Goal: Task Accomplishment & Management: Complete application form

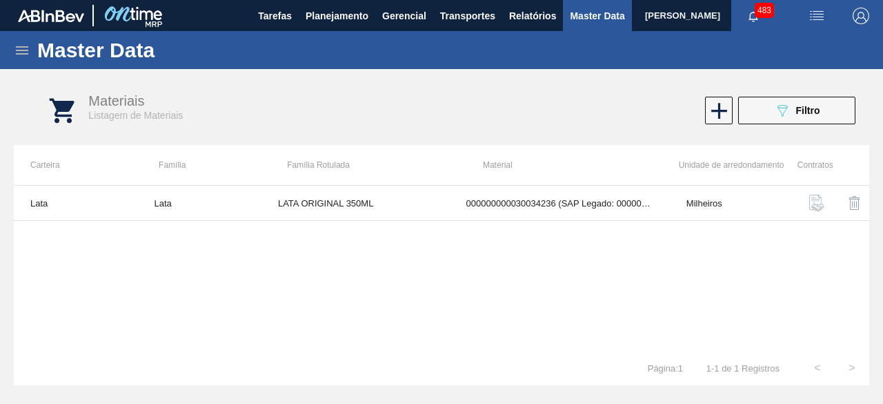
click at [663, 266] on div "Lata Lata LATA ORIGINAL 350ML 000000000030034236 (SAP Legado: 00000000005084707…" at bounding box center [442, 268] width 856 height 166
click at [817, 17] on img "button" at bounding box center [817, 16] width 17 height 17
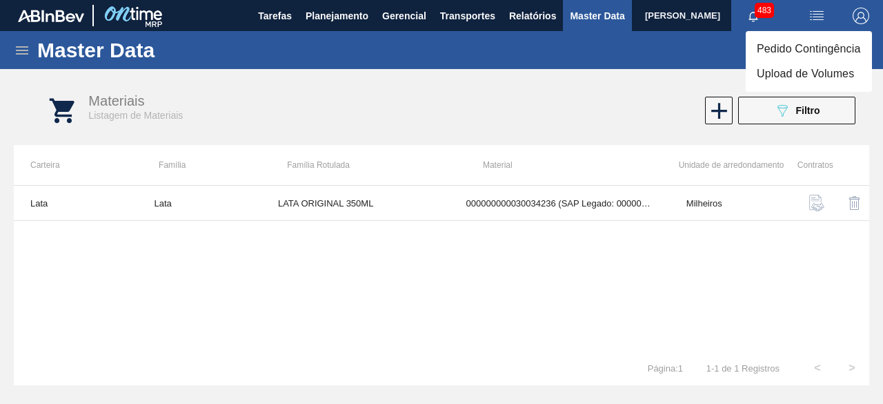
click at [821, 75] on li "Upload de Volumes" at bounding box center [809, 73] width 126 height 25
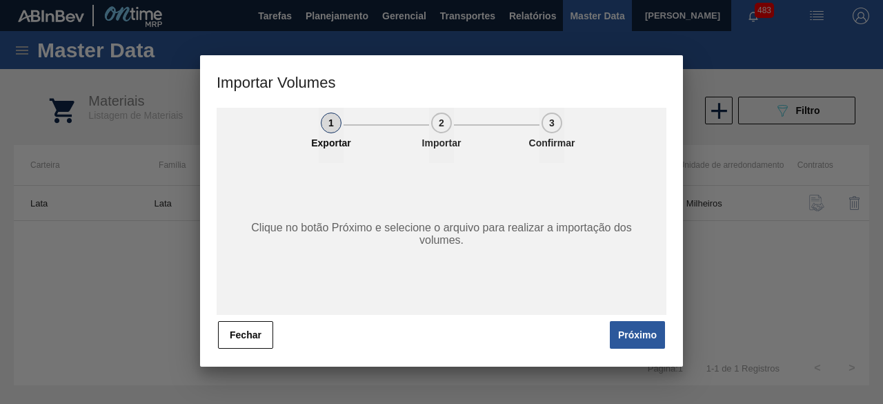
click at [628, 332] on button "Próximo" at bounding box center [637, 335] width 55 height 28
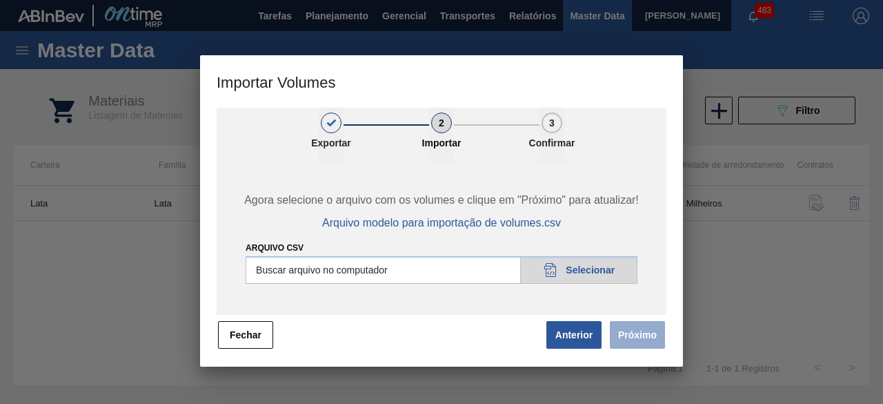
click at [602, 264] on input "Arquivo csv" at bounding box center [442, 270] width 392 height 28
type input "C:\fakepath\Subida Crown 09.09.csv"
click at [652, 335] on button "Próximo" at bounding box center [637, 335] width 55 height 28
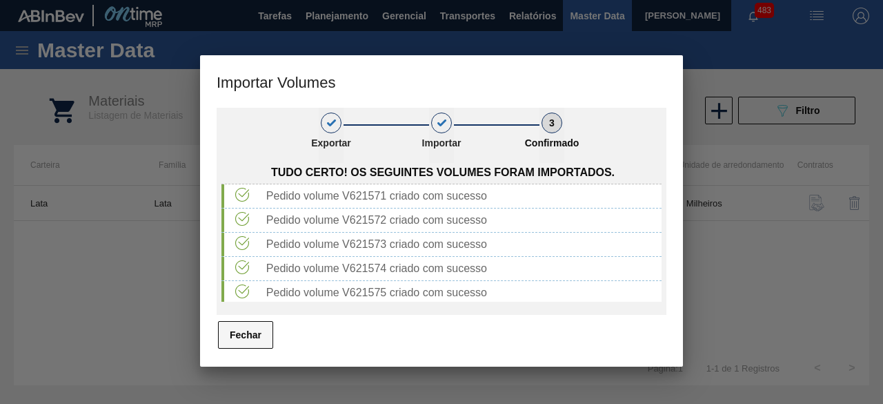
click at [257, 335] on button "Fechar" at bounding box center [245, 335] width 55 height 28
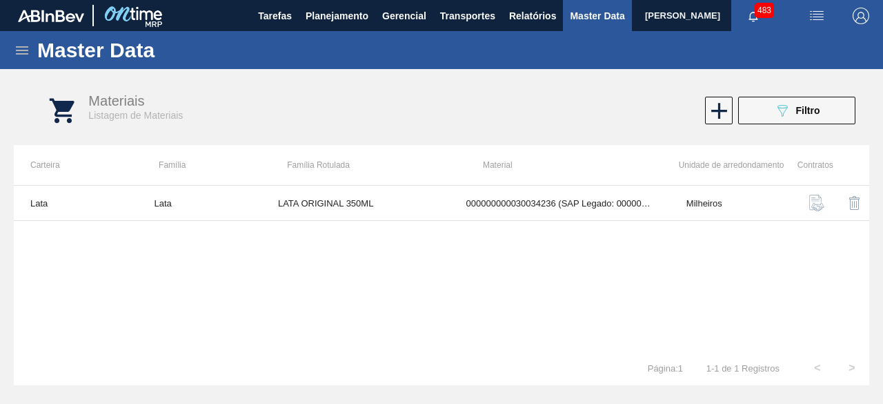
click at [811, 10] on img "button" at bounding box center [817, 16] width 17 height 17
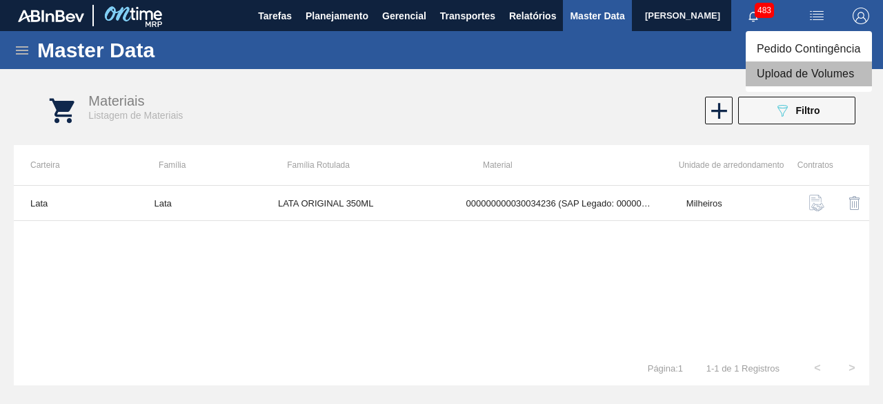
click at [805, 83] on li "Upload de Volumes" at bounding box center [809, 73] width 126 height 25
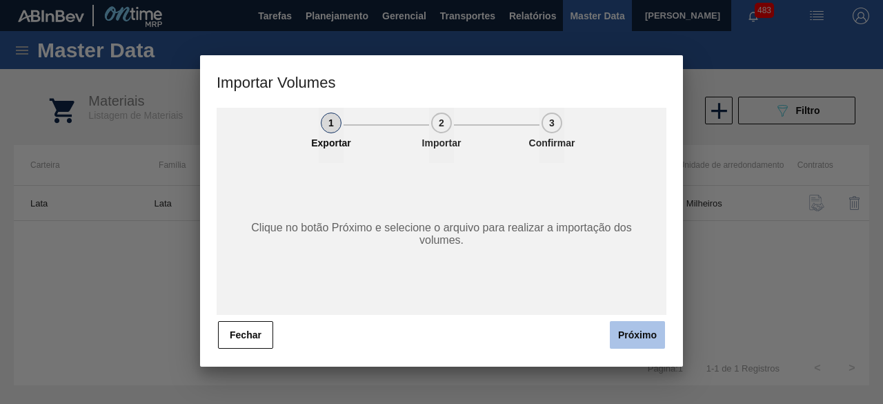
click at [631, 336] on button "Próximo" at bounding box center [637, 335] width 55 height 28
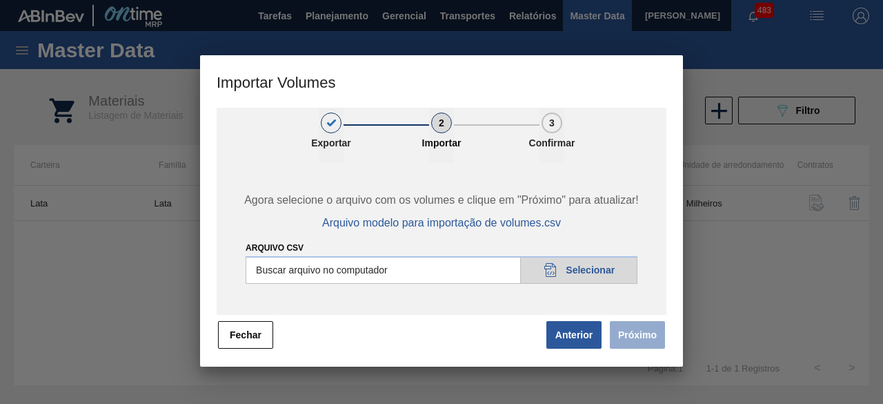
click at [609, 278] on input "Arquivo csv" at bounding box center [442, 270] width 392 height 28
type input "C:\fakepath\Subida fort. + itumb 09.09.csv"
click at [630, 333] on button "Próximo" at bounding box center [637, 335] width 55 height 28
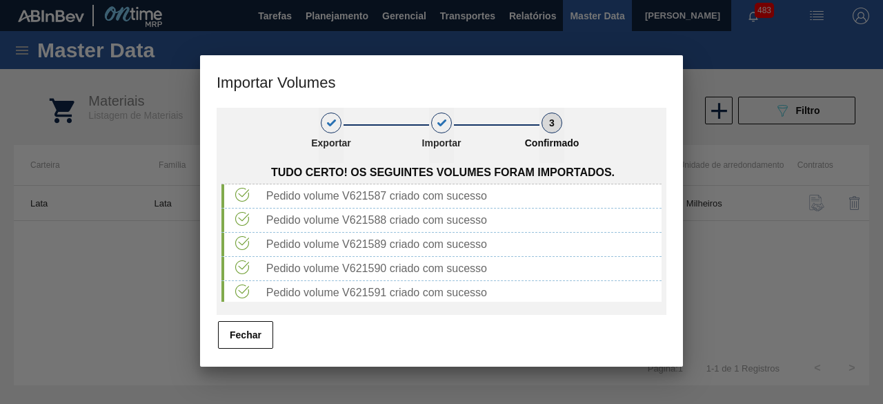
click at [243, 335] on button "Fechar" at bounding box center [245, 335] width 55 height 28
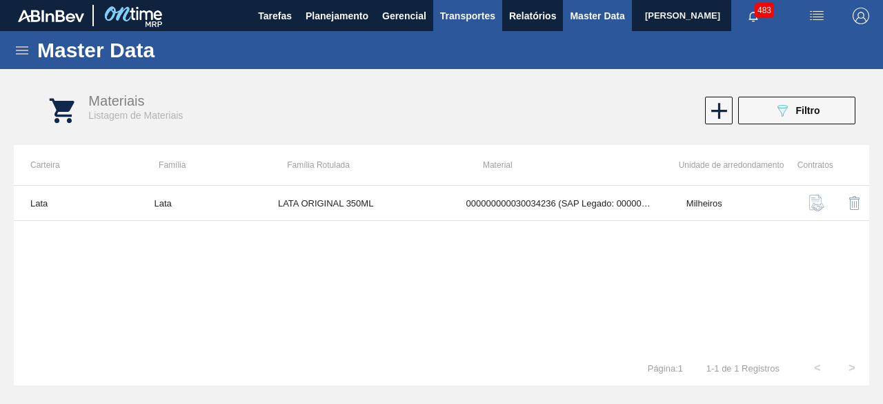
click at [468, 16] on span "Transportes" at bounding box center [467, 16] width 55 height 17
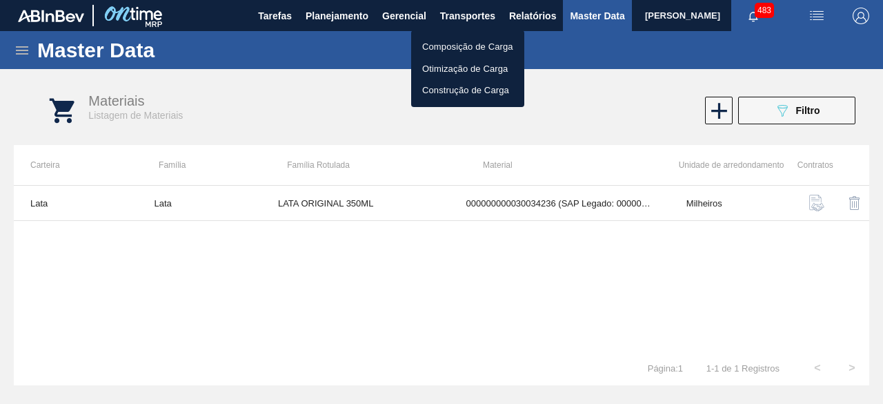
click at [450, 67] on li "Otimização de Carga" at bounding box center [467, 69] width 113 height 22
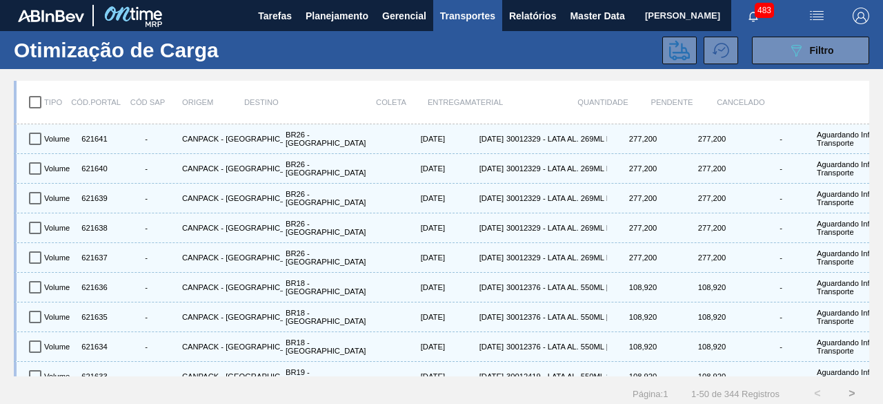
drag, startPoint x: 826, startPoint y: 62, endPoint x: 821, endPoint y: 72, distance: 11.4
click at [826, 62] on button "089F7B8B-B2A5-4AFE-B5C0-19BA573D28AC Filtro" at bounding box center [810, 51] width 117 height 28
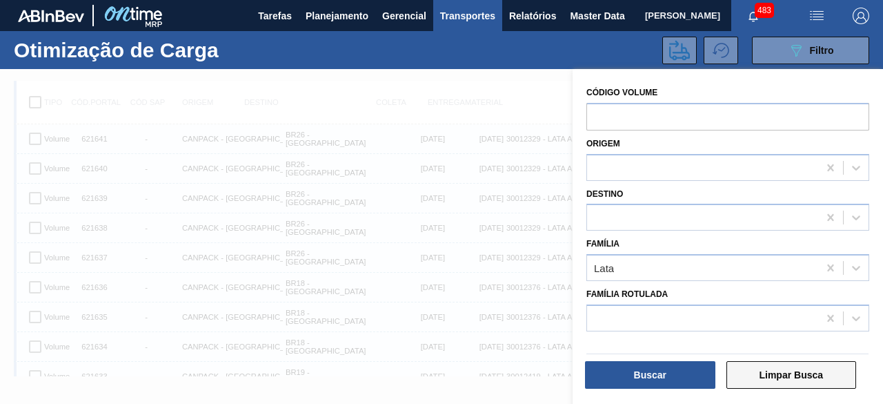
click at [824, 375] on button "Limpar Busca" at bounding box center [792, 375] width 130 height 28
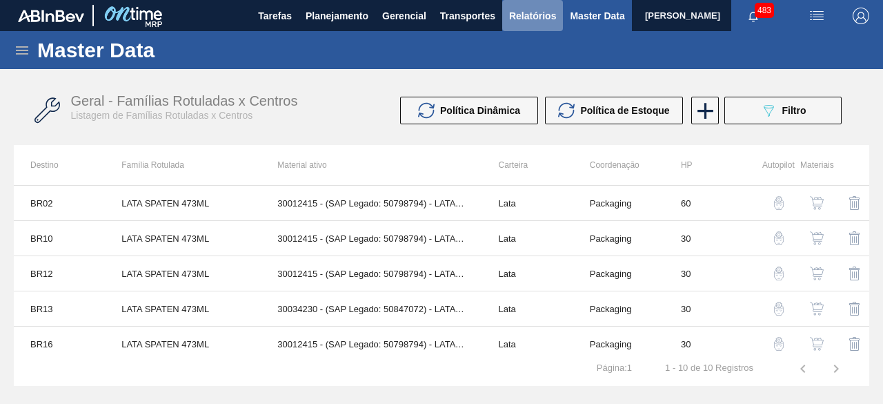
click at [533, 20] on span "Relatórios" at bounding box center [532, 16] width 47 height 17
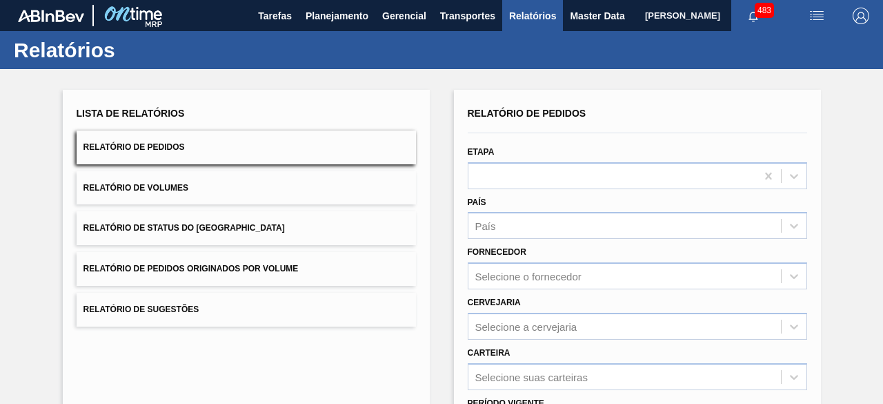
click at [153, 153] on button "Relatório de Pedidos" at bounding box center [247, 147] width 340 height 34
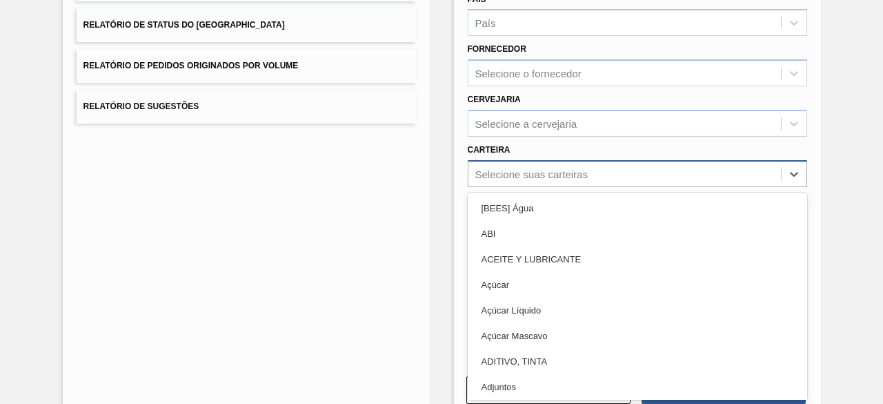
click at [510, 187] on div "option Adjuntos focused, 8 of 101. 101 results available. Use Up and Down to ch…" at bounding box center [638, 173] width 340 height 27
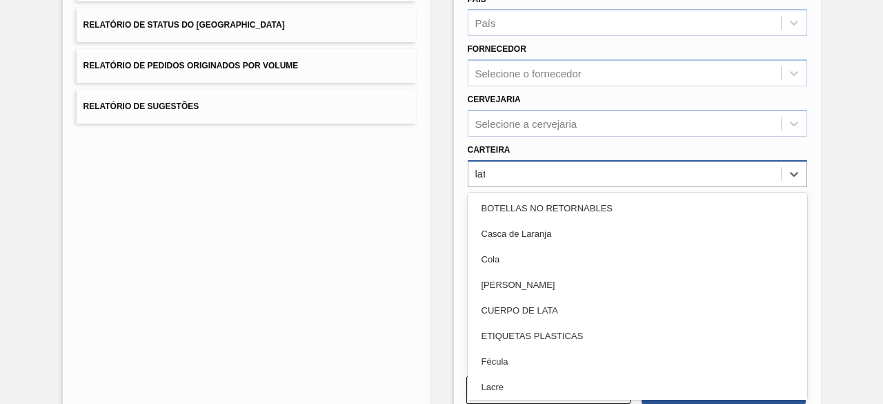
type input "lata"
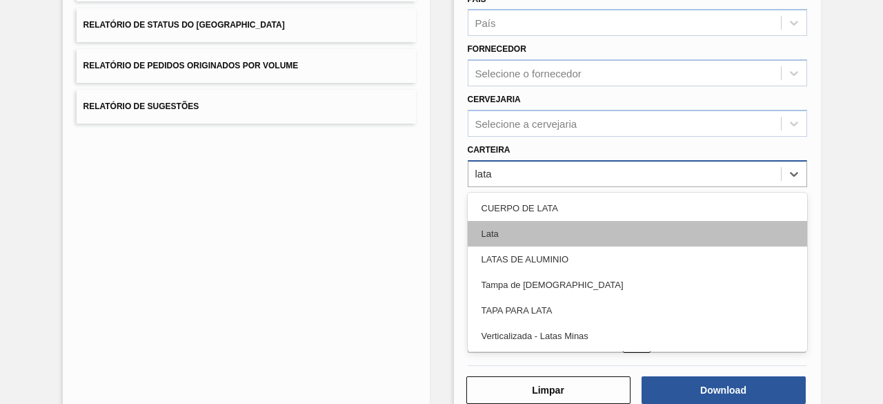
click at [531, 239] on div "Lata" at bounding box center [638, 234] width 340 height 26
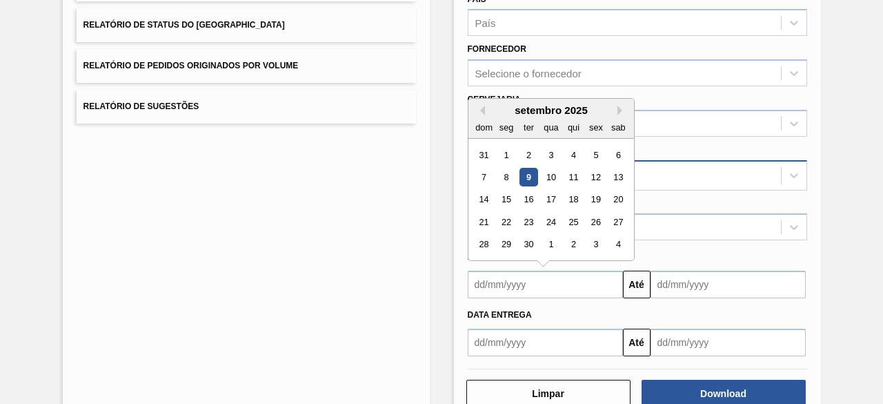
click at [549, 287] on input "text" at bounding box center [545, 285] width 155 height 28
click at [531, 176] on div "9" at bounding box center [528, 177] width 19 height 19
type input "[DATE]"
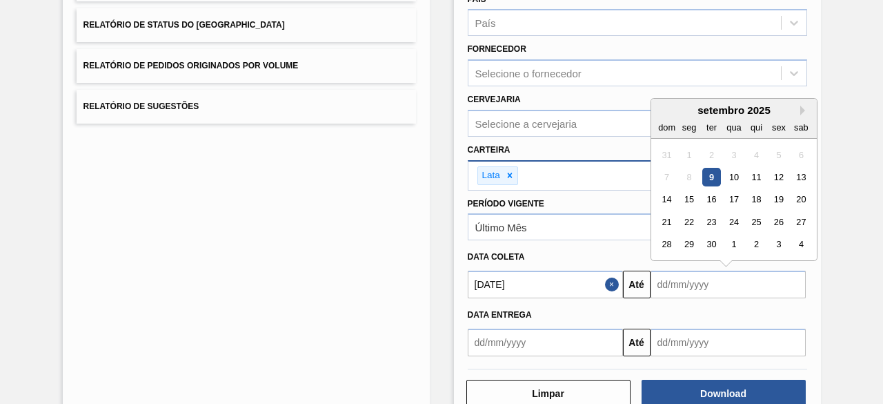
click at [681, 286] on input "text" at bounding box center [728, 285] width 155 height 28
click at [778, 175] on div "12" at bounding box center [779, 177] width 19 height 19
type input "[DATE]"
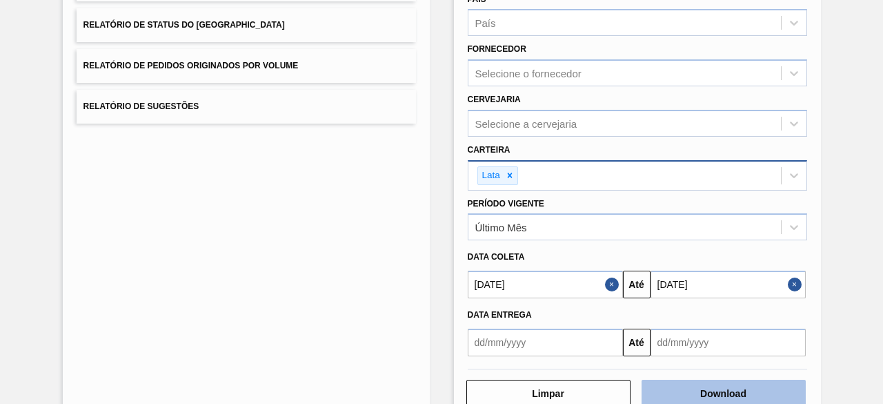
scroll to position [237, 0]
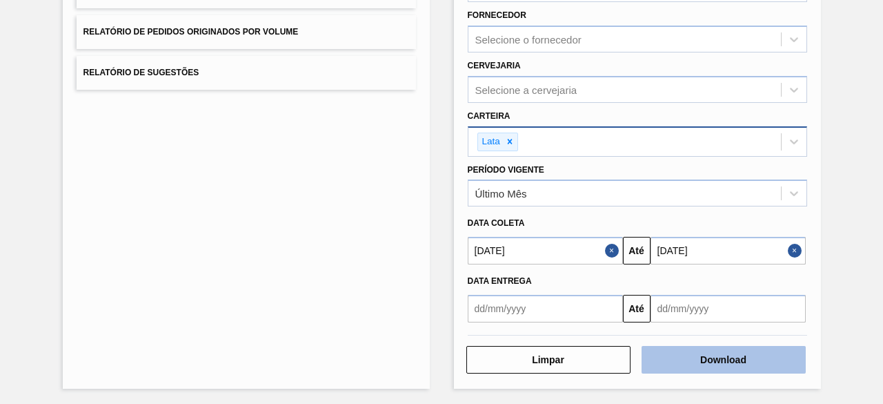
click at [750, 351] on button "Download" at bounding box center [724, 360] width 164 height 28
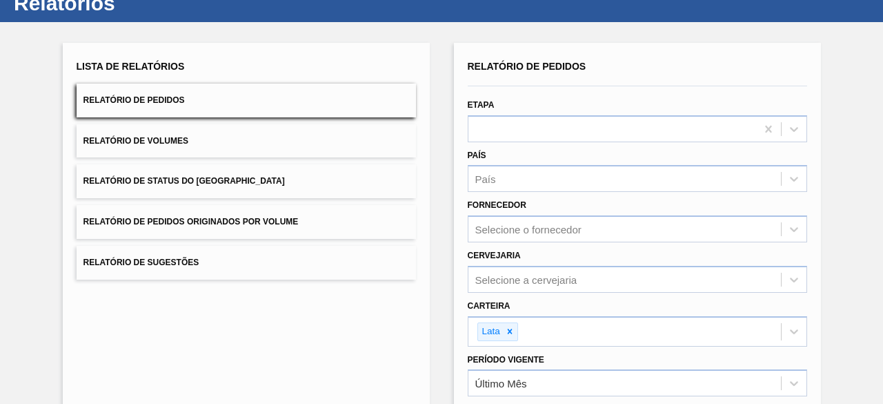
scroll to position [69, 0]
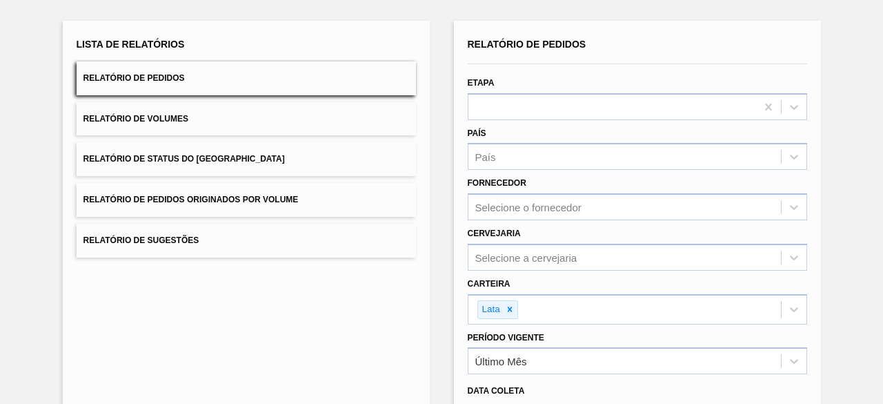
click at [191, 122] on button "Relatório de Volumes" at bounding box center [247, 119] width 340 height 34
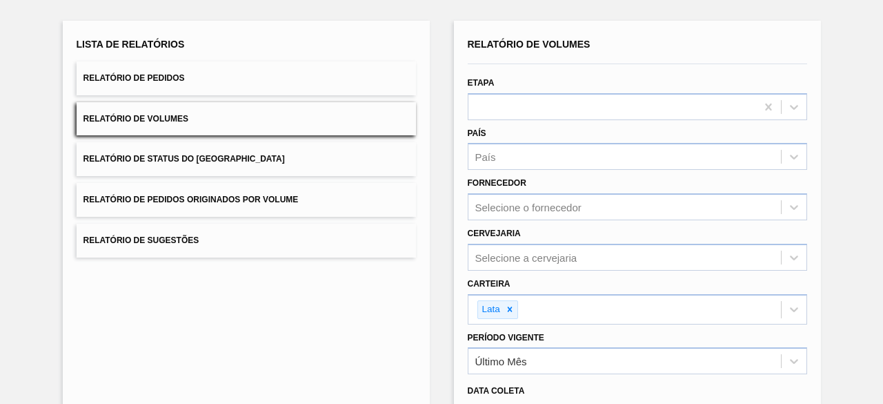
scroll to position [207, 0]
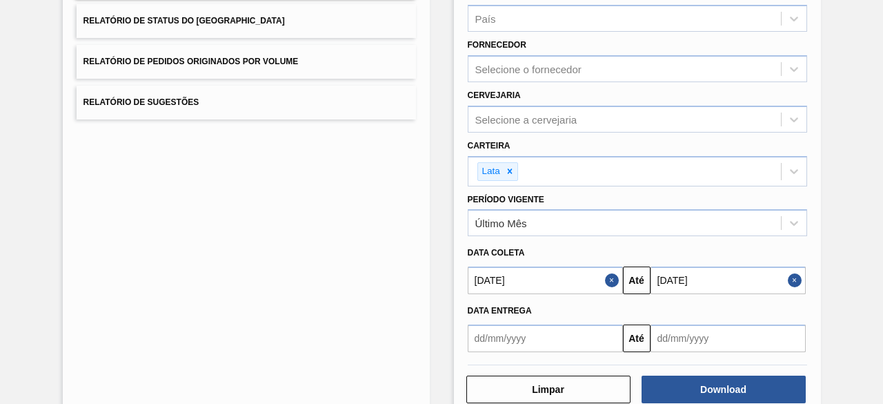
click at [798, 284] on button "Close" at bounding box center [797, 280] width 18 height 28
click at [614, 275] on button "Close" at bounding box center [614, 280] width 18 height 28
click at [589, 283] on input "text" at bounding box center [545, 280] width 155 height 28
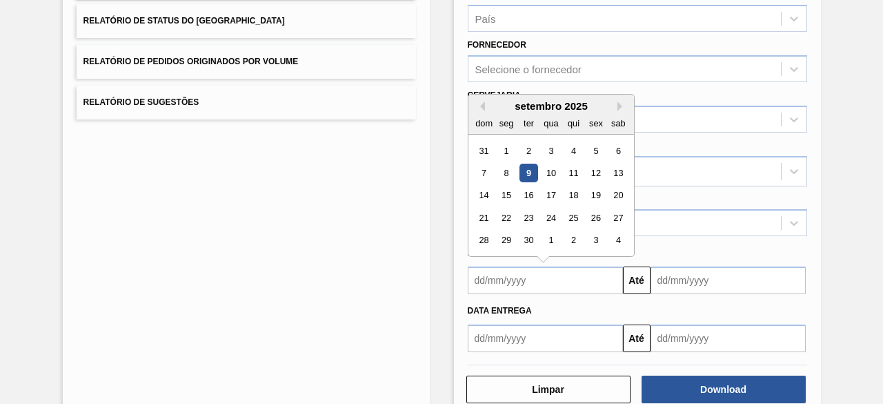
click at [525, 171] on div "9" at bounding box center [528, 173] width 19 height 19
type input "[DATE]"
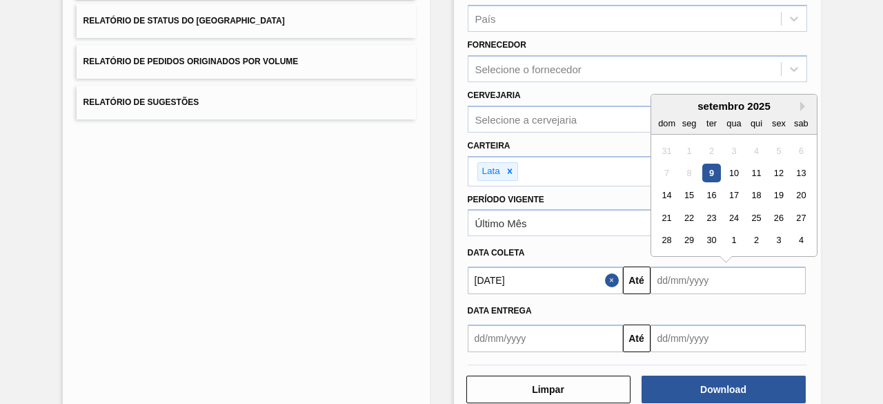
click at [693, 286] on input "text" at bounding box center [728, 280] width 155 height 28
click at [774, 172] on div "12" at bounding box center [779, 173] width 19 height 19
type input "[DATE]"
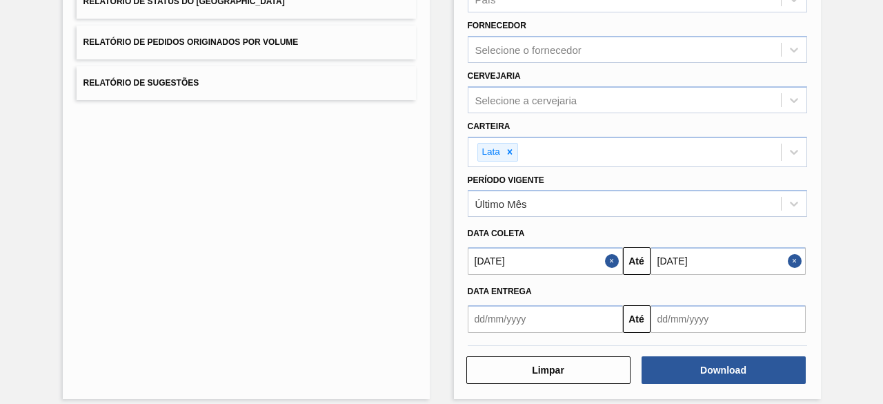
scroll to position [237, 0]
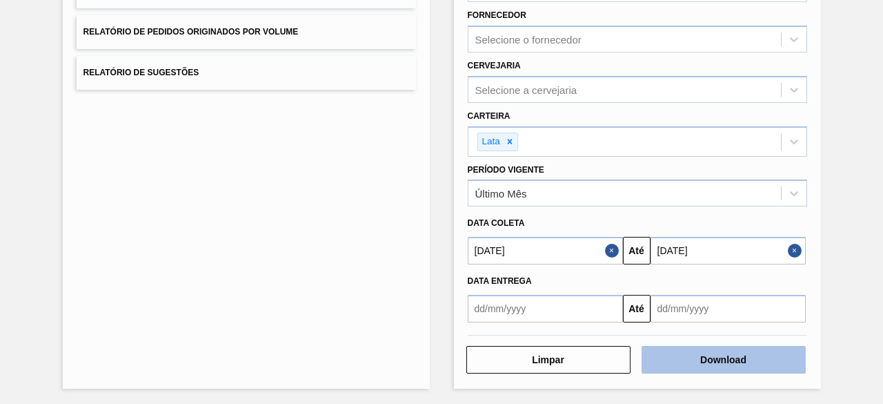
click at [732, 358] on button "Download" at bounding box center [724, 360] width 164 height 28
click at [716, 360] on button "Download" at bounding box center [724, 360] width 164 height 28
click at [758, 368] on button "Download" at bounding box center [724, 360] width 164 height 28
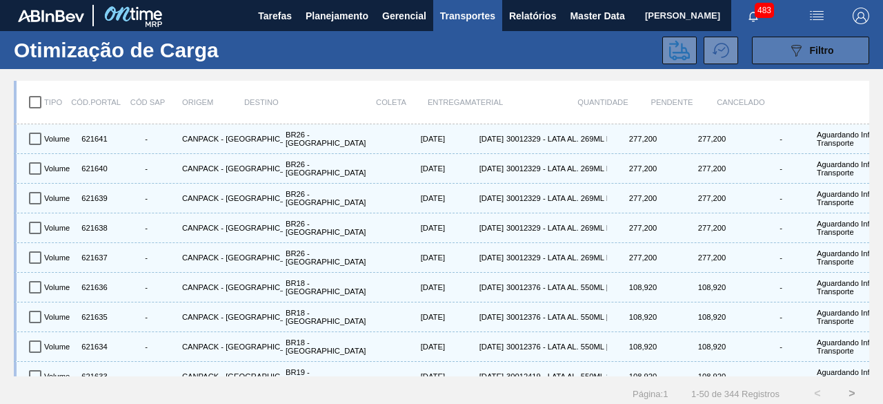
click at [779, 50] on button "089F7B8B-B2A5-4AFE-B5C0-19BA573D28AC Filtro" at bounding box center [810, 51] width 117 height 28
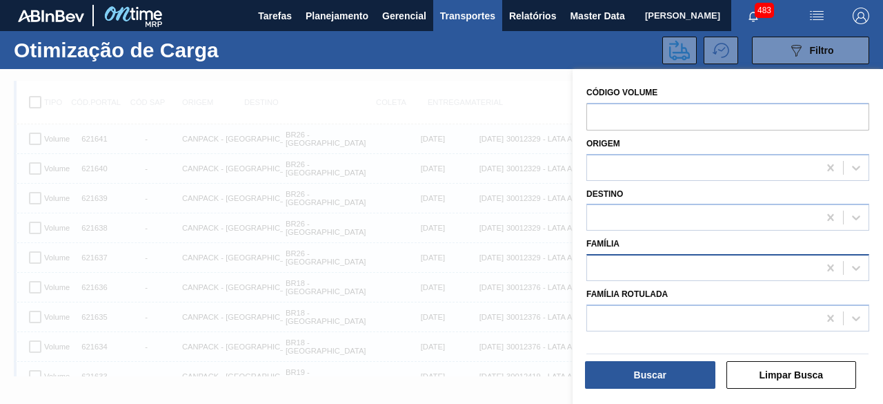
scroll to position [17, 0]
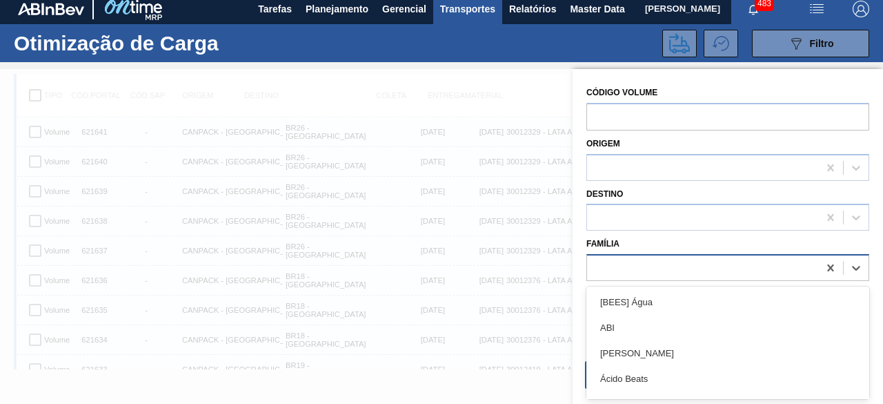
click at [665, 274] on div at bounding box center [702, 268] width 231 height 20
type input "lata"
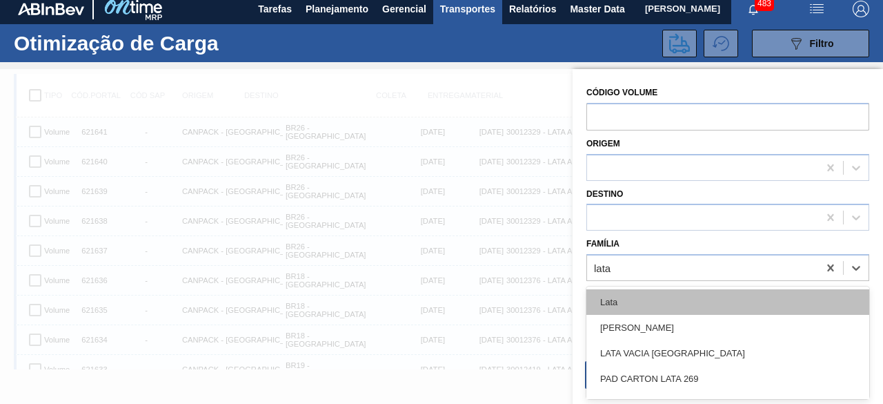
click at [756, 299] on div "Lata" at bounding box center [728, 302] width 283 height 26
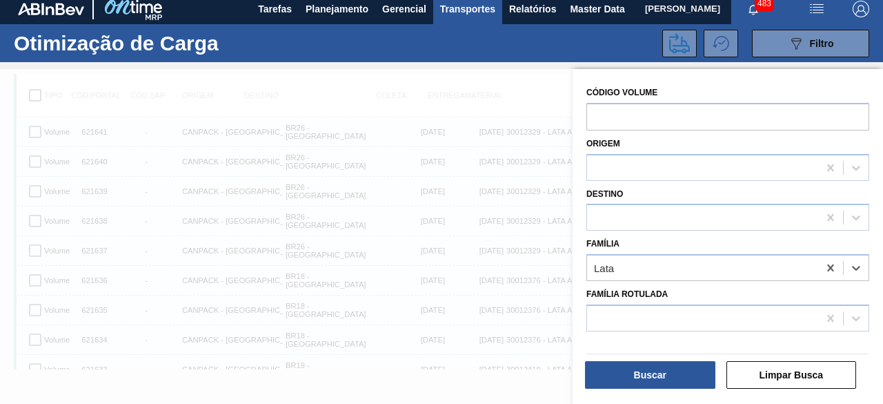
scroll to position [138, 0]
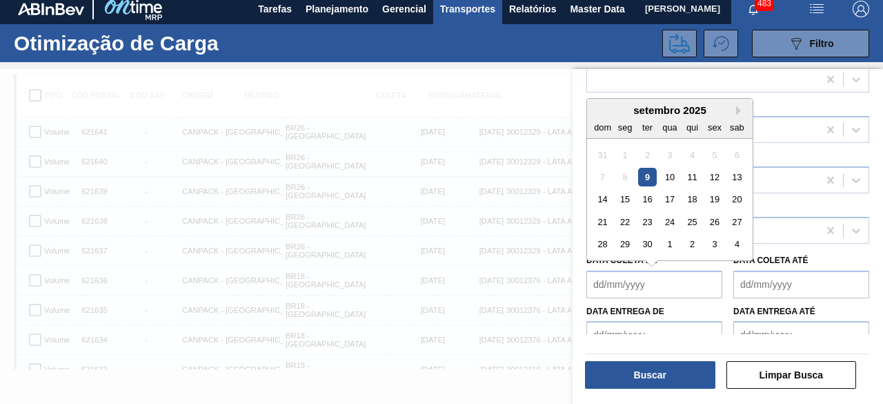
click at [696, 288] on de "Data coleta de" at bounding box center [655, 285] width 136 height 28
click at [653, 180] on div "9" at bounding box center [647, 177] width 19 height 19
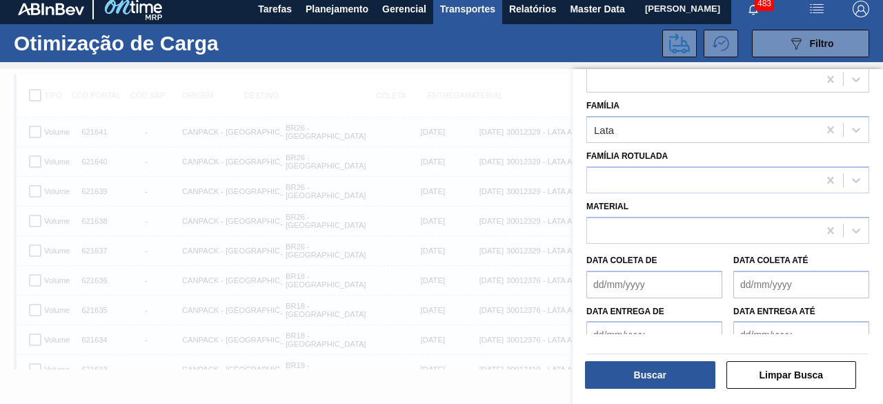
type de "[DATE]"
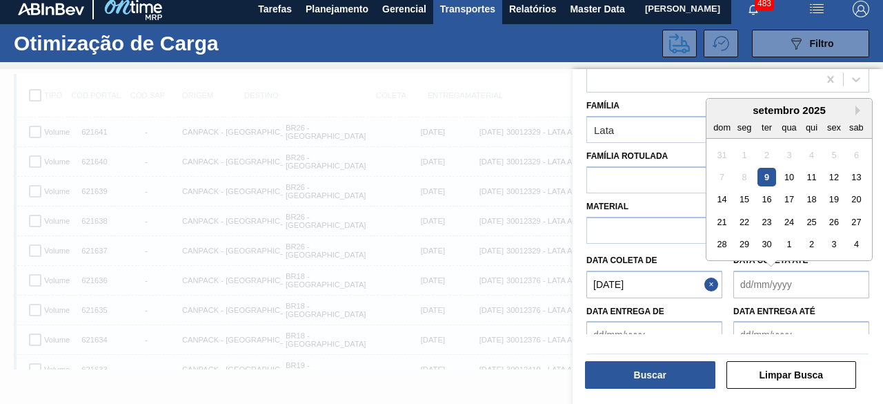
click at [808, 285] on até "Data coleta até" at bounding box center [802, 285] width 136 height 28
click at [841, 173] on div "12" at bounding box center [834, 177] width 19 height 19
type até "[DATE]"
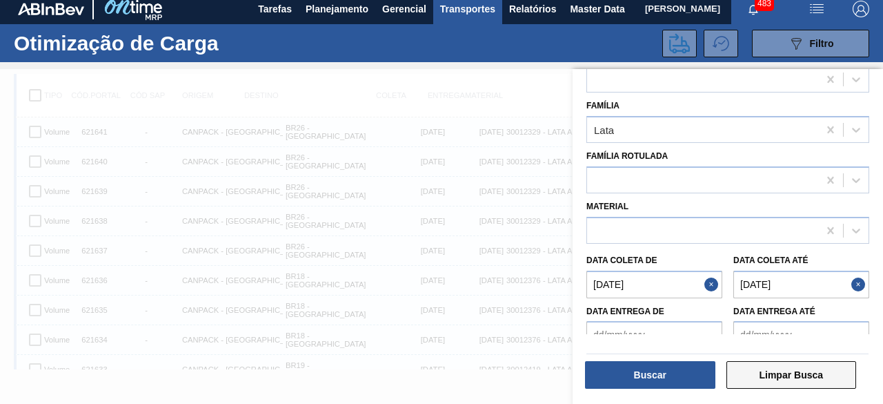
click at [821, 372] on button "Limpar Busca" at bounding box center [792, 375] width 130 height 28
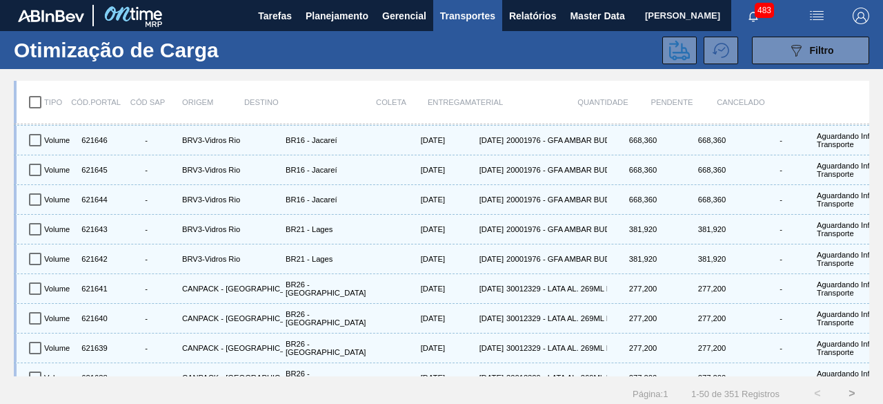
scroll to position [0, 0]
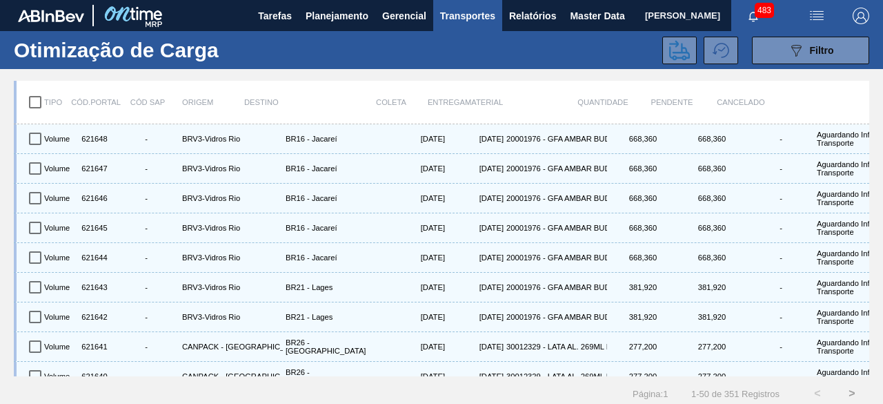
click at [35, 101] on input "checkbox" at bounding box center [35, 102] width 29 height 29
checkbox input "true"
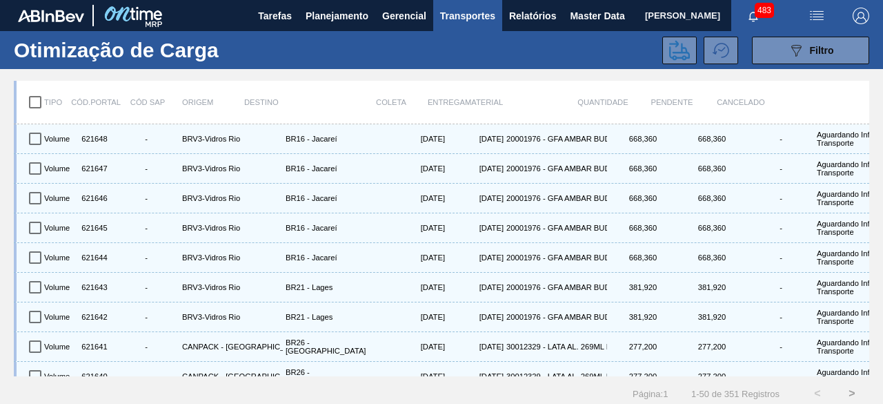
checkbox input "true"
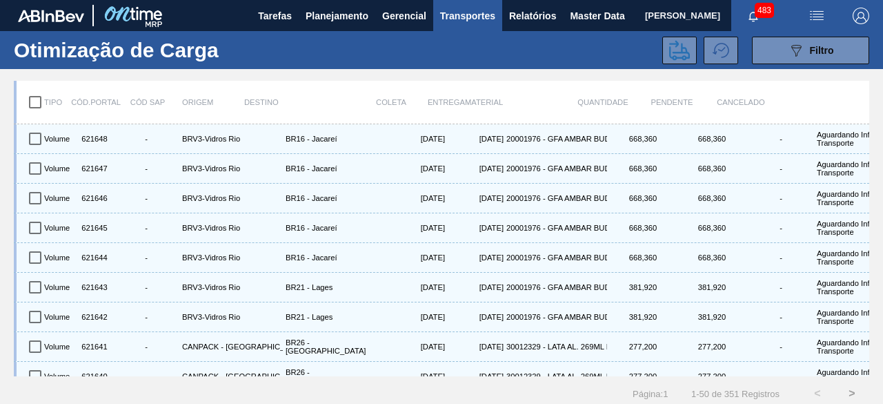
checkbox input "true"
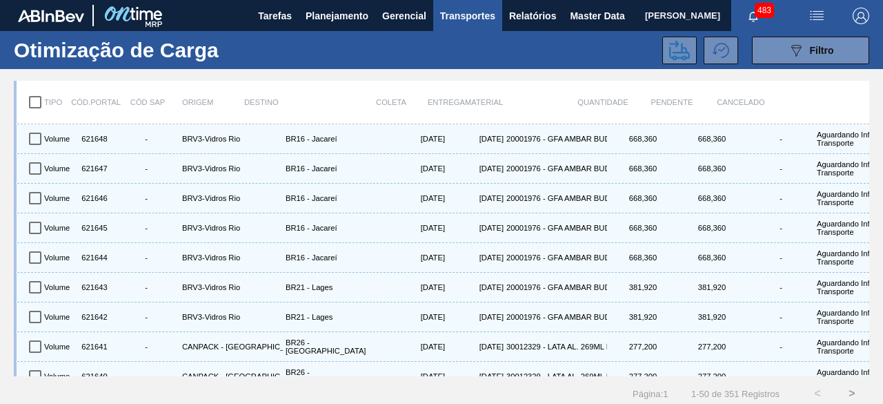
checkbox input "true"
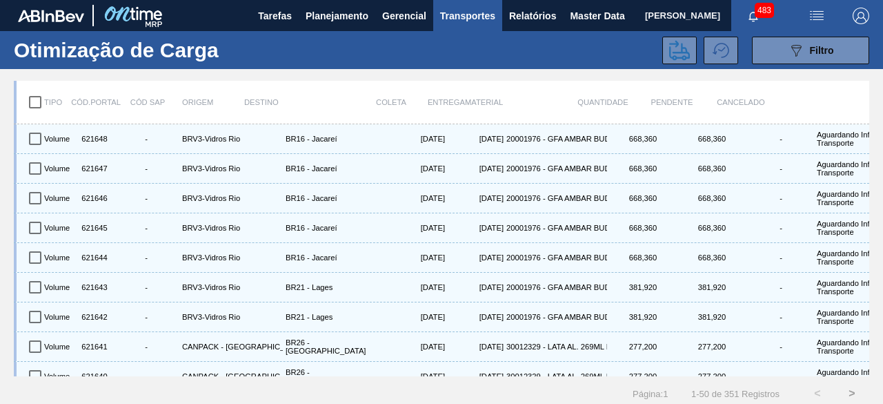
checkbox input "true"
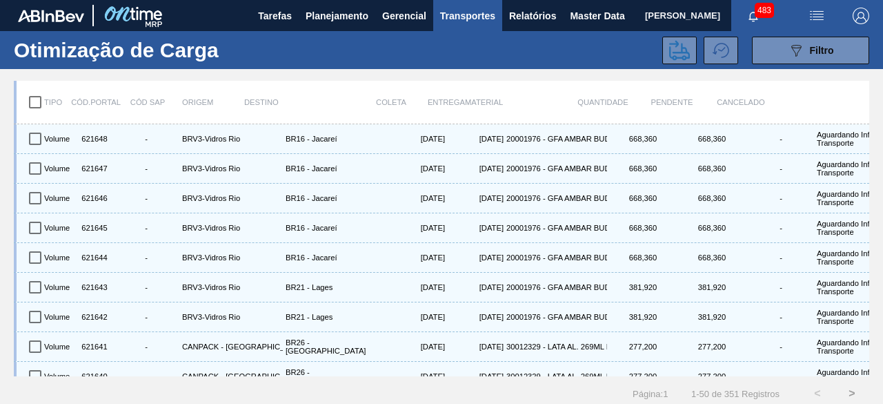
checkbox input "true"
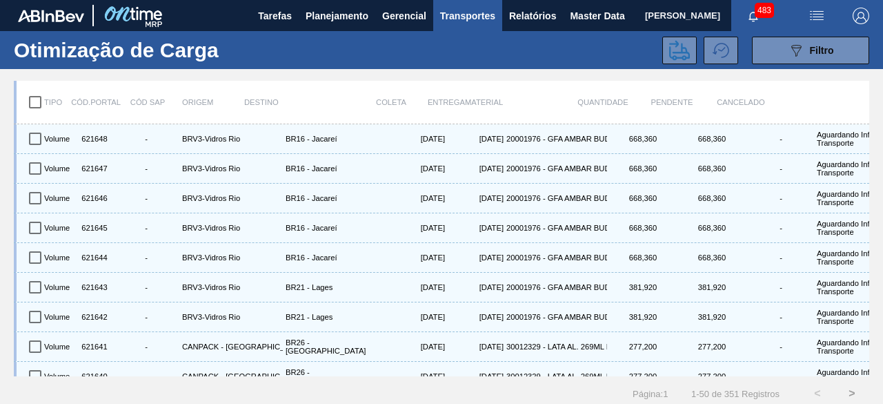
checkbox input "true"
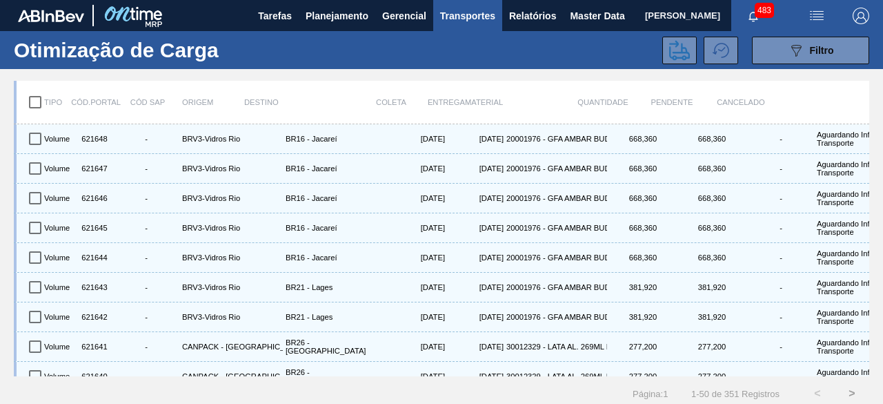
checkbox input "true"
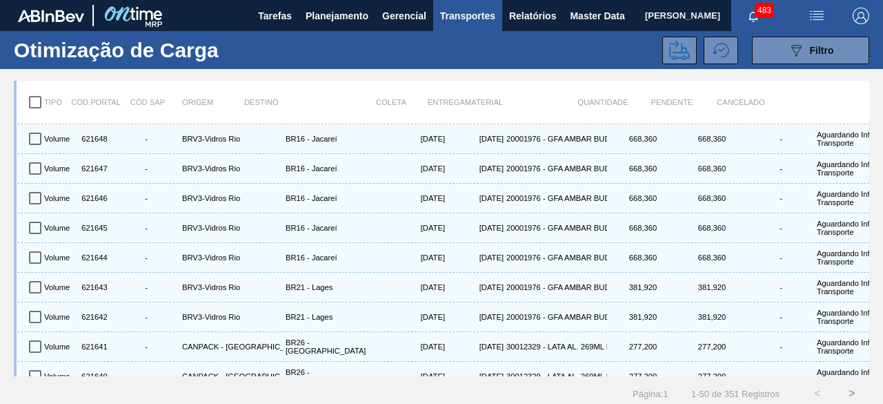
checkbox input "true"
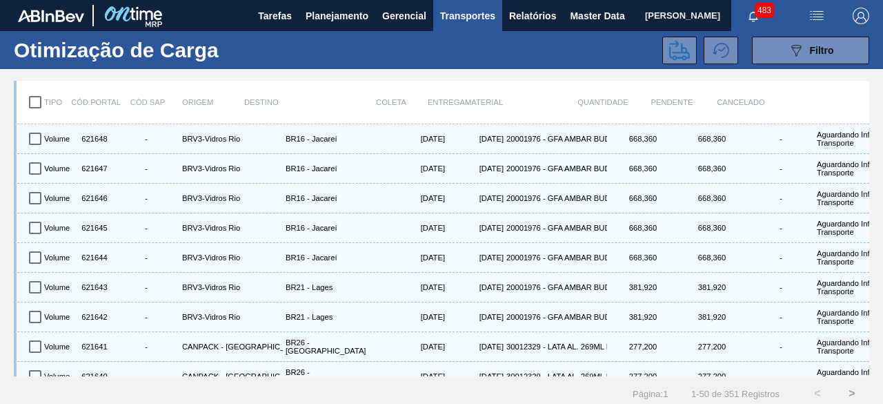
checkbox input "true"
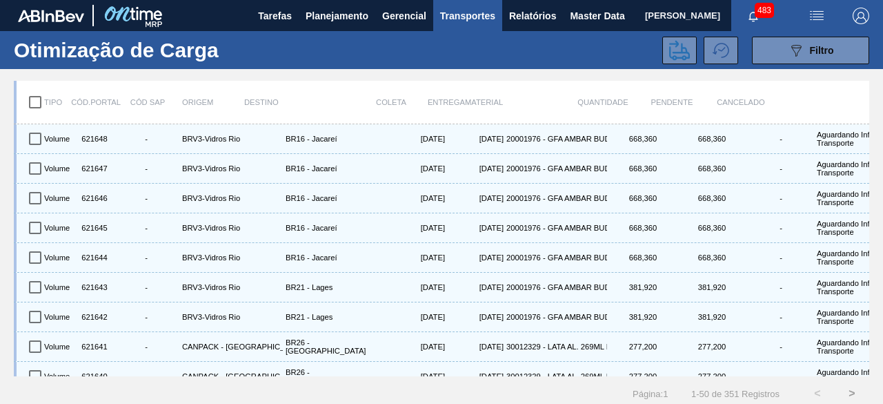
checkbox input "true"
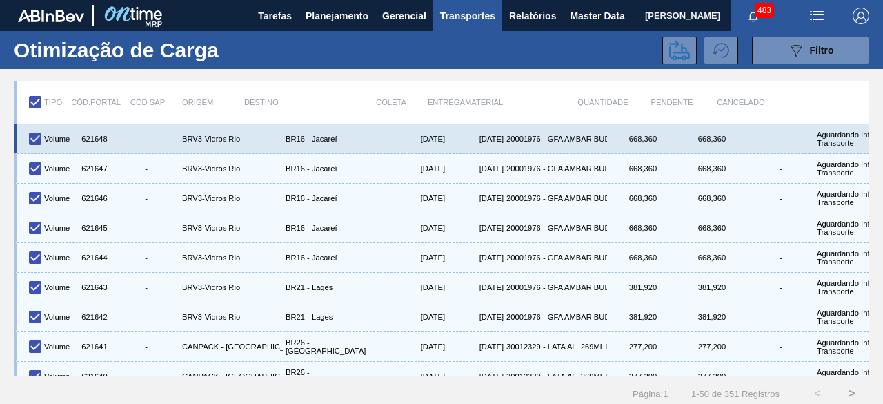
click at [37, 139] on input "checkbox" at bounding box center [35, 138] width 29 height 29
checkbox input "false"
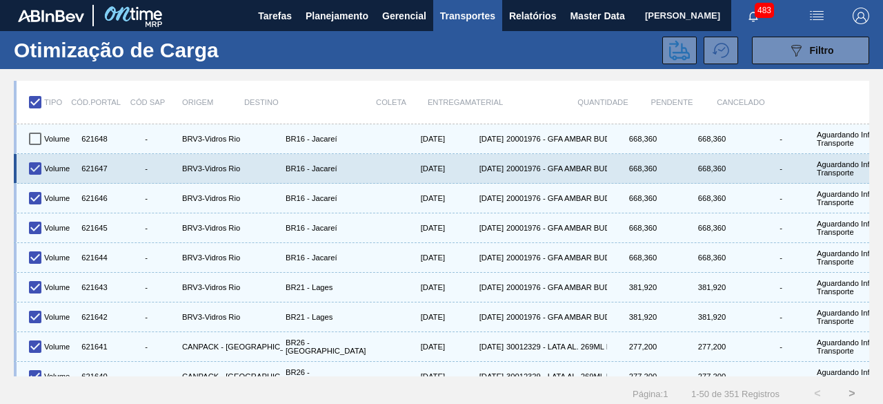
click at [33, 159] on input "checkbox" at bounding box center [35, 168] width 29 height 29
checkbox input "false"
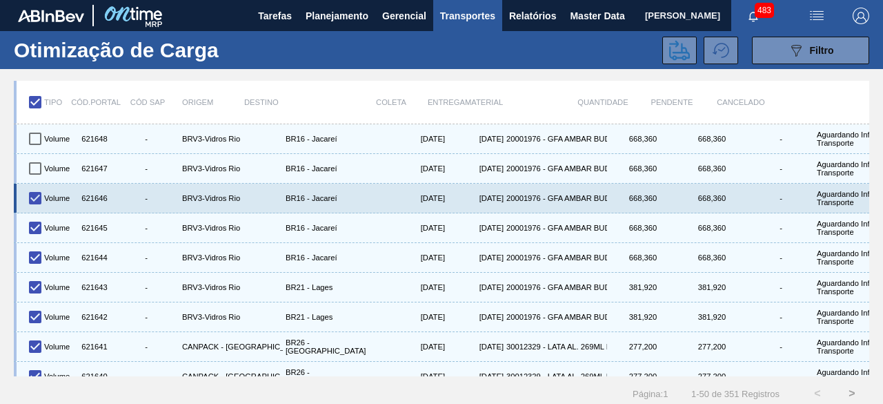
click at [33, 193] on input "checkbox" at bounding box center [35, 198] width 29 height 29
checkbox input "false"
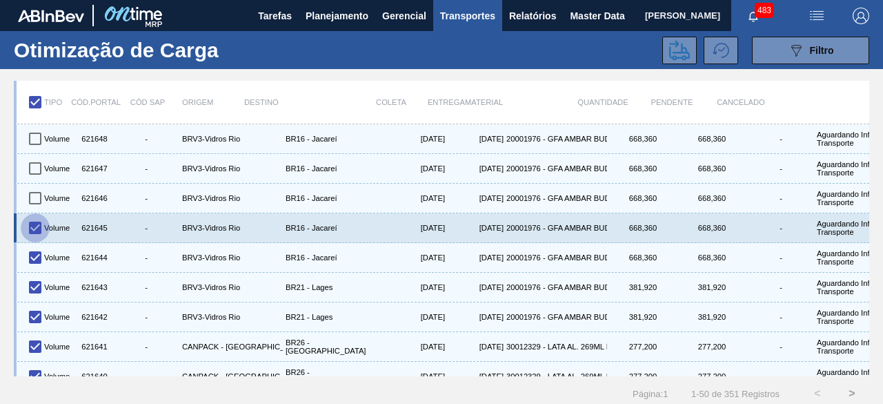
click at [32, 223] on input "checkbox" at bounding box center [35, 227] width 29 height 29
checkbox input "false"
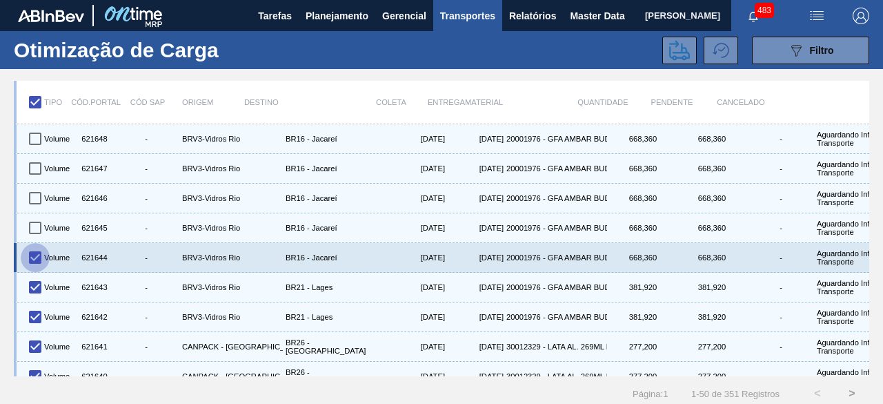
click at [35, 255] on input "checkbox" at bounding box center [35, 257] width 29 height 29
checkbox input "false"
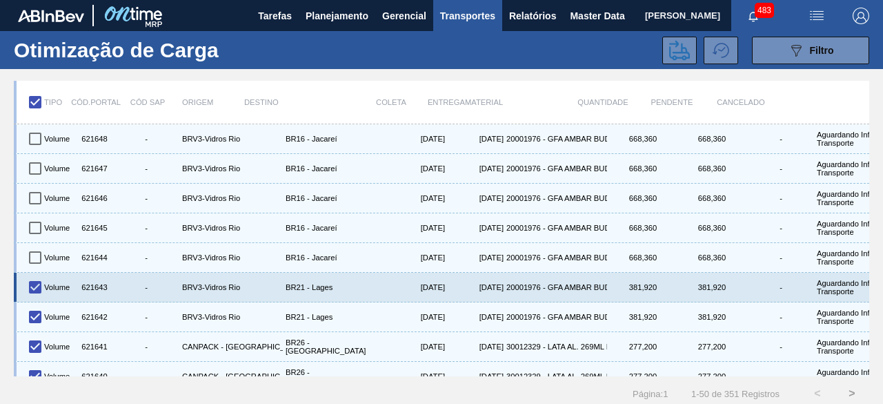
click at [35, 288] on input "checkbox" at bounding box center [35, 287] width 29 height 29
checkbox input "false"
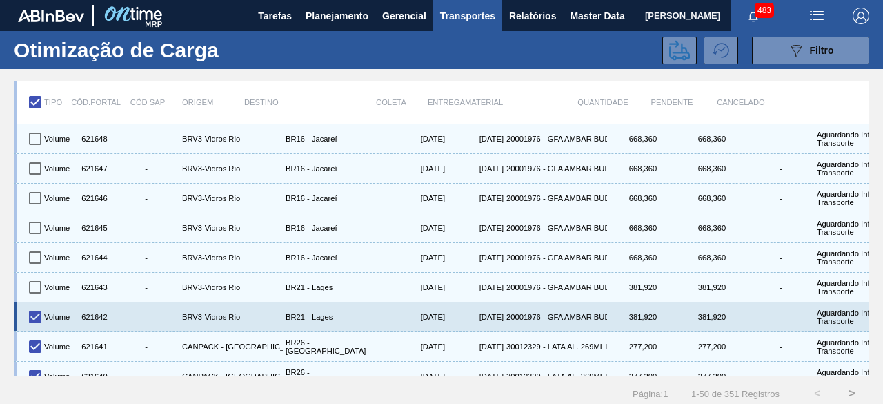
click at [37, 308] on input "checkbox" at bounding box center [35, 316] width 29 height 29
checkbox input "false"
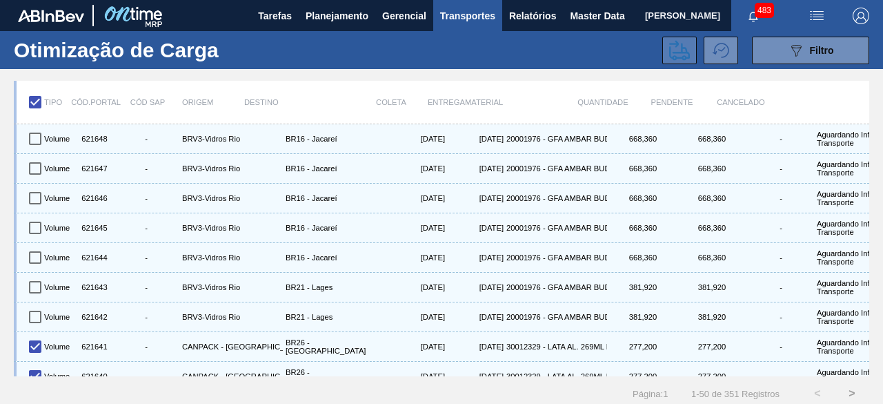
click at [681, 50] on icon at bounding box center [680, 50] width 21 height 20
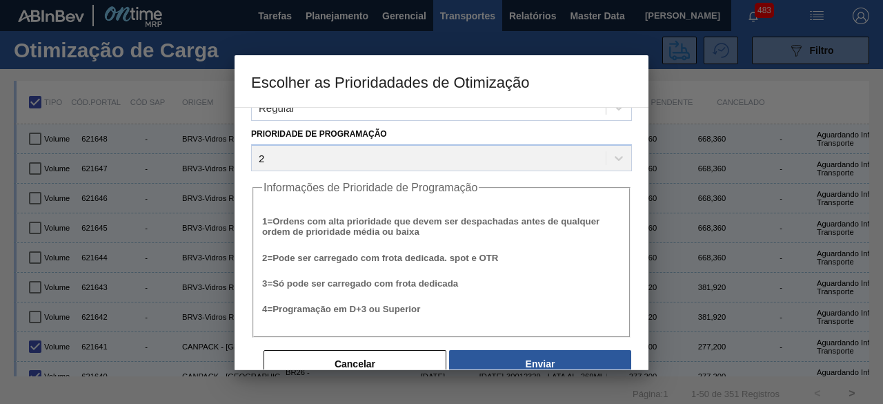
scroll to position [52, 0]
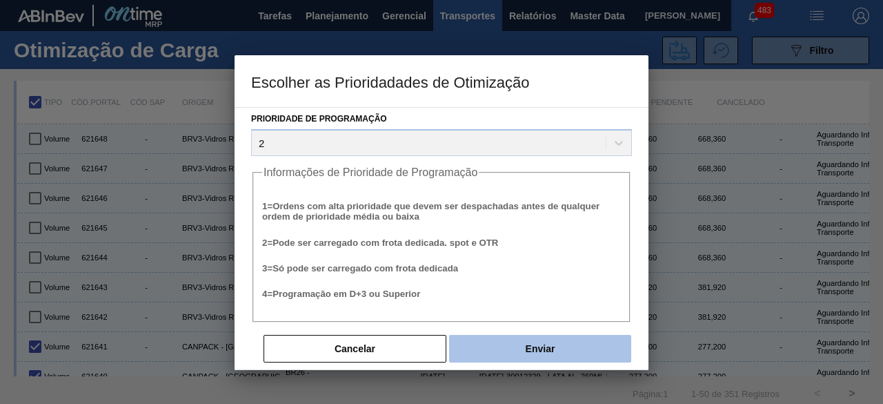
click at [541, 349] on button "Enviar" at bounding box center [540, 349] width 182 height 28
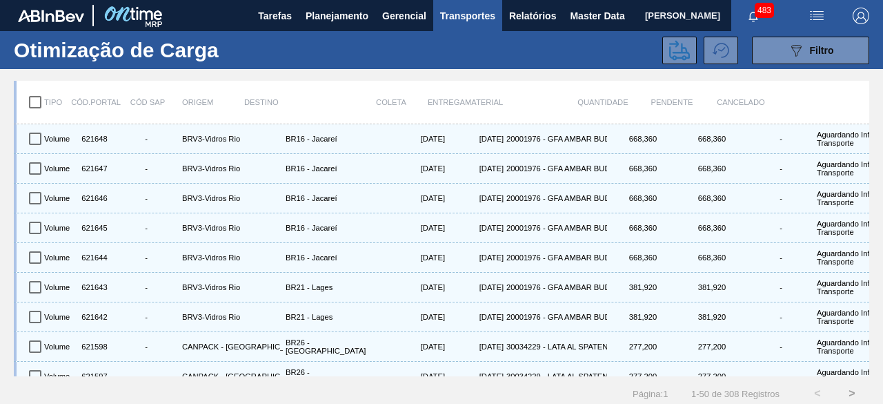
click at [35, 99] on input "checkbox" at bounding box center [35, 102] width 29 height 29
checkbox input "true"
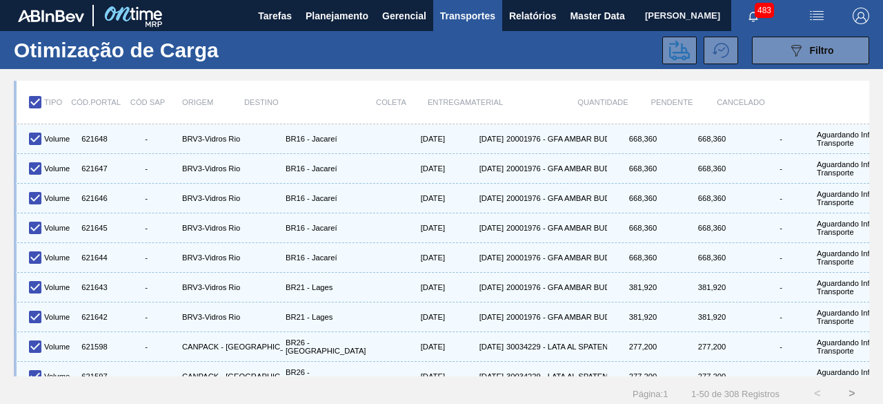
checkbox input "true"
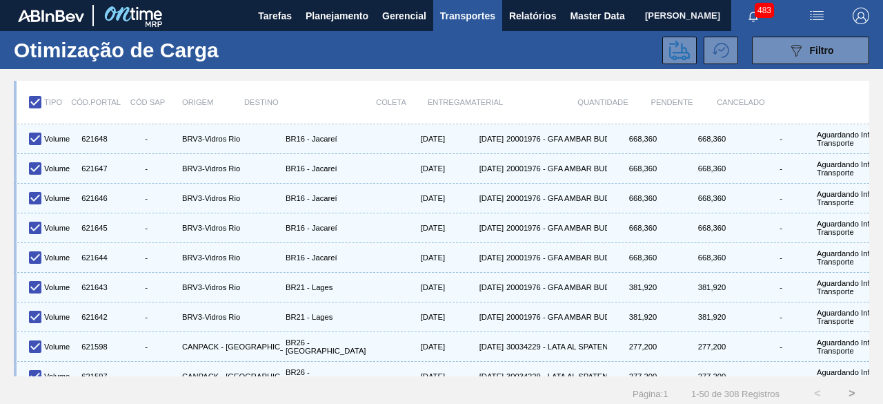
checkbox input "true"
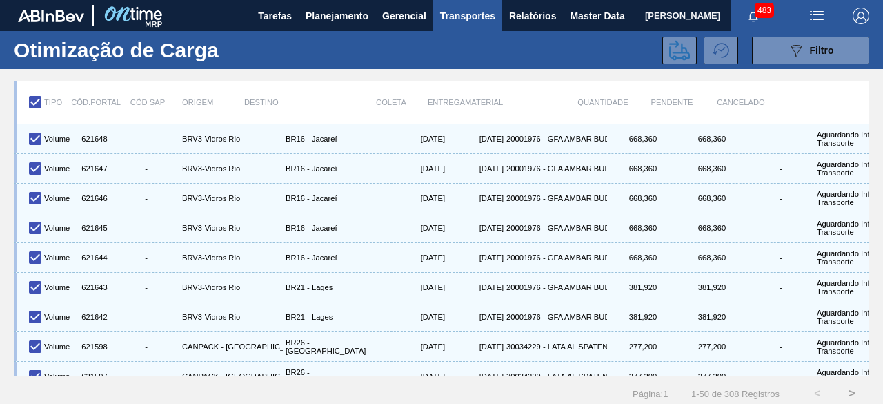
checkbox input "true"
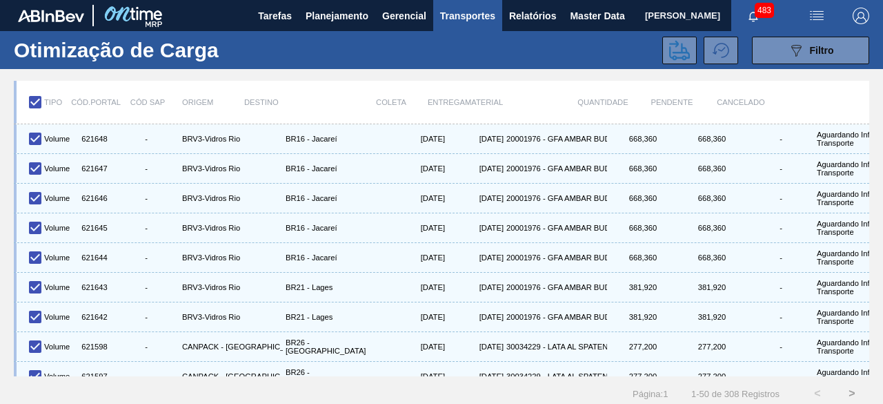
checkbox input "true"
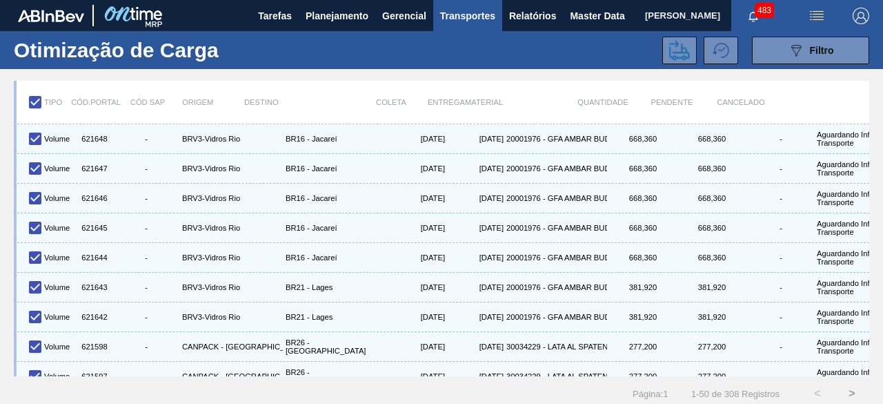
checkbox input "true"
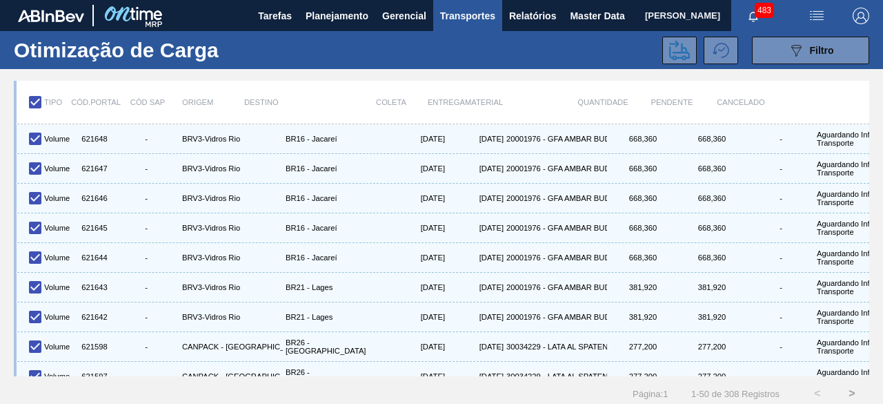
checkbox input "true"
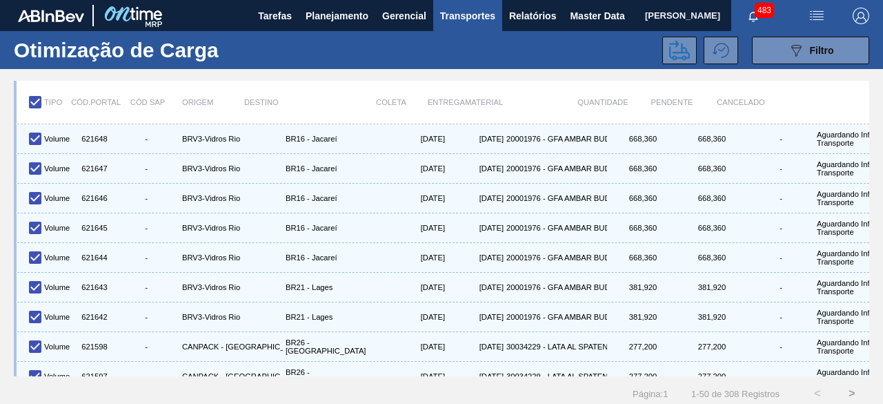
checkbox input "true"
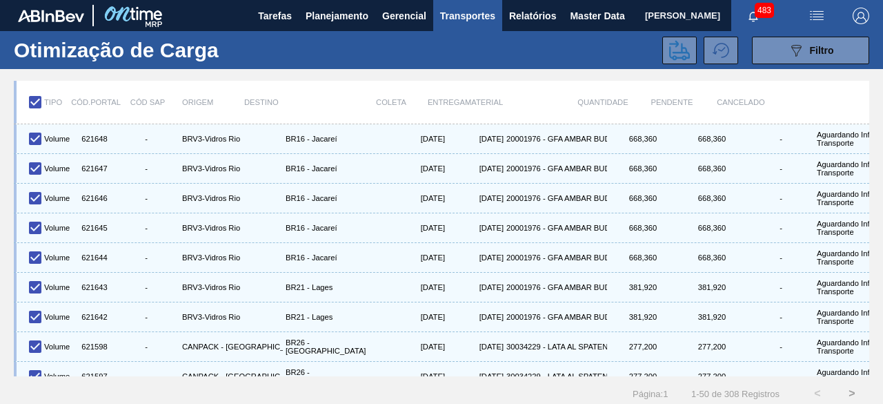
checkbox input "true"
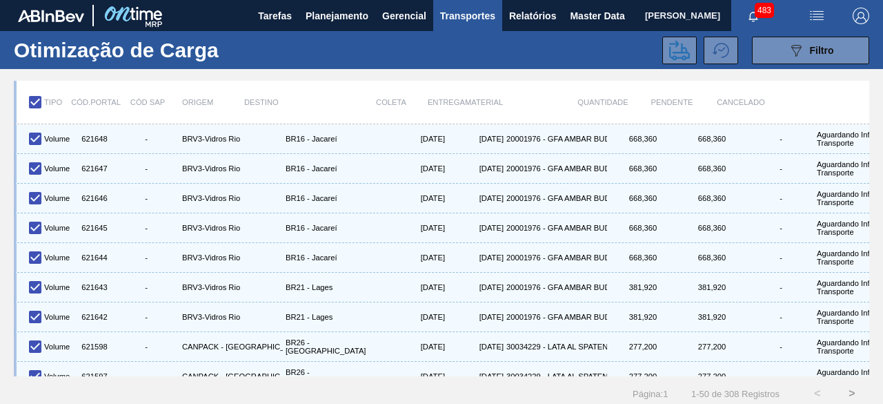
checkbox input "true"
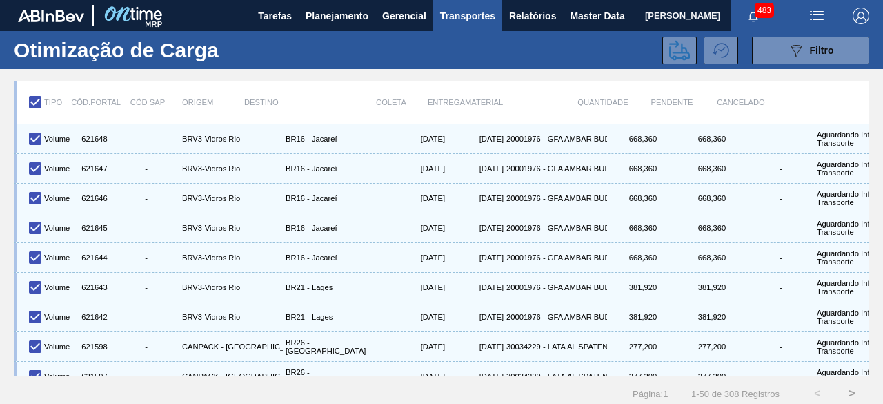
checkbox input "true"
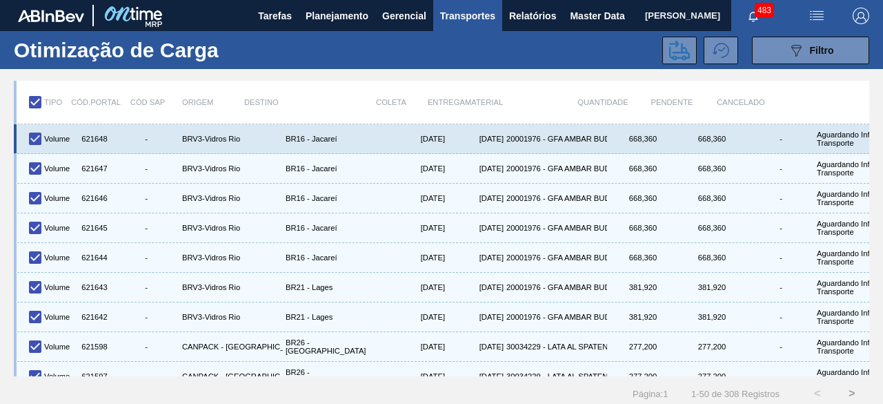
click at [46, 141] on input "checkbox" at bounding box center [35, 138] width 29 height 29
checkbox input "false"
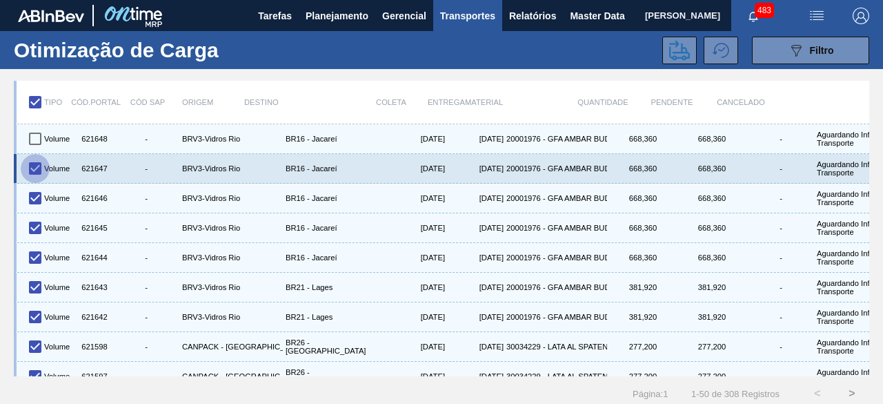
click at [38, 161] on input "checkbox" at bounding box center [35, 168] width 29 height 29
checkbox input "false"
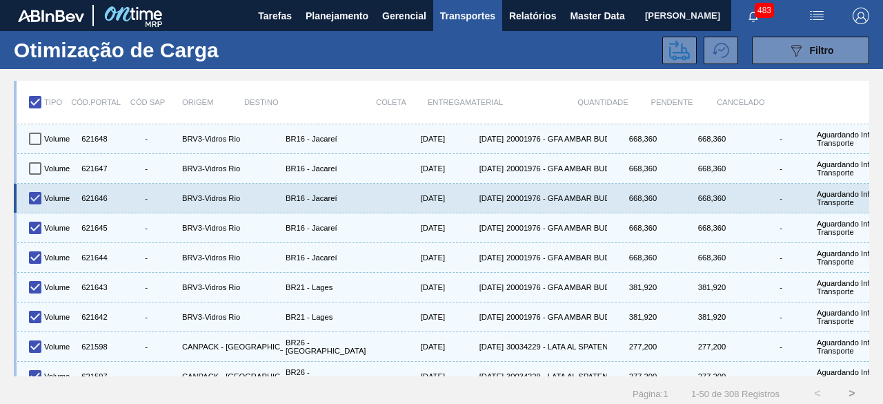
click at [33, 186] on input "checkbox" at bounding box center [35, 198] width 29 height 29
checkbox input "false"
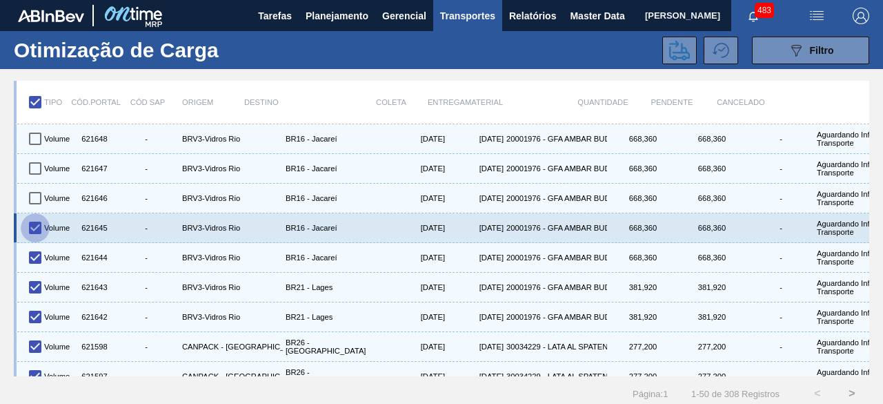
click at [35, 220] on input "checkbox" at bounding box center [35, 227] width 29 height 29
checkbox input "false"
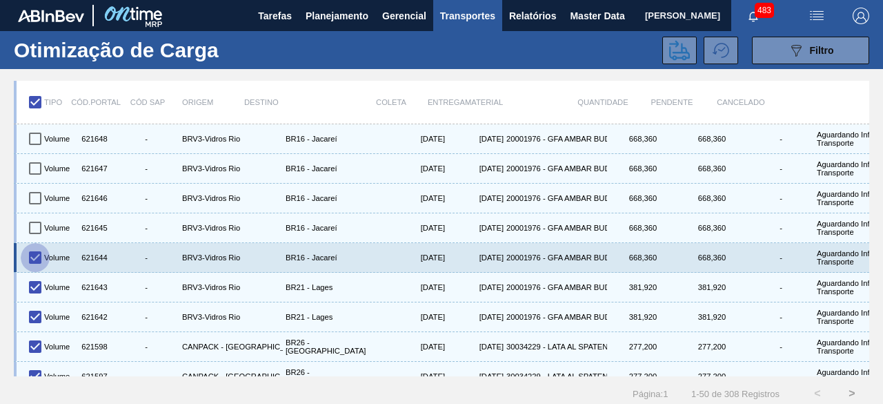
click at [36, 253] on input "checkbox" at bounding box center [35, 257] width 29 height 29
checkbox input "false"
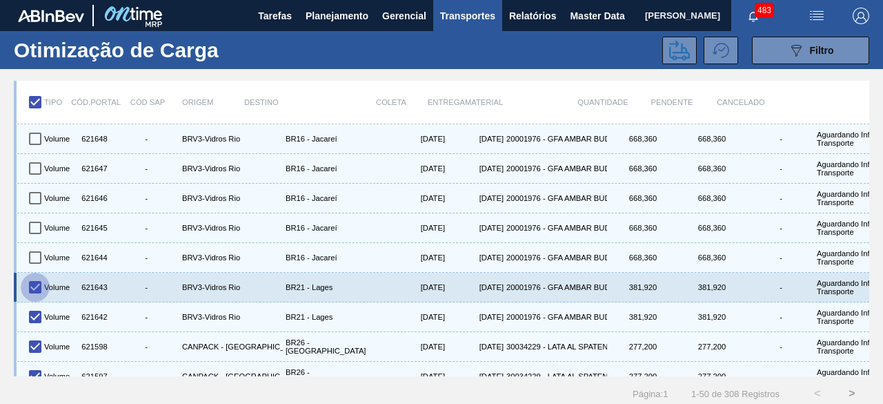
click at [26, 286] on input "checkbox" at bounding box center [35, 287] width 29 height 29
checkbox input "false"
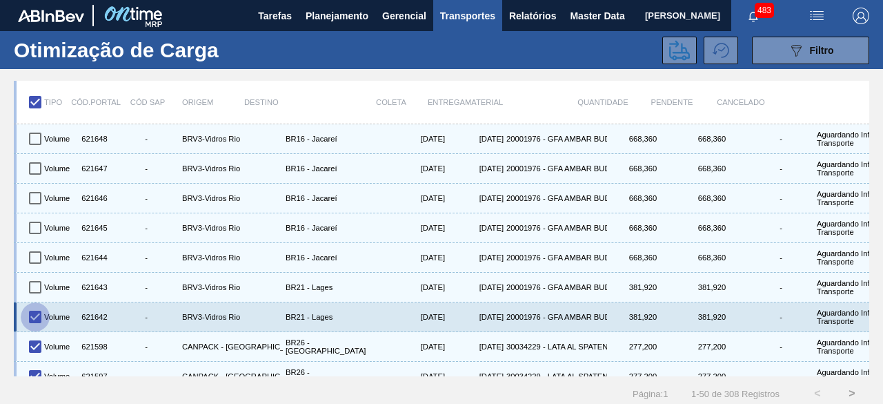
click at [37, 313] on input "checkbox" at bounding box center [35, 316] width 29 height 29
checkbox input "false"
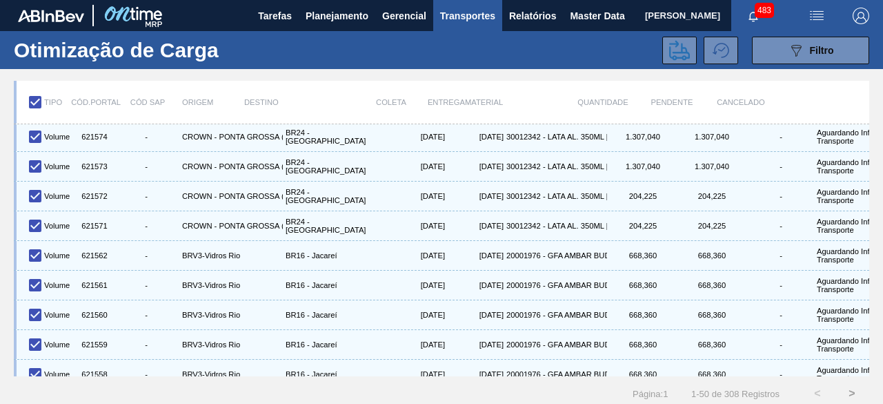
scroll to position [759, 0]
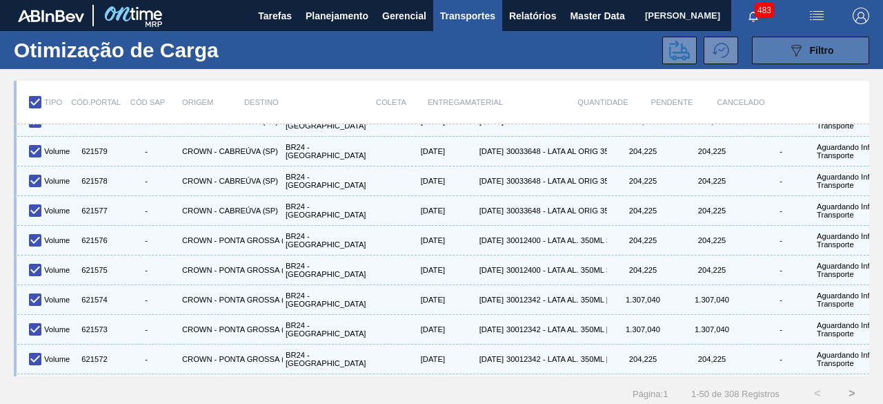
click at [790, 55] on icon "089F7B8B-B2A5-4AFE-B5C0-19BA573D28AC" at bounding box center [796, 50] width 17 height 17
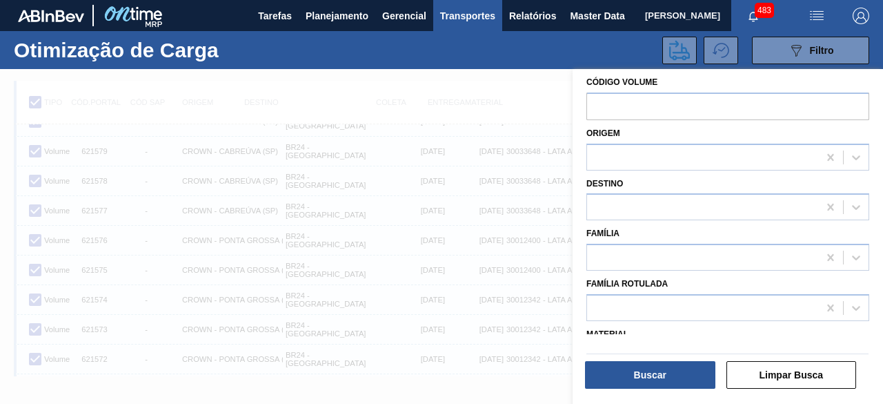
scroll to position [0, 0]
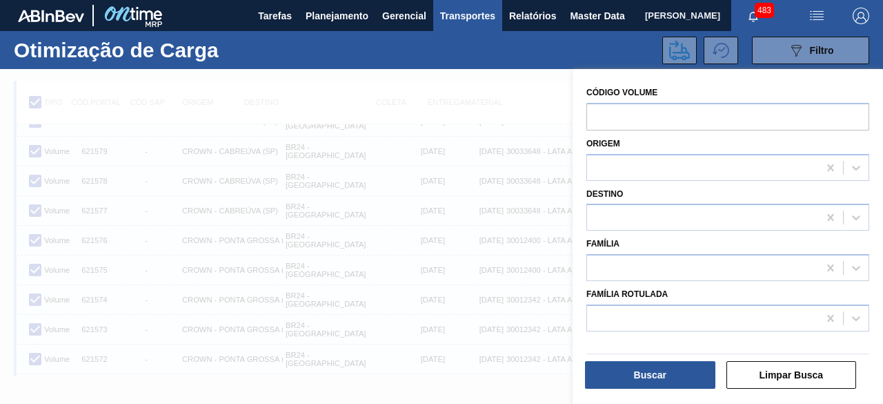
click at [526, 113] on div at bounding box center [441, 271] width 883 height 404
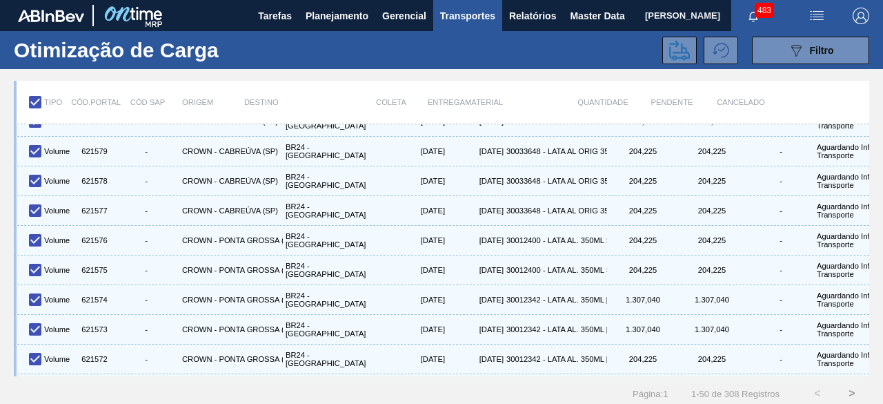
click at [34, 99] on input "checkbox" at bounding box center [35, 102] width 29 height 29
checkbox input "false"
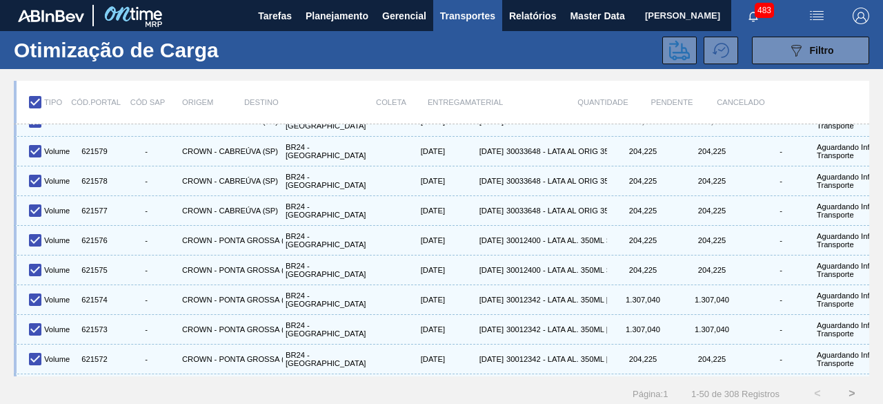
checkbox input "false"
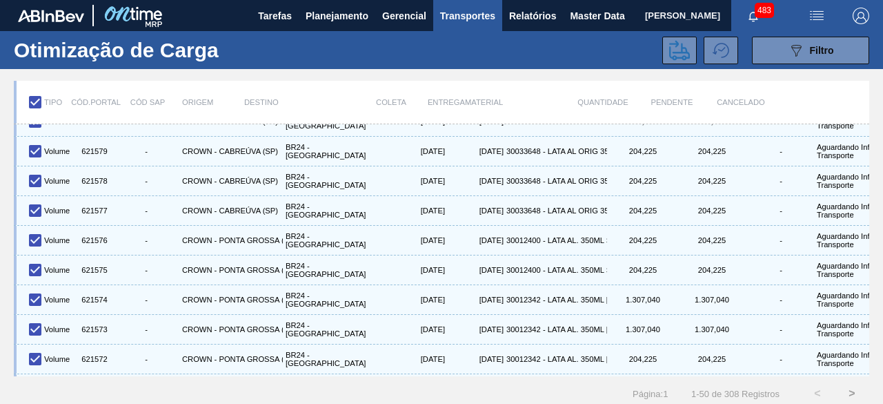
checkbox input "false"
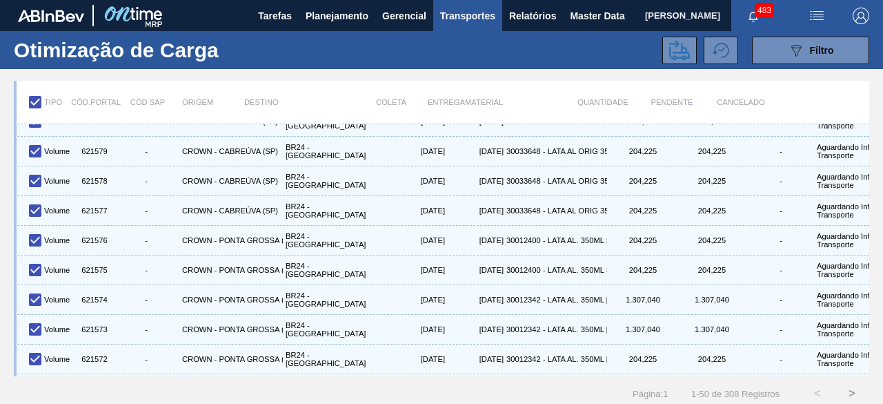
checkbox input "false"
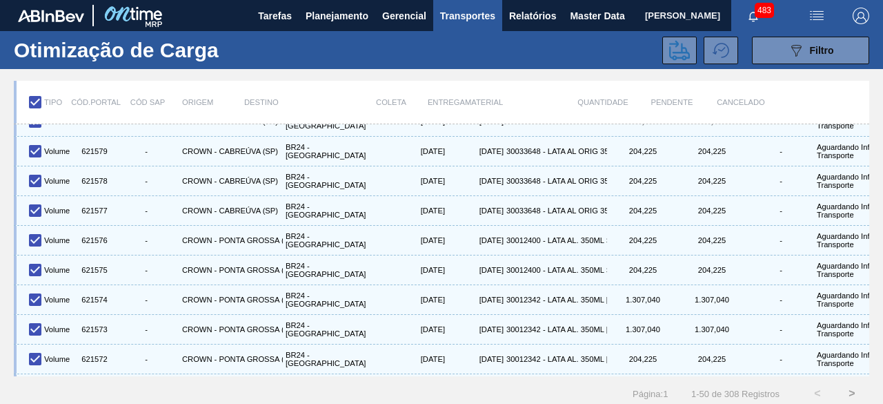
checkbox input "false"
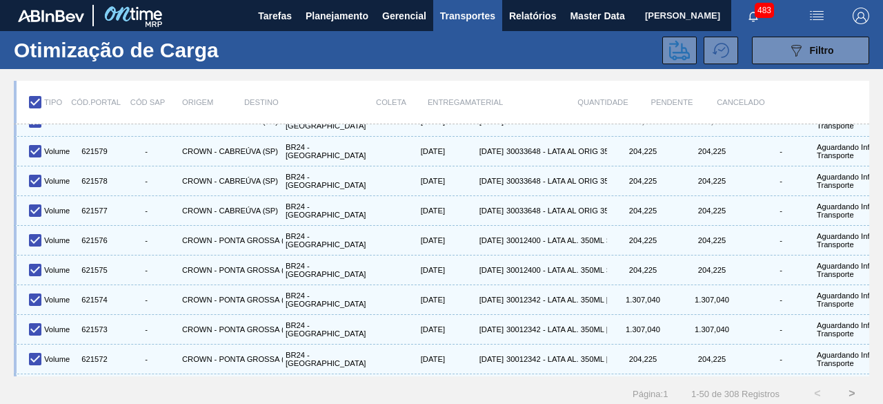
checkbox input "false"
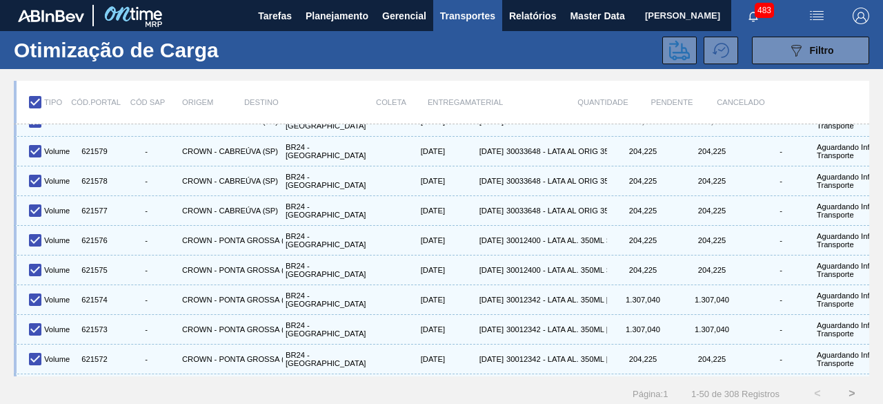
checkbox input "false"
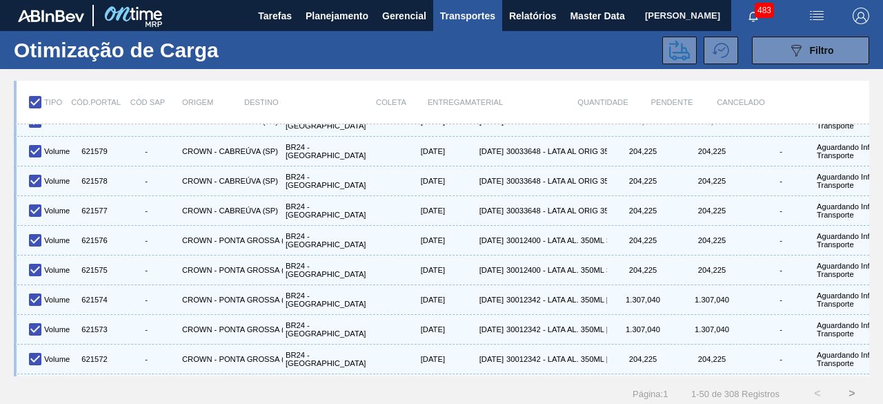
checkbox input "false"
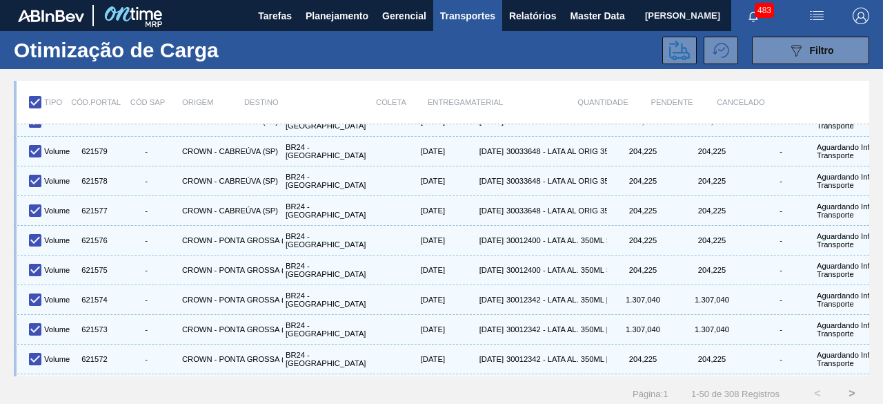
checkbox input "false"
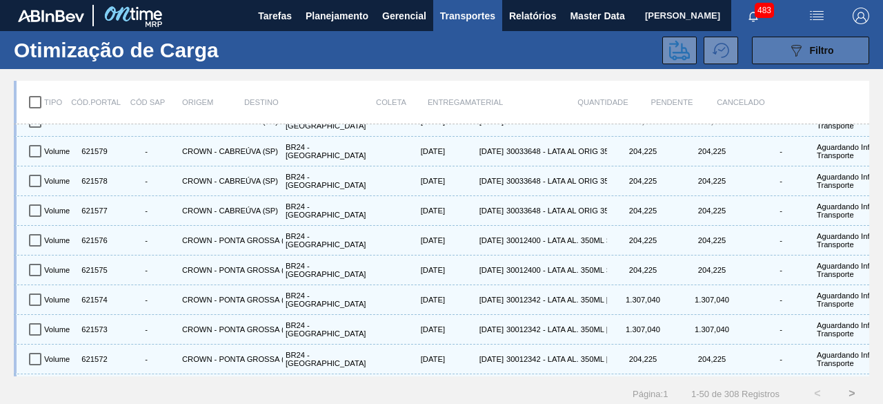
click at [807, 54] on div "089F7B8B-B2A5-4AFE-B5C0-19BA573D28AC Filtro" at bounding box center [811, 50] width 46 height 17
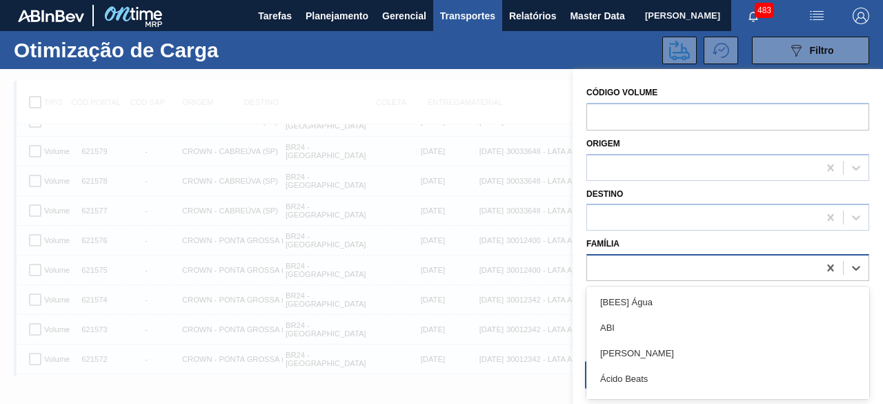
click at [635, 264] on div at bounding box center [702, 268] width 231 height 20
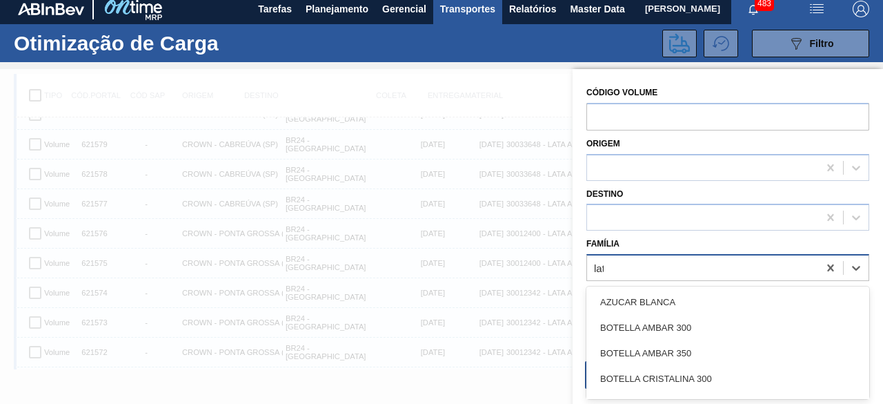
type input "lata"
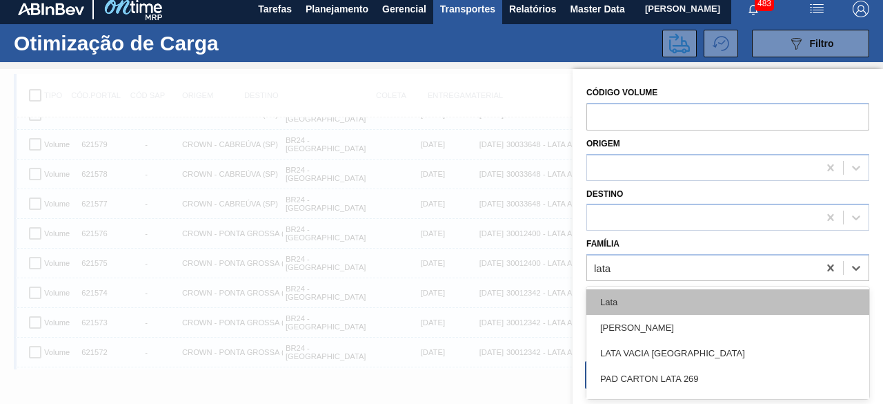
click at [635, 297] on div "Lata" at bounding box center [728, 302] width 283 height 26
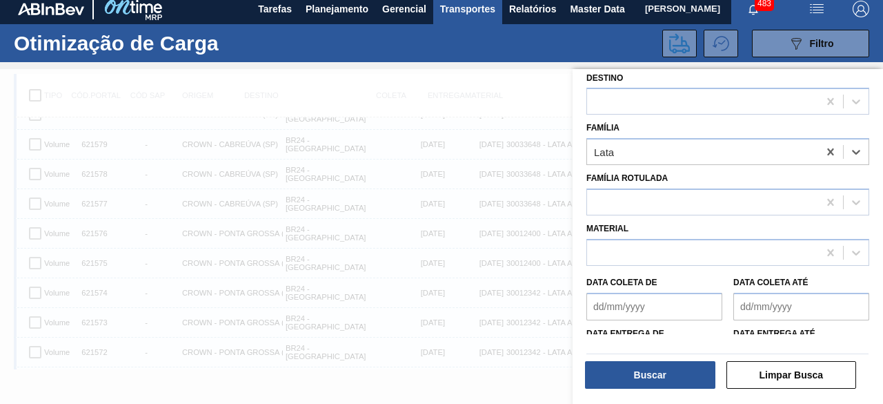
scroll to position [138, 0]
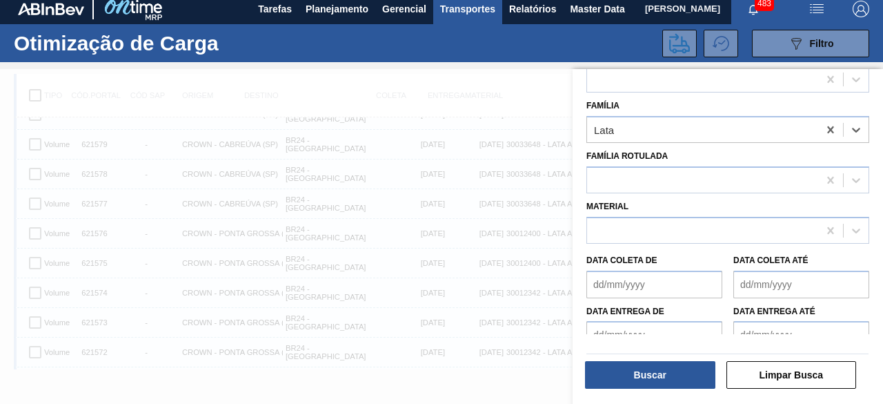
click at [638, 282] on de "Data coleta de" at bounding box center [655, 285] width 136 height 28
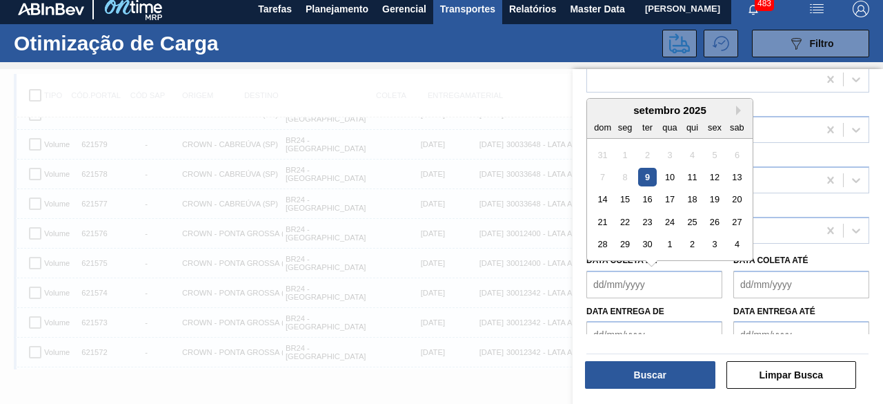
click at [651, 176] on div "9" at bounding box center [647, 177] width 19 height 19
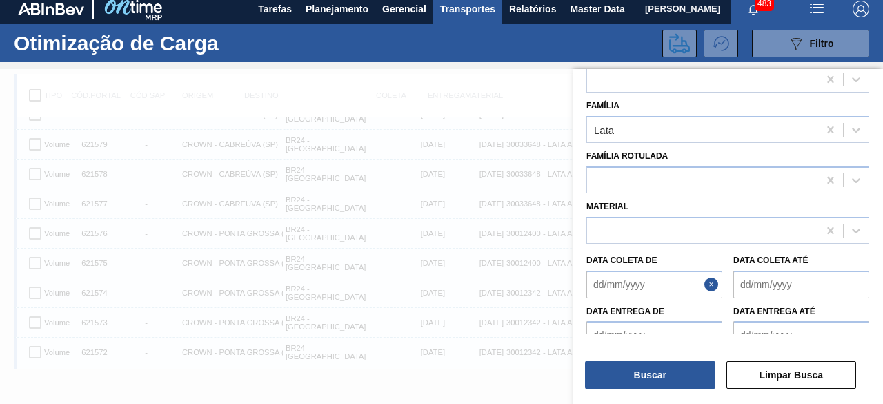
type de "[DATE]"
click at [807, 282] on até "Data coleta até" at bounding box center [802, 285] width 136 height 28
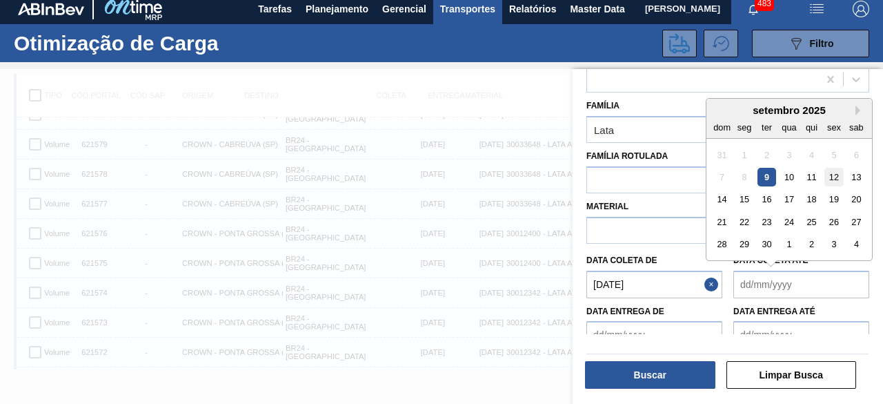
click at [837, 177] on div "12" at bounding box center [834, 177] width 19 height 19
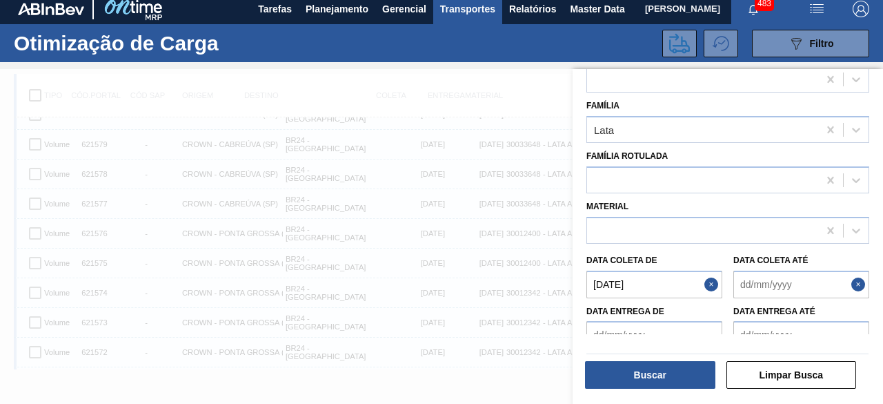
type até "[DATE]"
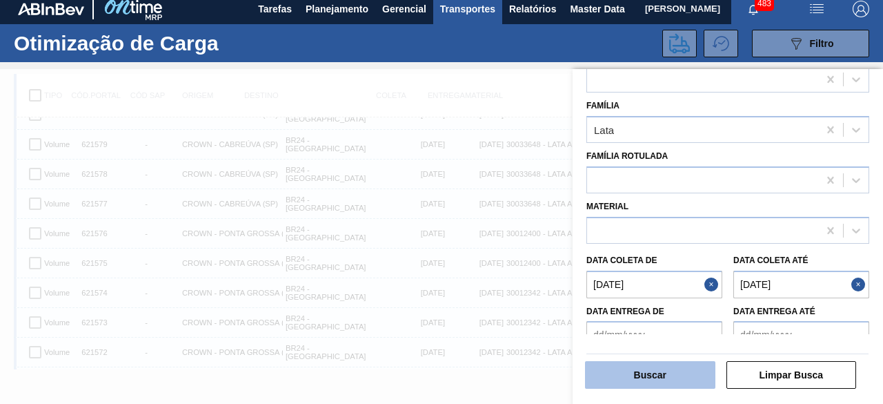
click at [656, 377] on button "Buscar" at bounding box center [650, 375] width 130 height 28
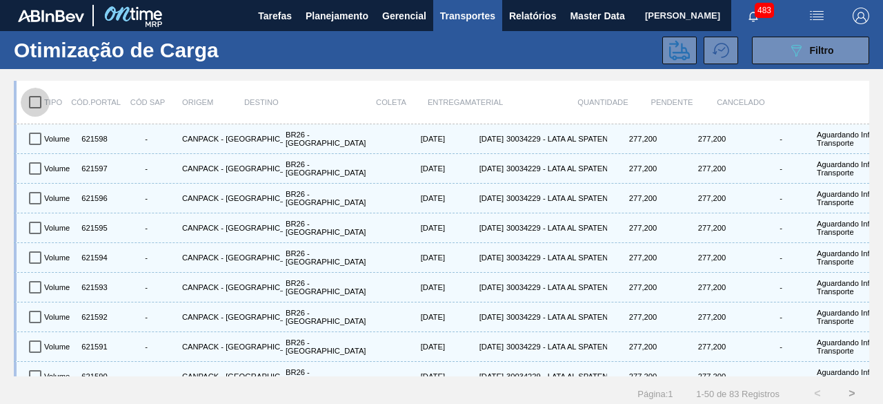
click at [30, 106] on input "checkbox" at bounding box center [35, 102] width 29 height 29
checkbox input "true"
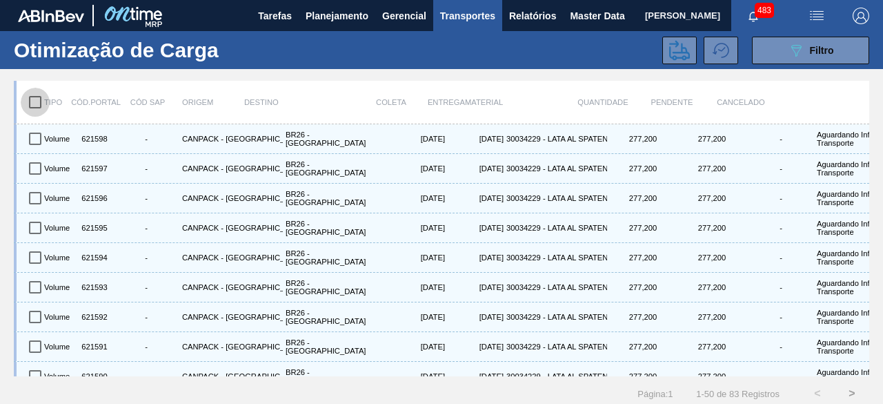
checkbox input "true"
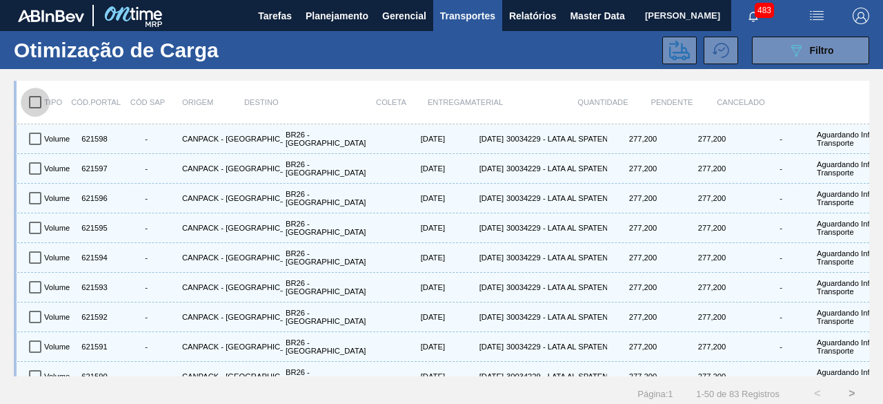
checkbox input "true"
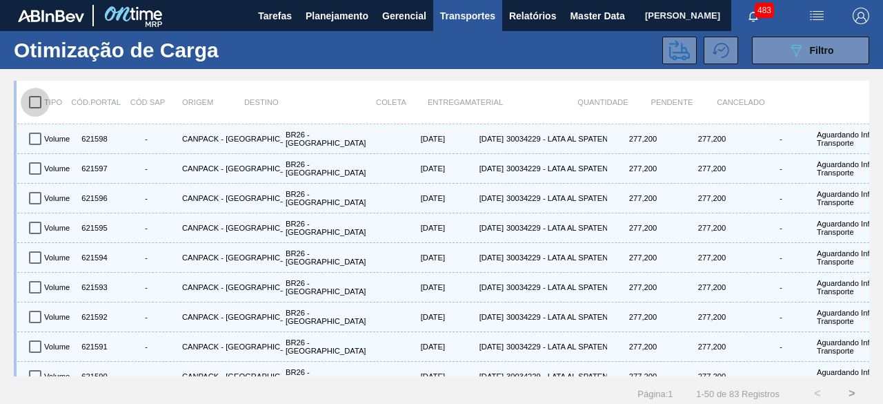
checkbox input "true"
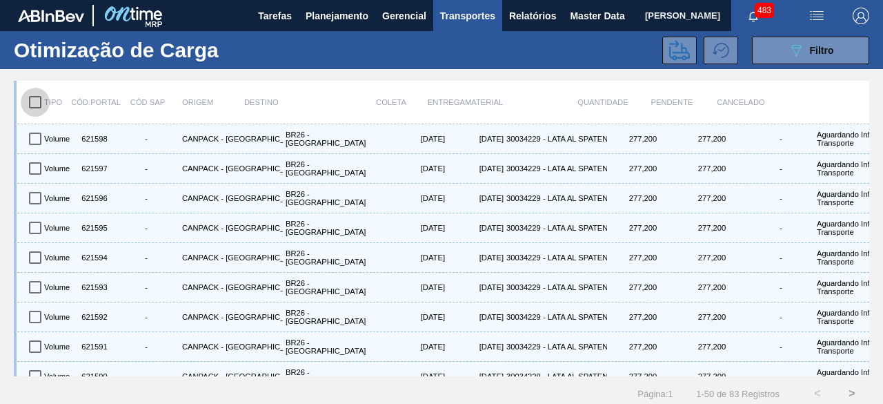
checkbox input "true"
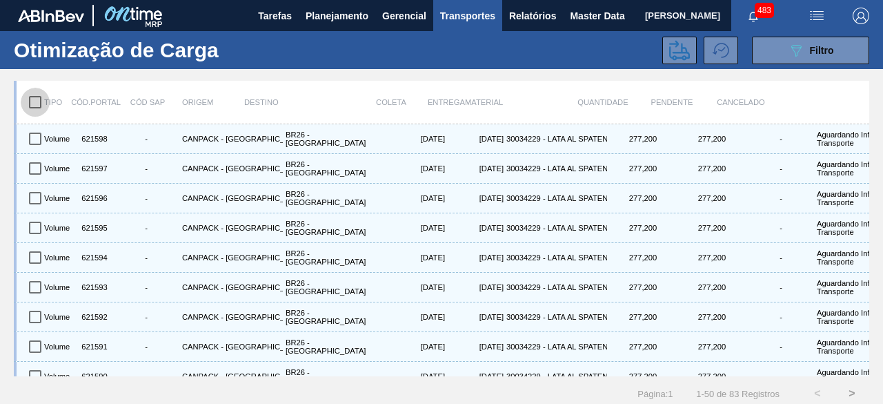
checkbox input "true"
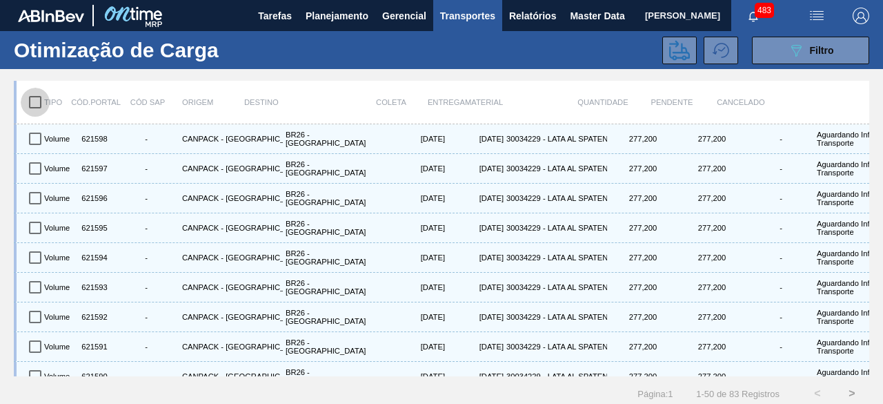
checkbox input "true"
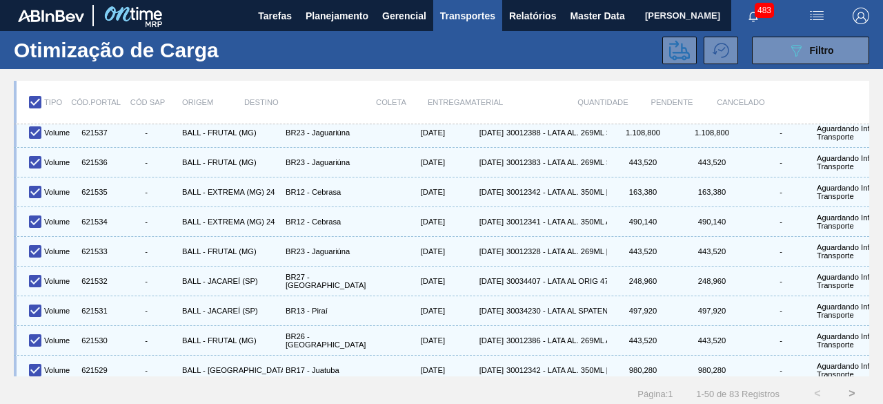
scroll to position [1230, 0]
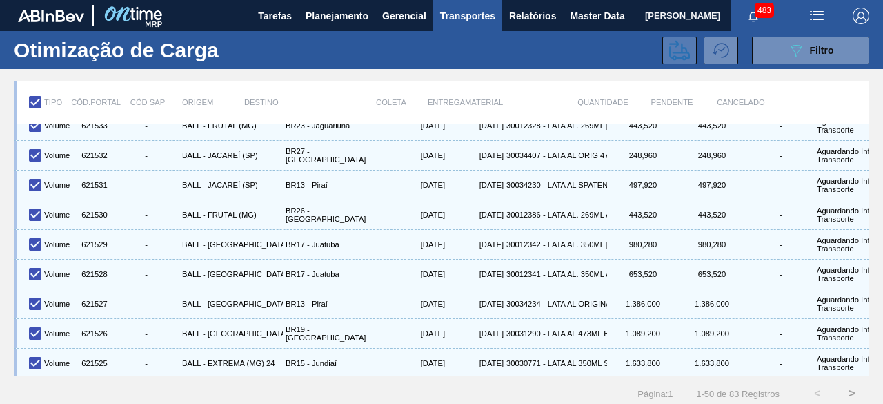
click at [675, 59] on icon at bounding box center [680, 50] width 21 height 21
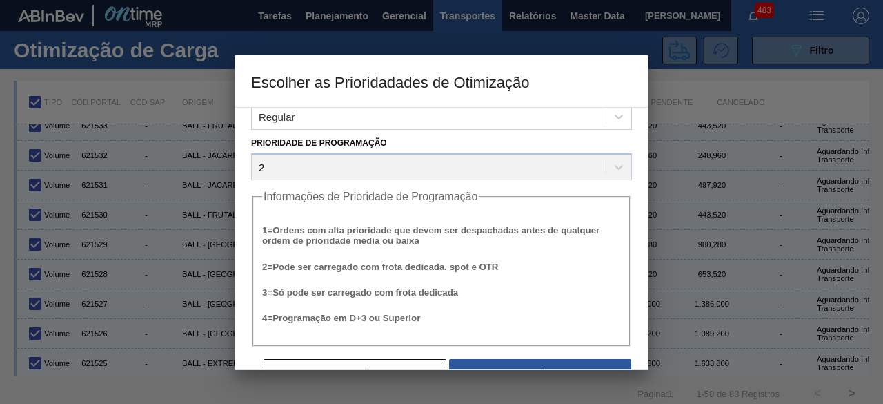
scroll to position [52, 0]
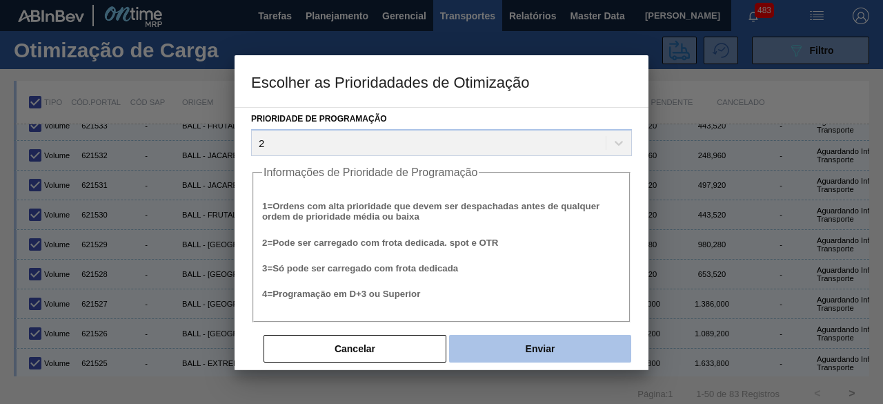
click at [554, 358] on button "Enviar" at bounding box center [540, 349] width 182 height 28
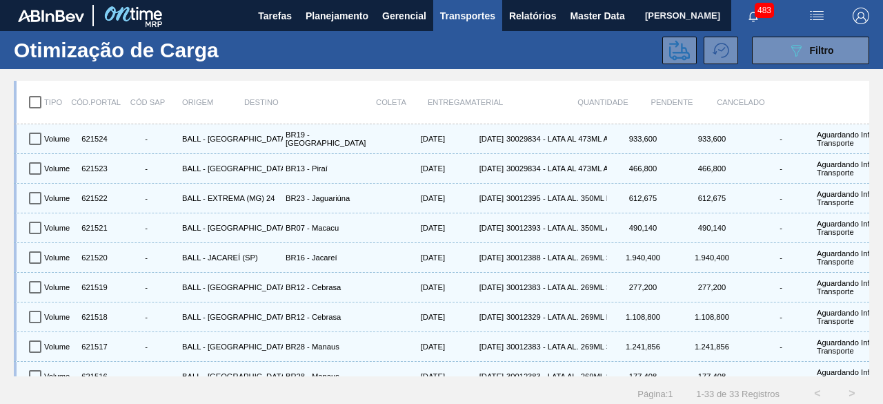
click at [30, 100] on input "checkbox" at bounding box center [35, 102] width 29 height 29
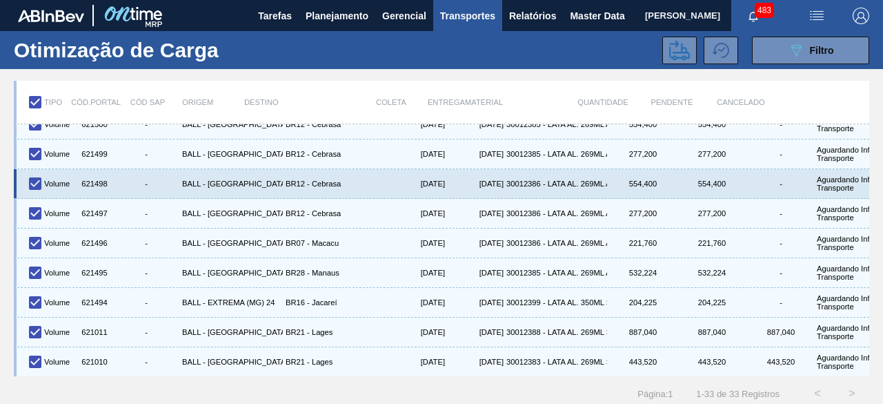
scroll to position [17, 0]
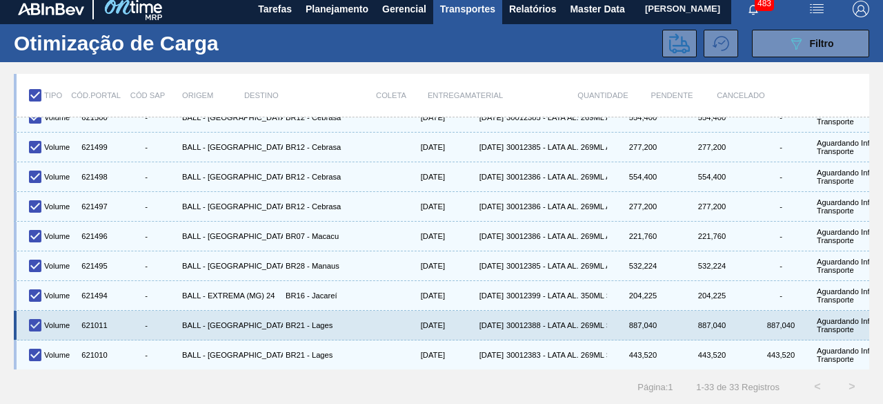
click at [36, 311] on input "checkbox" at bounding box center [35, 325] width 29 height 29
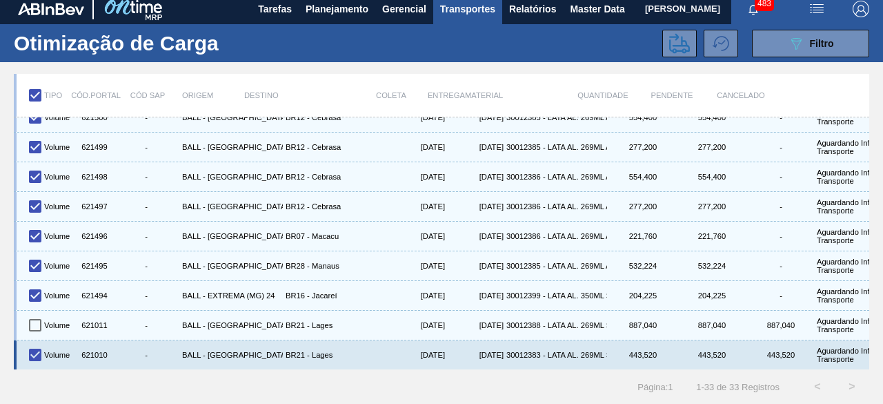
click at [36, 340] on input "checkbox" at bounding box center [35, 354] width 29 height 29
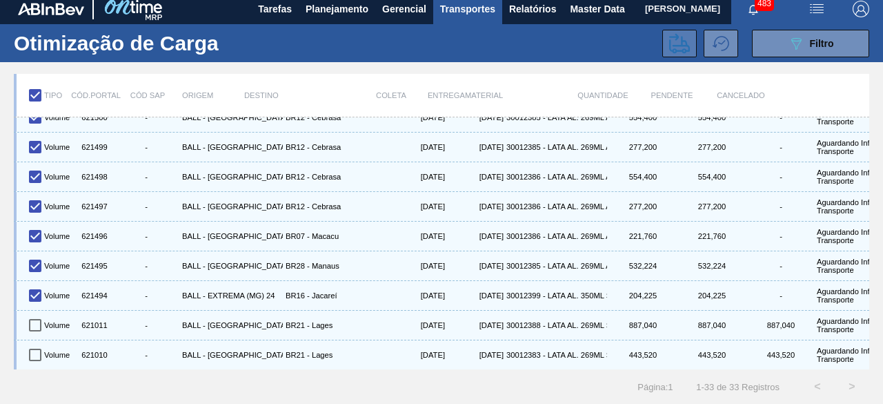
click at [681, 33] on icon at bounding box center [680, 43] width 21 height 20
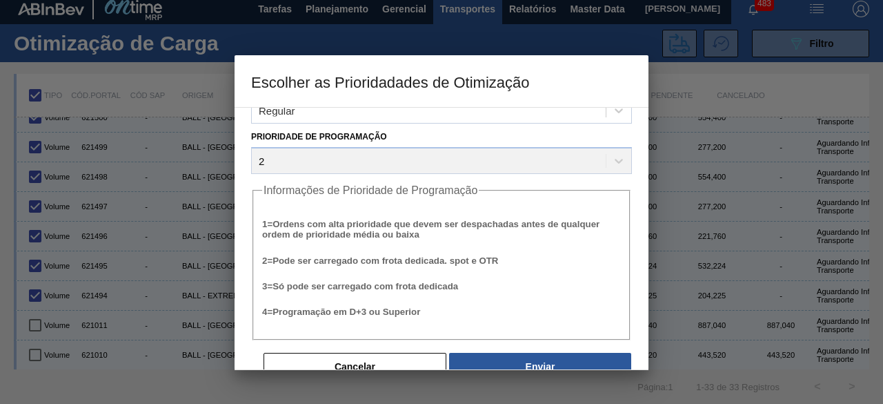
scroll to position [52, 0]
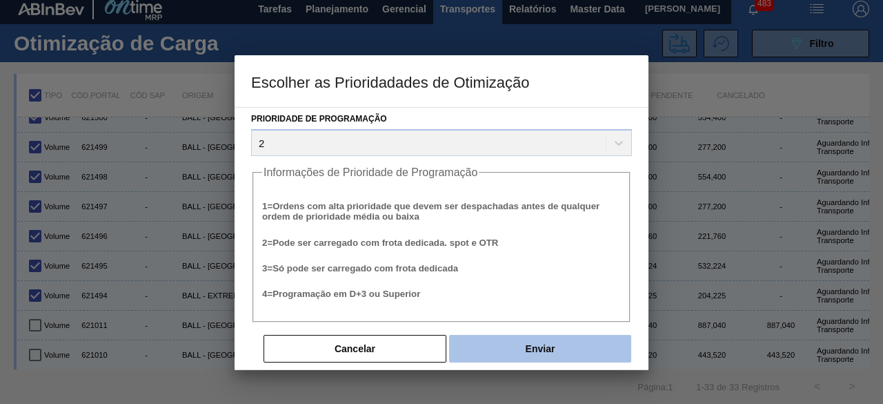
click at [556, 352] on button "Enviar" at bounding box center [540, 349] width 182 height 28
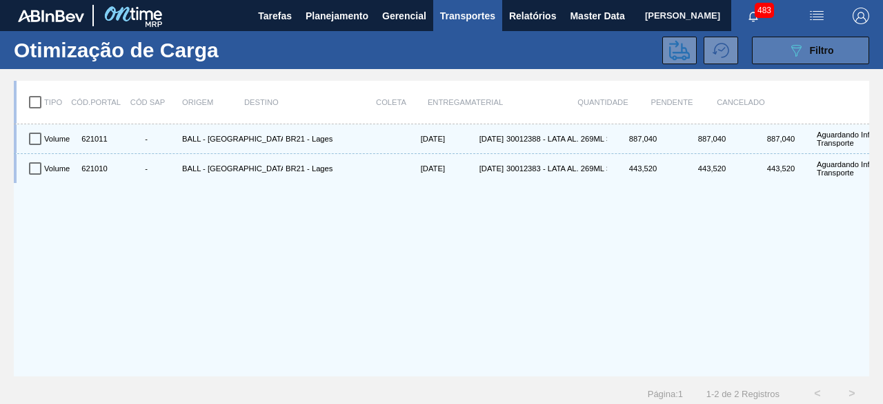
click at [794, 50] on icon "089F7B8B-B2A5-4AFE-B5C0-19BA573D28AC" at bounding box center [796, 50] width 17 height 17
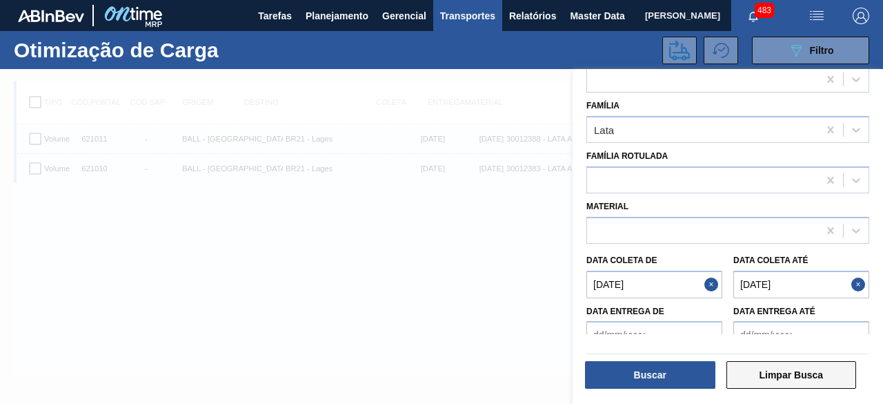
click at [782, 384] on button "Limpar Busca" at bounding box center [792, 375] width 130 height 28
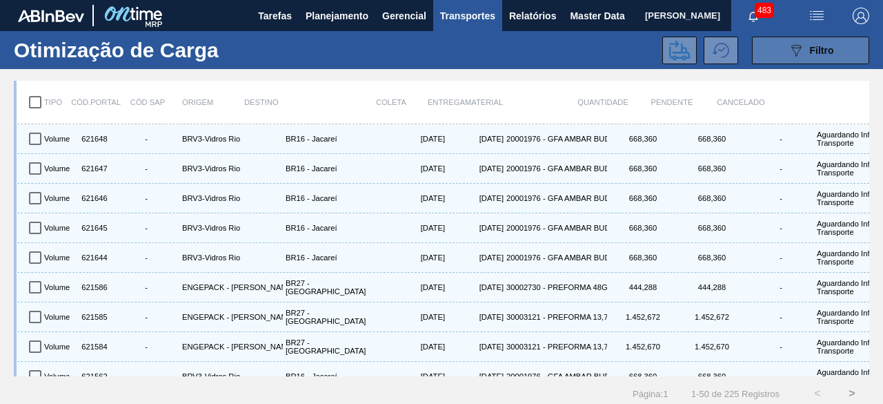
click at [798, 52] on icon "089F7B8B-B2A5-4AFE-B5C0-19BA573D28AC" at bounding box center [796, 50] width 17 height 17
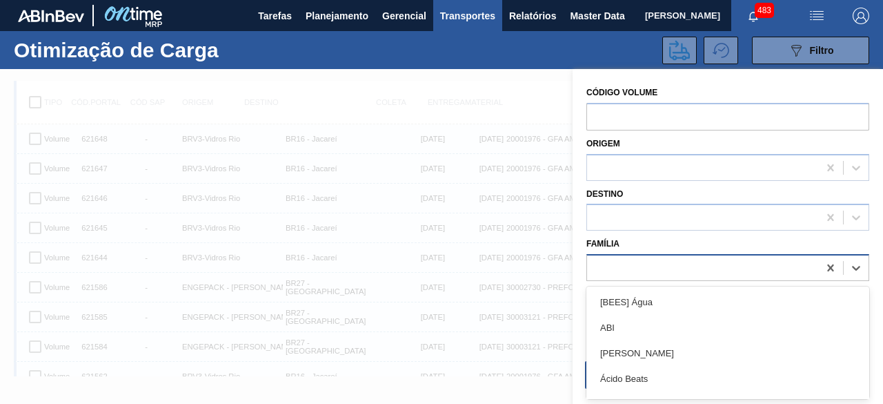
scroll to position [17, 0]
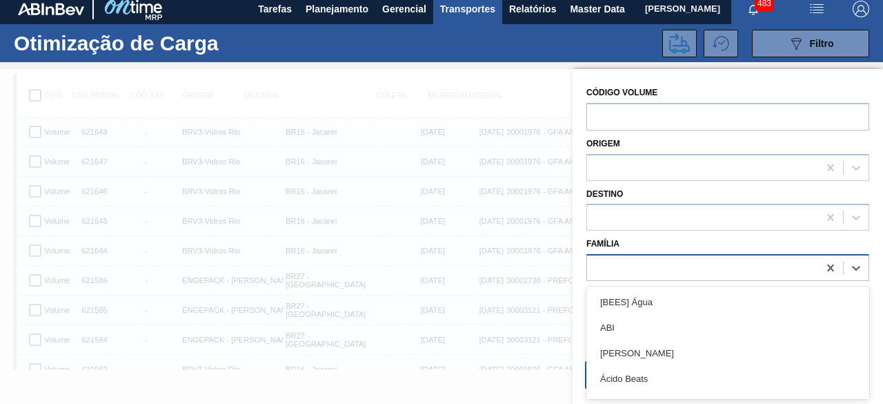
click at [674, 263] on div at bounding box center [702, 268] width 231 height 20
type input "lata"
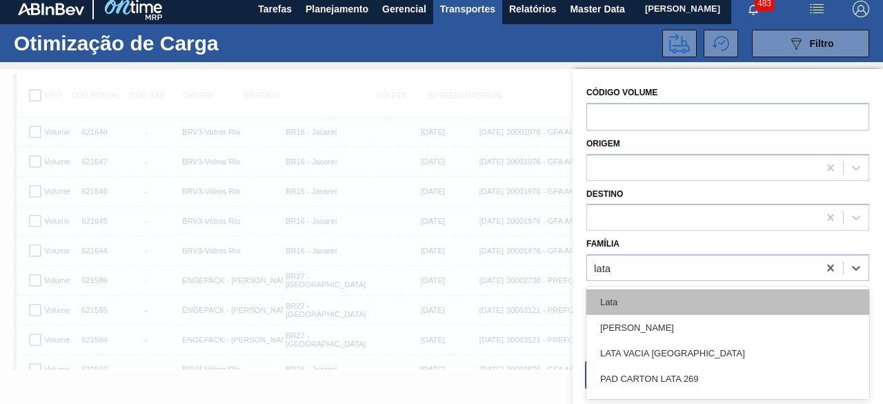
click at [661, 303] on div "Lata" at bounding box center [728, 302] width 283 height 26
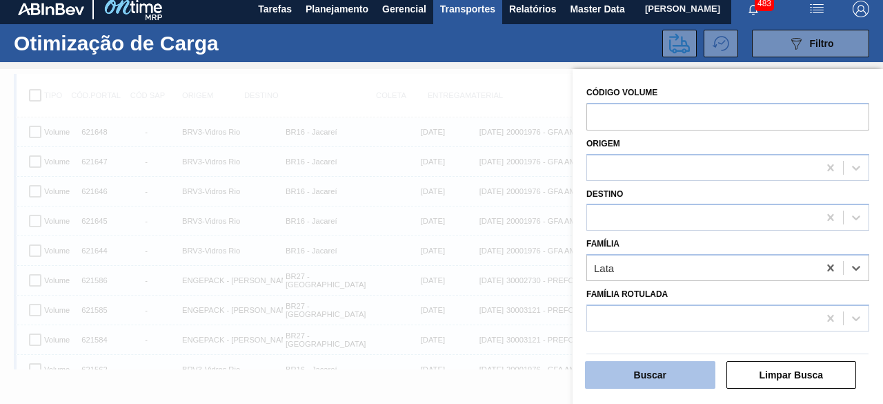
click at [682, 376] on button "Buscar" at bounding box center [650, 375] width 130 height 28
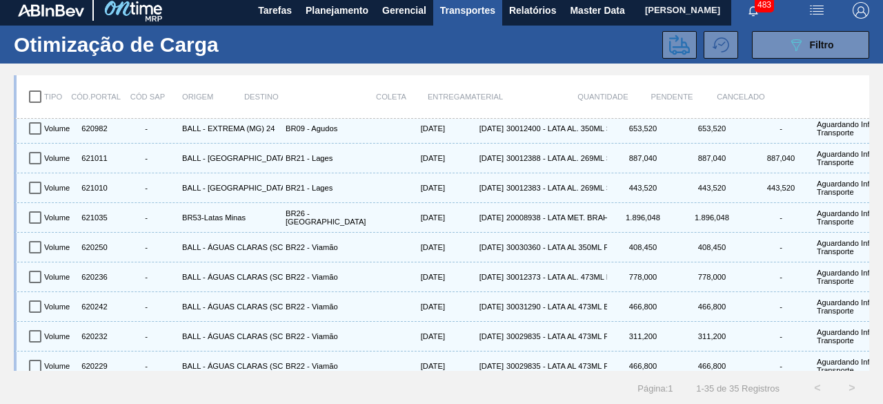
scroll to position [0, 0]
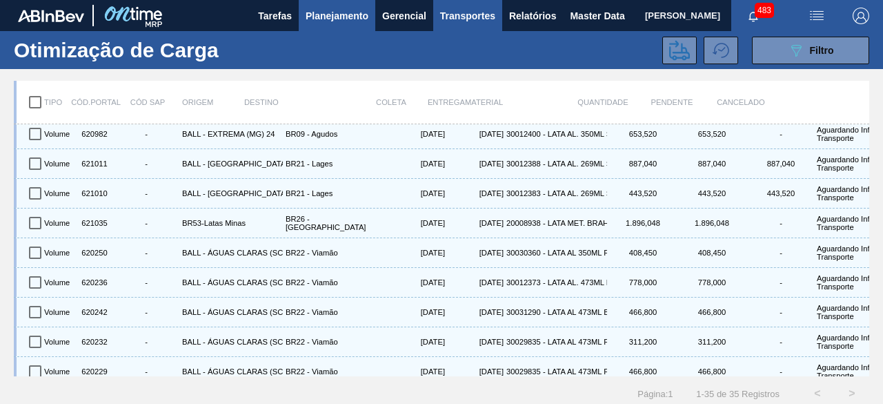
click at [330, 24] on button "Planejamento" at bounding box center [337, 15] width 77 height 31
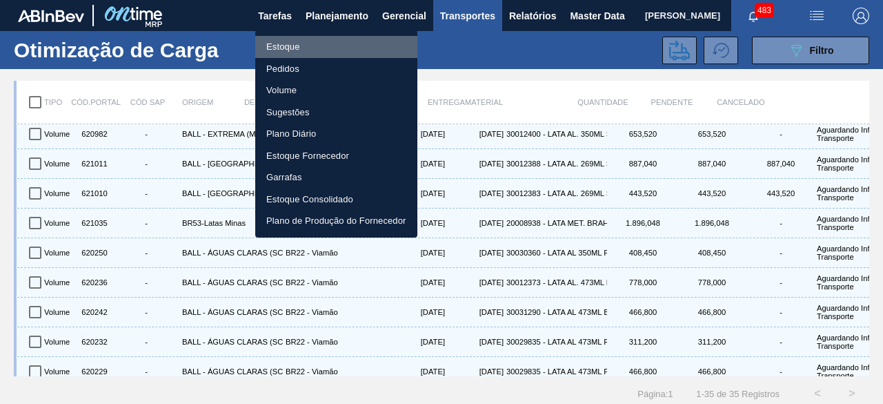
click at [275, 42] on li "Estoque" at bounding box center [336, 47] width 162 height 22
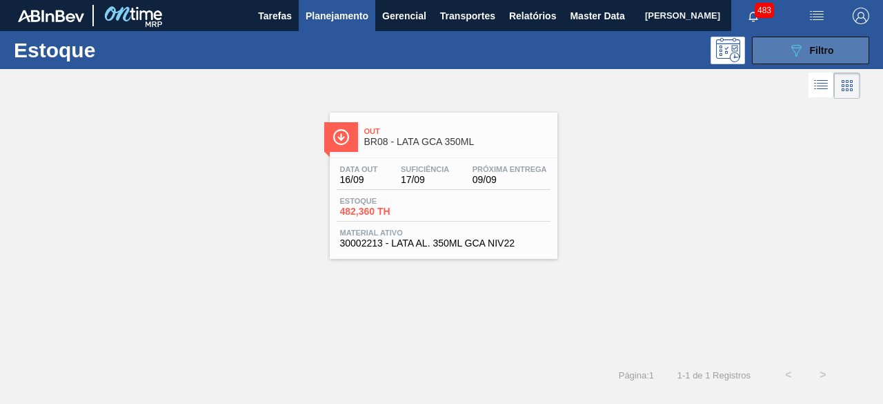
click at [790, 48] on icon "089F7B8B-B2A5-4AFE-B5C0-19BA573D28AC" at bounding box center [796, 50] width 17 height 17
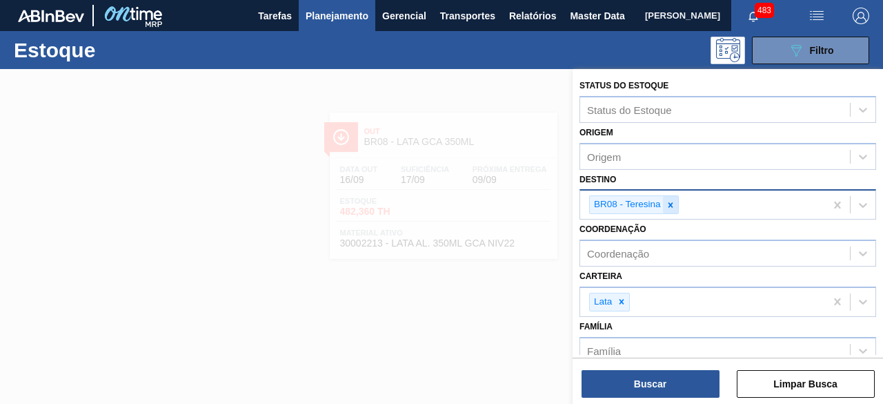
click at [675, 199] on div at bounding box center [670, 204] width 15 height 17
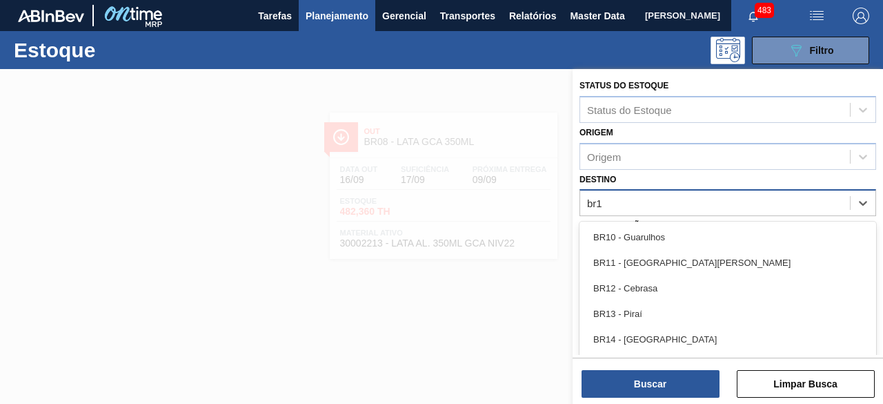
type input "br11"
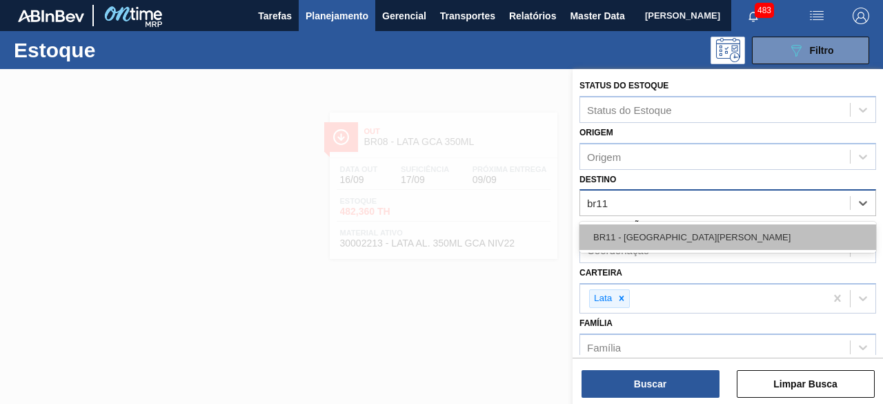
click at [681, 228] on div "BR11 - [GEOGRAPHIC_DATA][PERSON_NAME]" at bounding box center [728, 237] width 297 height 26
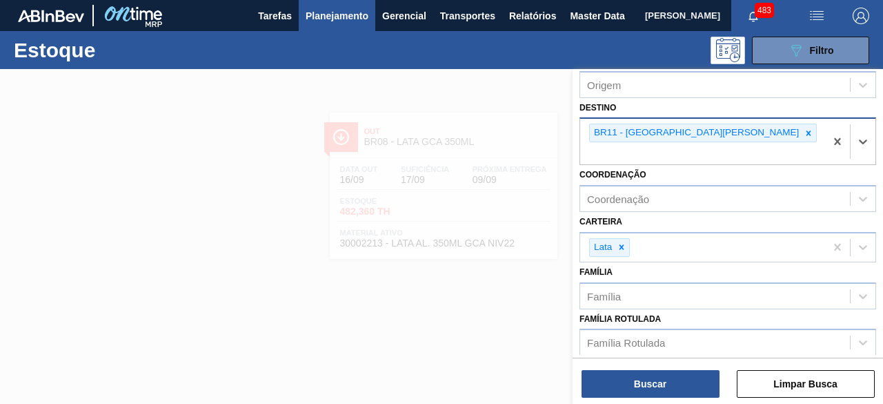
scroll to position [138, 0]
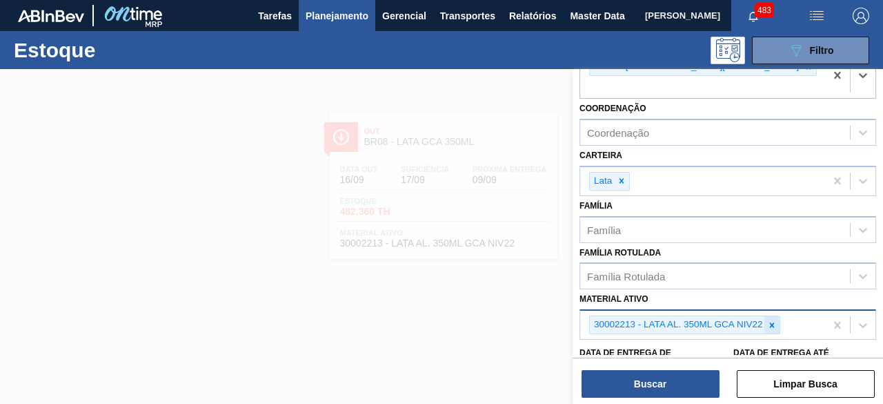
click at [768, 320] on icon at bounding box center [773, 325] width 10 height 10
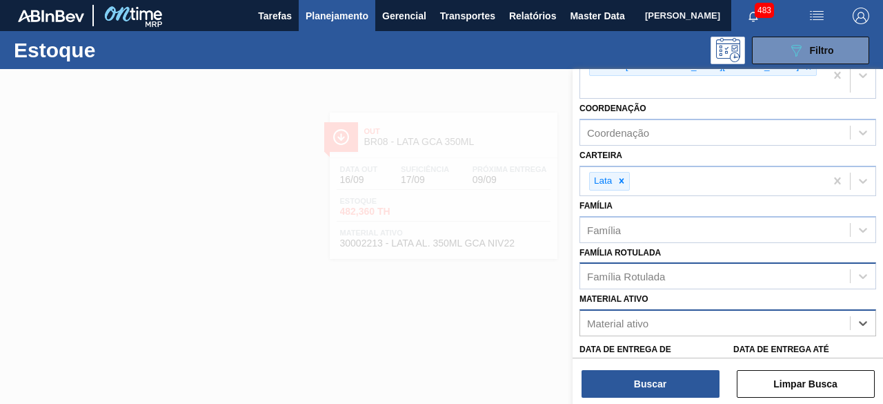
click at [768, 266] on div "Família Rotulada" at bounding box center [715, 276] width 270 height 20
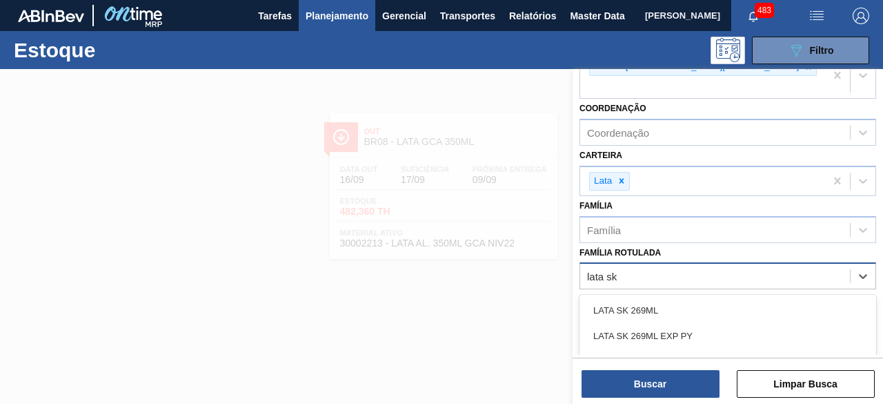
type Rotulada "lata sk 2"
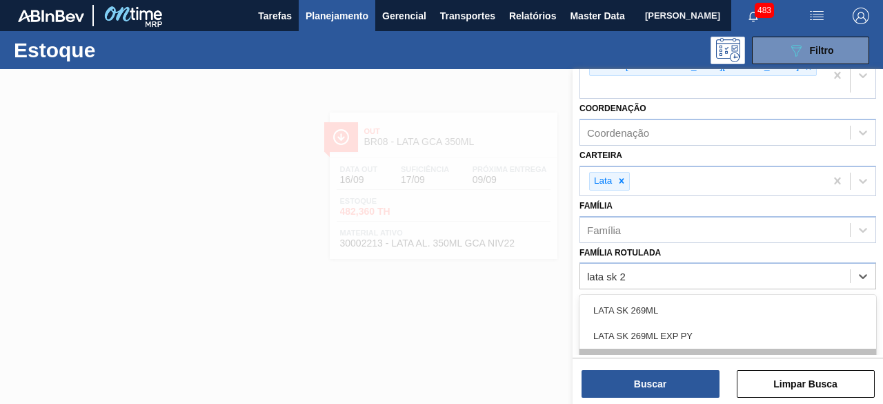
click at [709, 349] on div "LATA SK 269ML MP" at bounding box center [728, 362] width 297 height 26
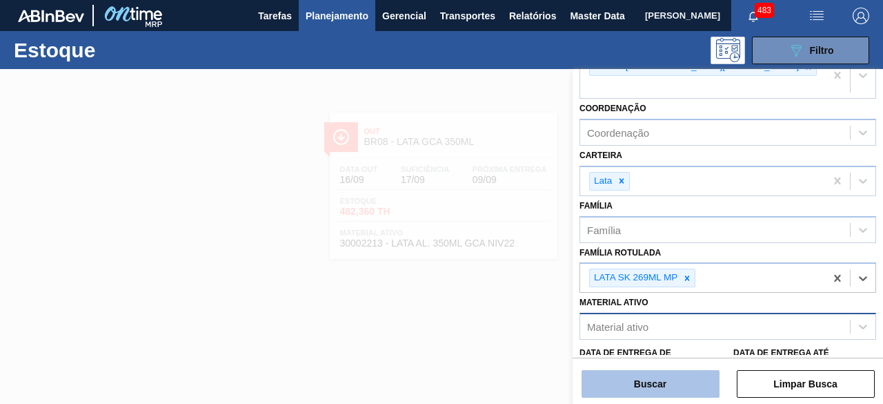
click at [678, 378] on button "Buscar" at bounding box center [651, 384] width 138 height 28
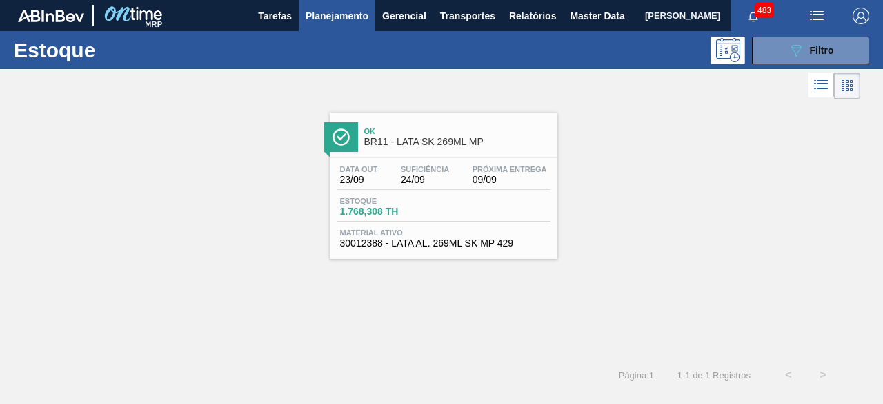
click at [433, 181] on span "24/09" at bounding box center [425, 180] width 48 height 10
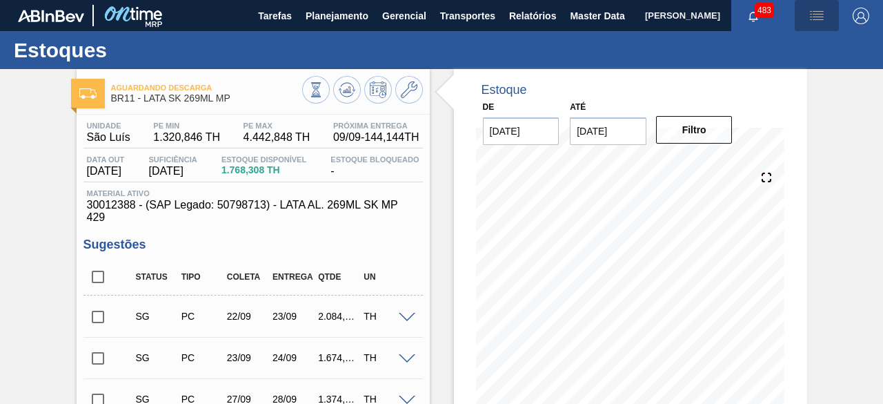
click at [819, 16] on img "button" at bounding box center [817, 16] width 17 height 17
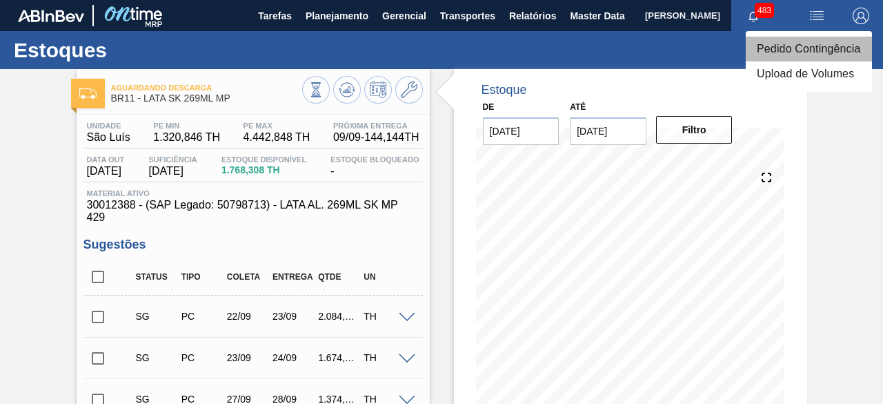
click at [808, 46] on li "Pedido Contingência" at bounding box center [809, 49] width 126 height 25
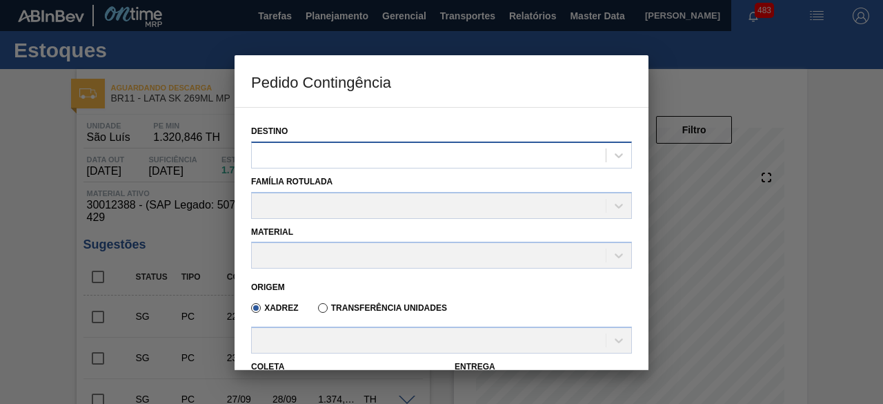
click at [462, 155] on div at bounding box center [429, 155] width 354 height 20
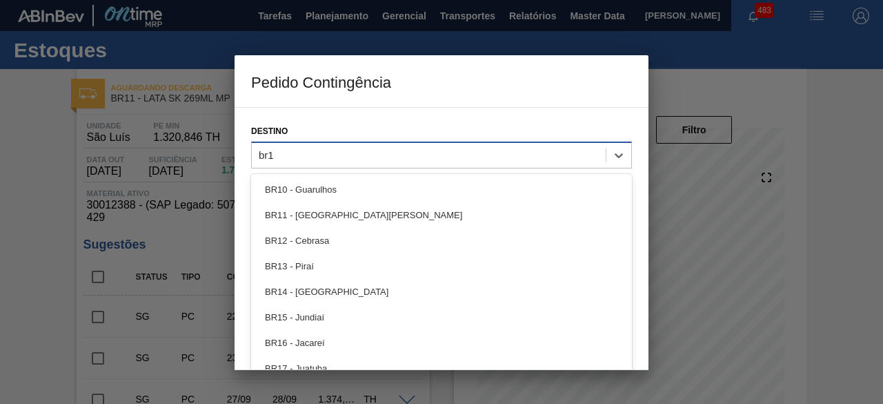
type input "br11"
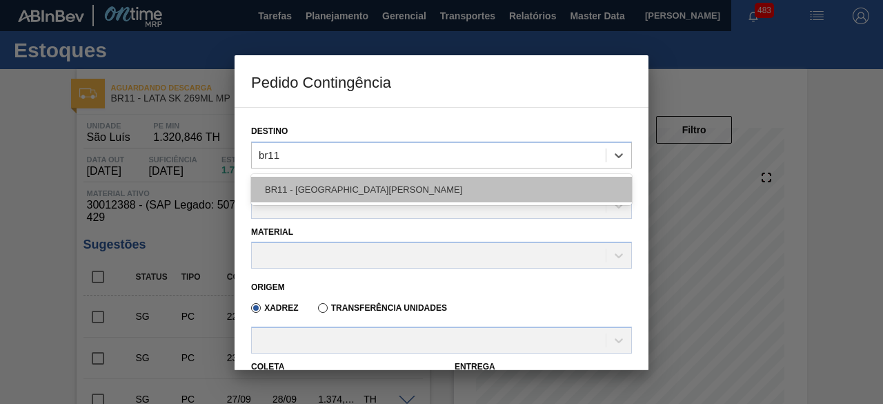
click at [406, 183] on div "BR11 - [GEOGRAPHIC_DATA][PERSON_NAME]" at bounding box center [441, 190] width 381 height 26
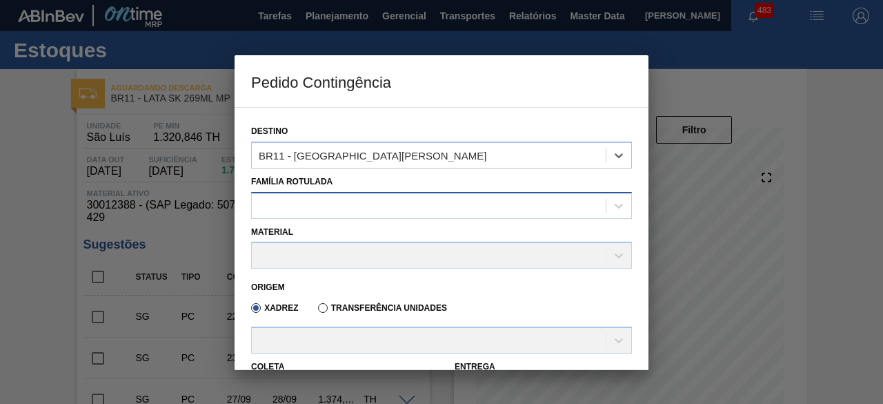
click at [392, 204] on div at bounding box center [429, 205] width 354 height 20
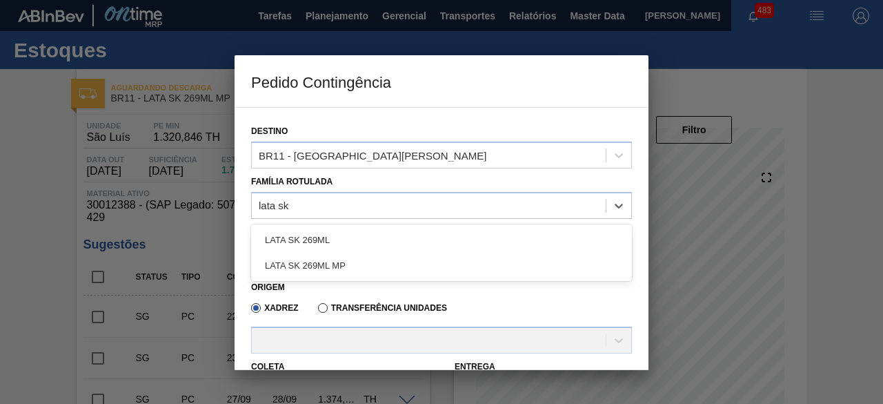
type Rotulada "lata sk 2"
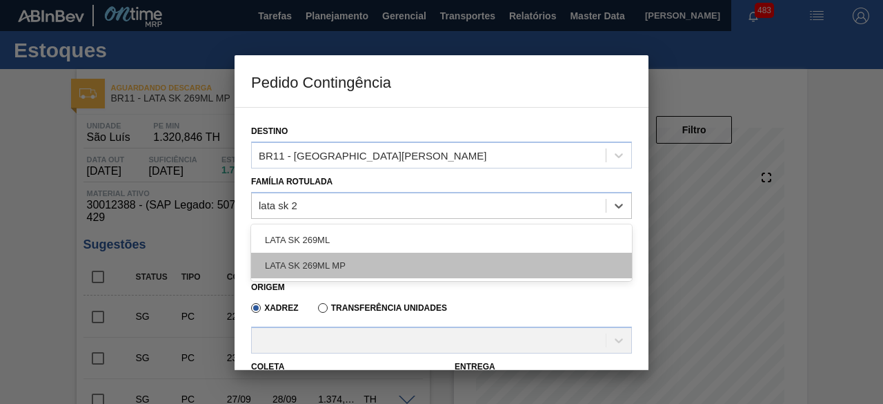
click at [374, 268] on div "LATA SK 269ML MP" at bounding box center [441, 266] width 381 height 26
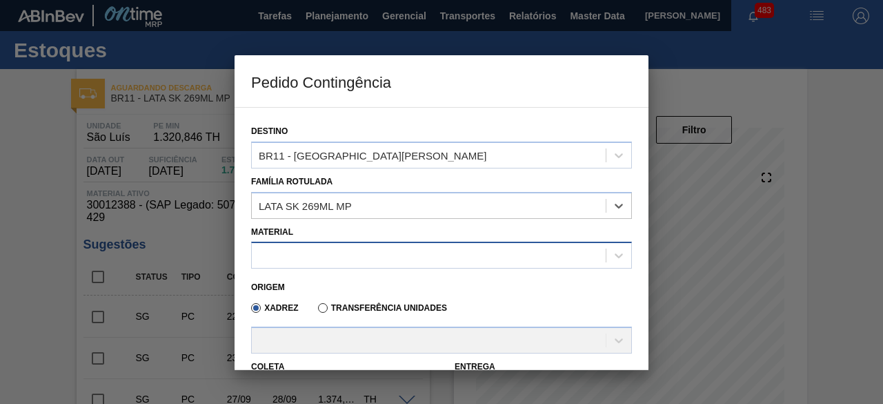
click at [374, 256] on div at bounding box center [429, 256] width 354 height 20
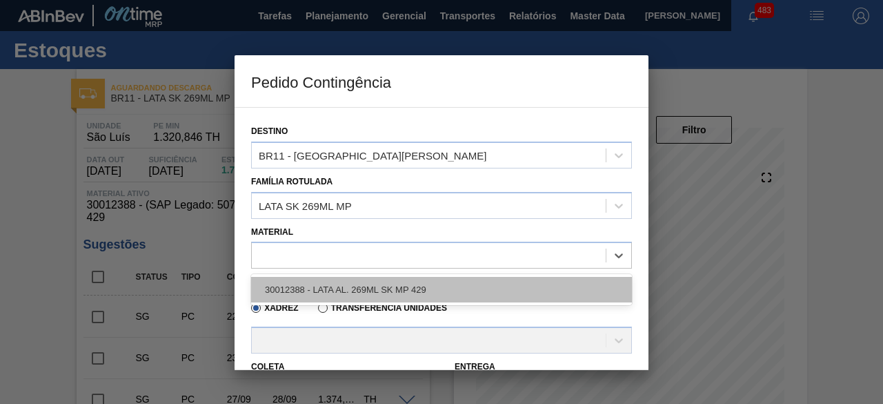
click at [367, 284] on div "30012388 - LATA AL. 269ML SK MP 429" at bounding box center [441, 290] width 381 height 26
type input "11,088"
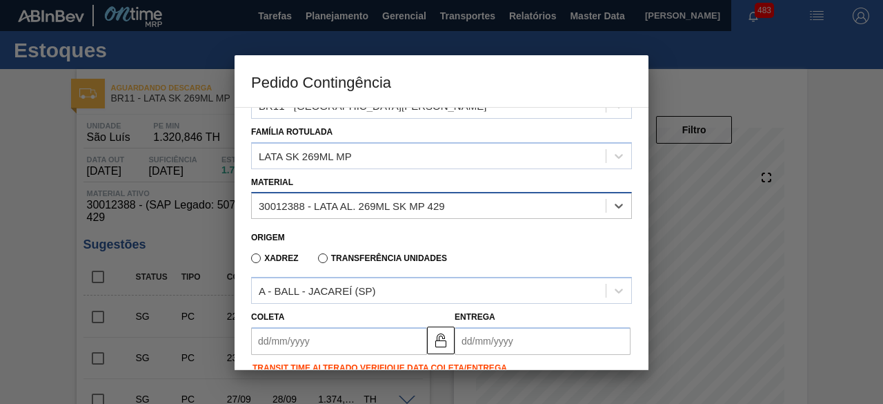
scroll to position [69, 0]
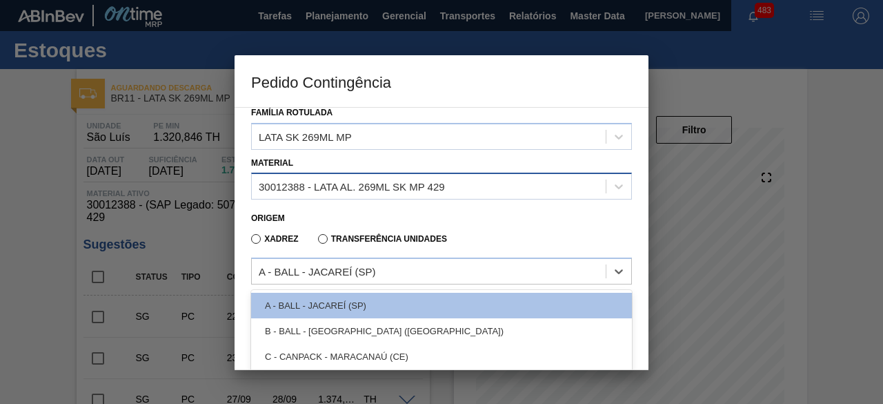
click at [384, 263] on div "A - BALL - JACAREÍ (SP)" at bounding box center [429, 272] width 354 height 20
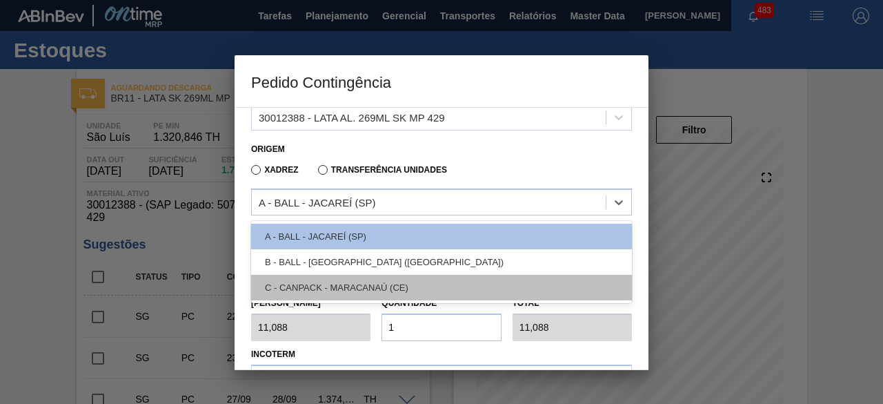
click at [429, 282] on div "C - CANPACK - MARACANAÚ (CE)" at bounding box center [441, 288] width 381 height 26
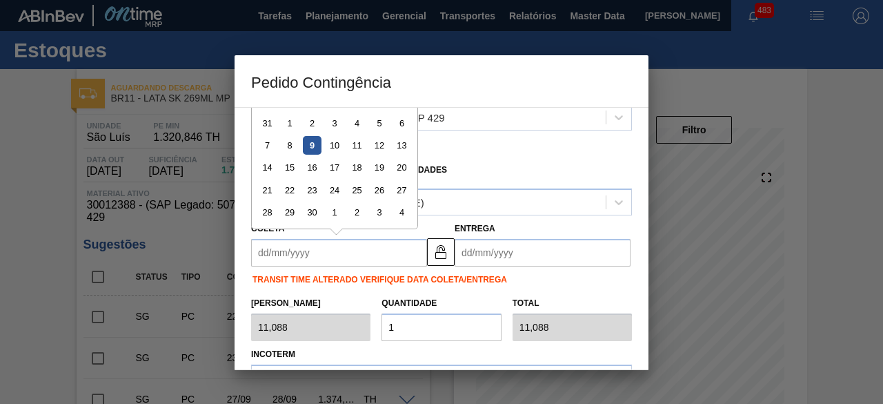
click at [370, 251] on input "Coleta" at bounding box center [339, 253] width 176 height 28
click at [338, 150] on div "10" at bounding box center [334, 145] width 19 height 19
type input "[DATE]"
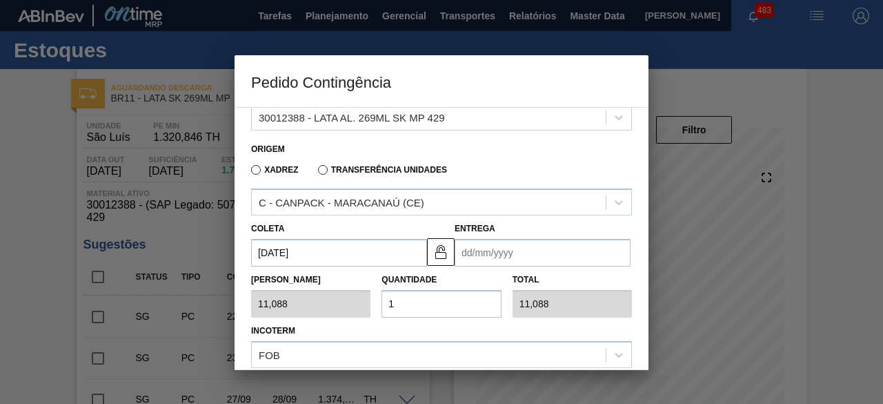
click at [525, 251] on input "Entrega" at bounding box center [543, 253] width 176 height 28
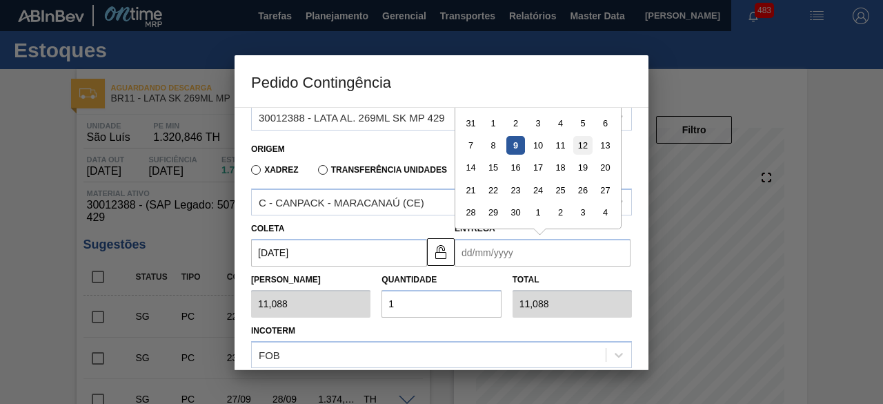
click at [584, 148] on div "12" at bounding box center [583, 145] width 19 height 19
type input "[DATE]"
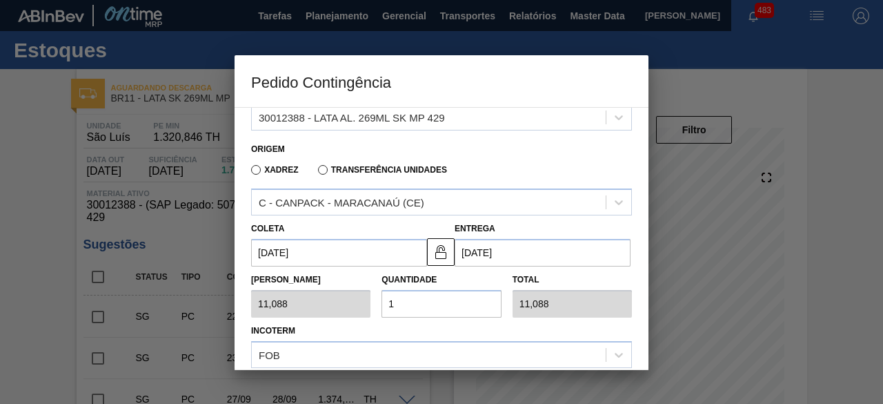
click at [407, 297] on input "1" at bounding box center [441, 304] width 119 height 28
type input "0,000"
type input "2"
type input "22,176"
type input "25"
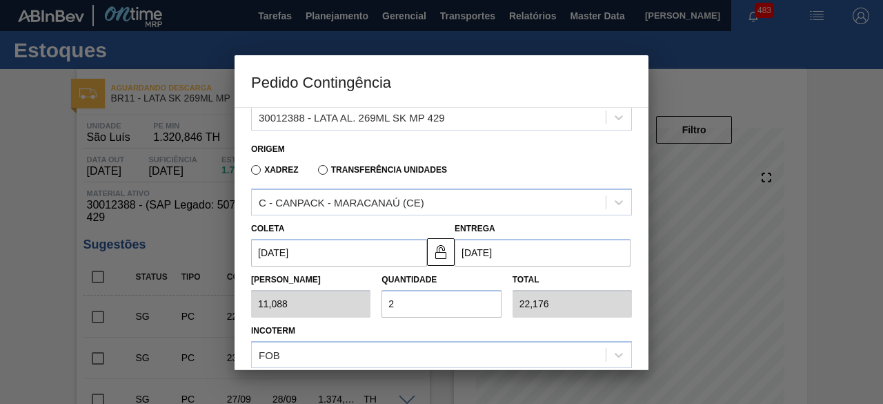
type input "277,200"
type input "25"
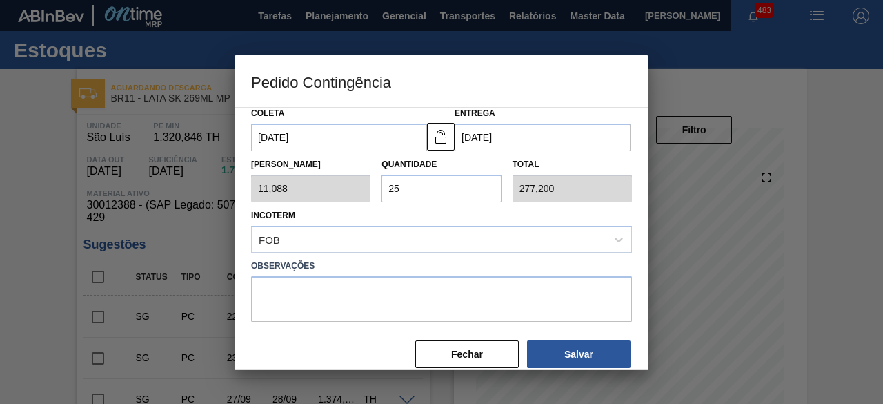
scroll to position [271, 0]
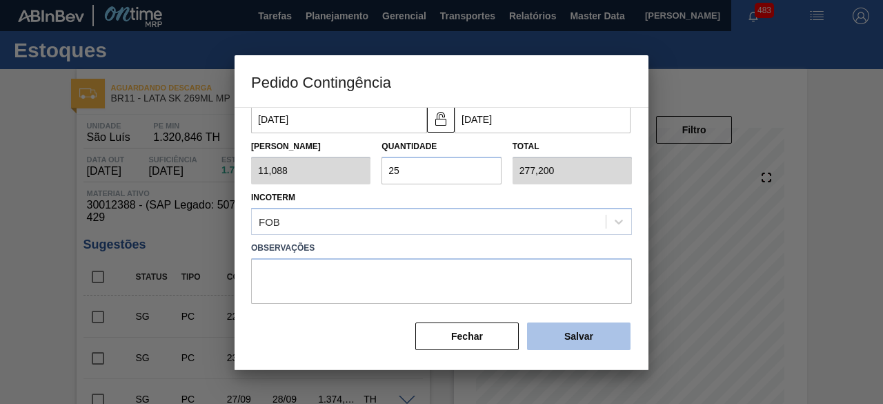
click at [580, 333] on button "Salvar" at bounding box center [579, 336] width 104 height 28
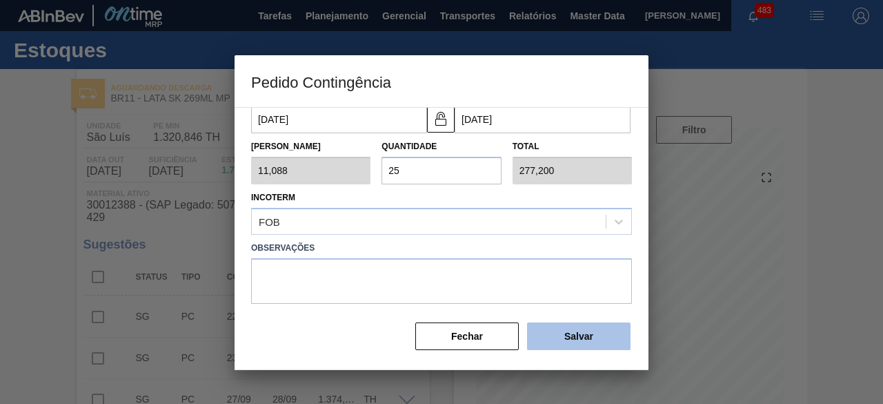
click at [580, 333] on button "Salvar" at bounding box center [579, 336] width 104 height 28
type input "1,000"
type input "1"
type input "1,000"
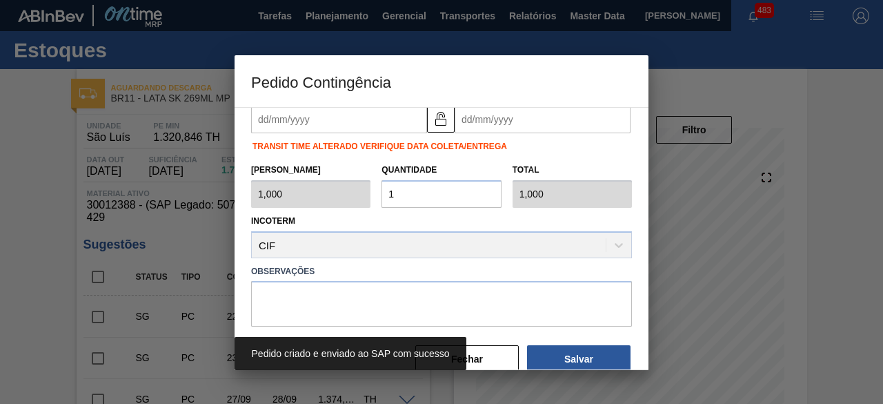
drag, startPoint x: 41, startPoint y: 249, endPoint x: 44, endPoint y: 231, distance: 18.3
click at [41, 242] on div at bounding box center [441, 202] width 883 height 404
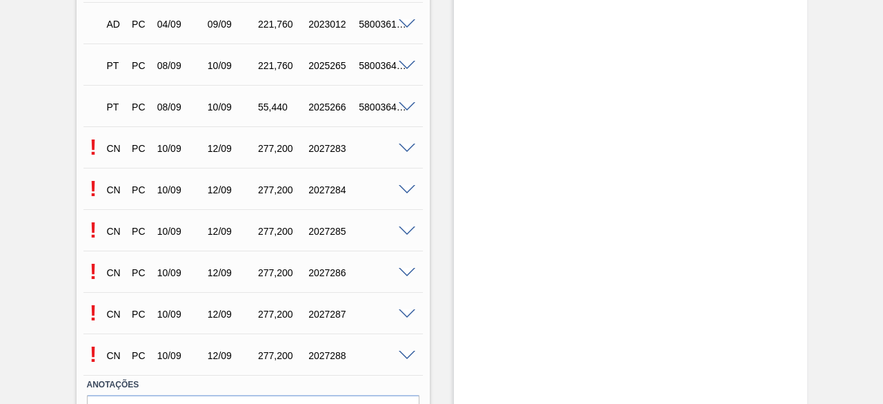
scroll to position [3313, 0]
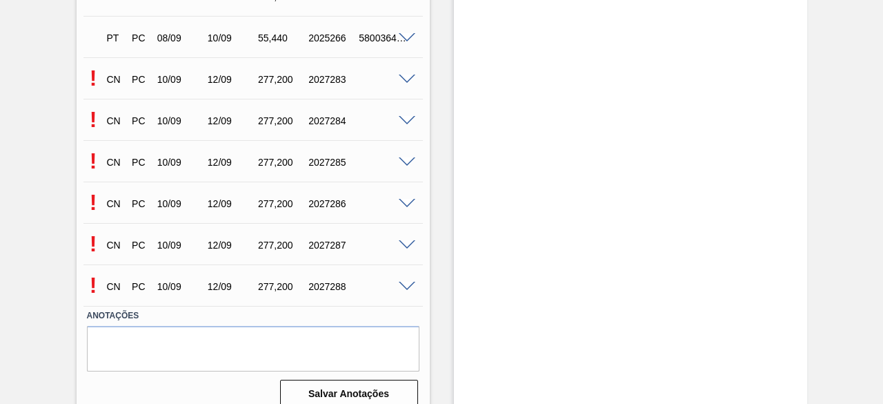
click at [407, 81] on span at bounding box center [407, 80] width 17 height 10
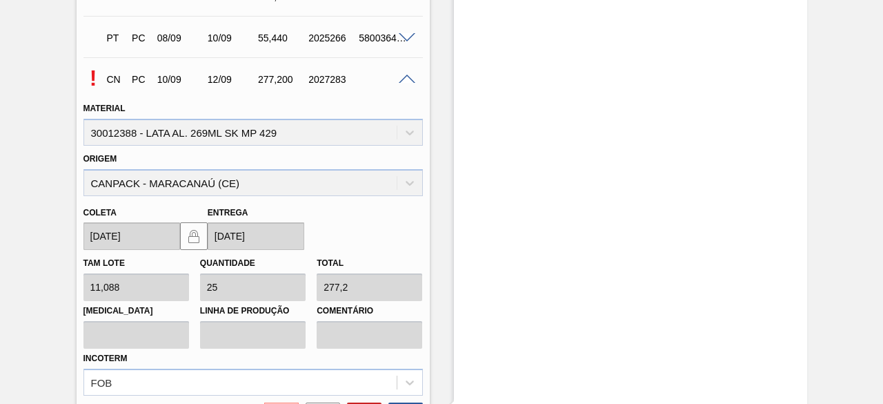
scroll to position [3520, 0]
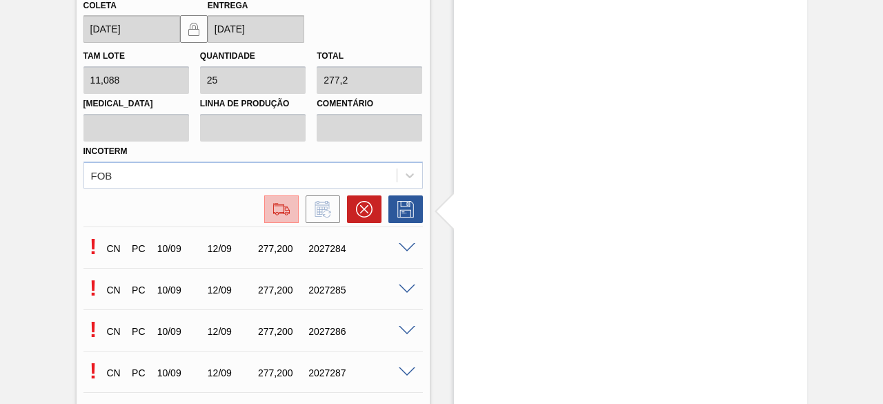
click at [278, 213] on img at bounding box center [282, 209] width 22 height 17
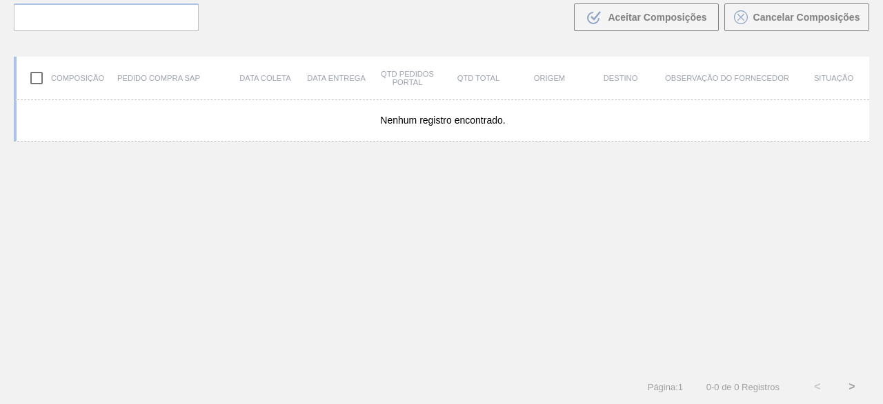
scroll to position [99, 0]
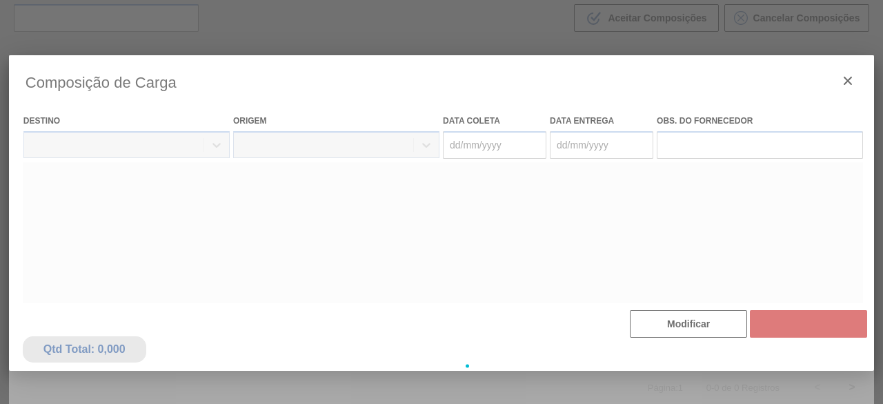
type coleta "[DATE]"
type entrega "[DATE]"
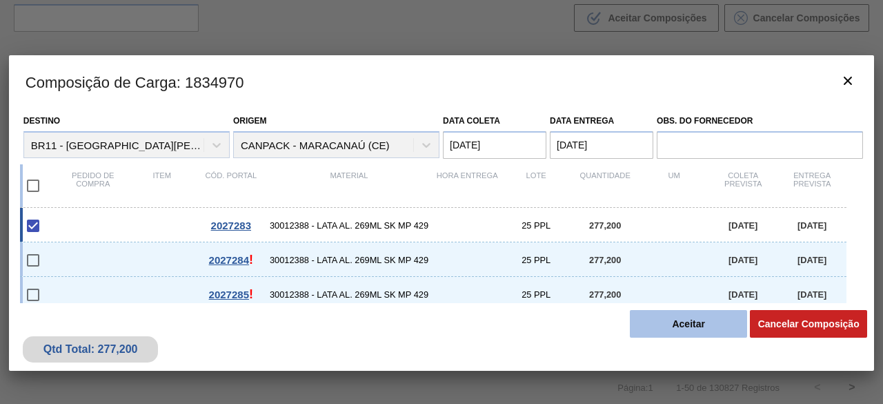
click at [652, 323] on button "Aceitar" at bounding box center [688, 324] width 117 height 28
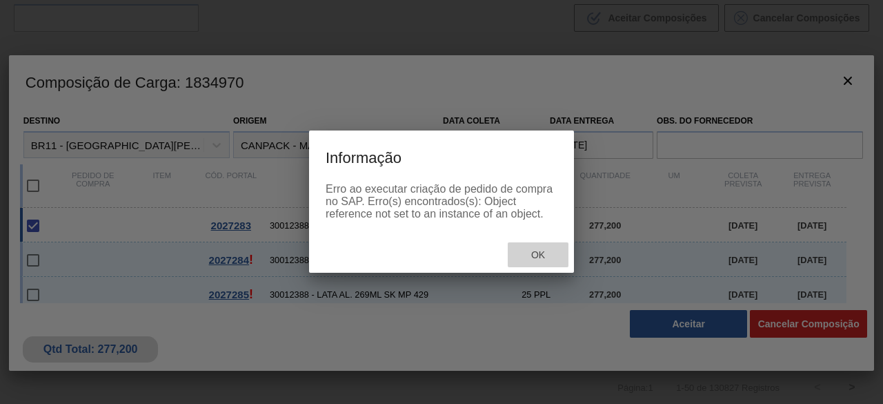
click at [530, 255] on span "Ok" at bounding box center [538, 254] width 36 height 11
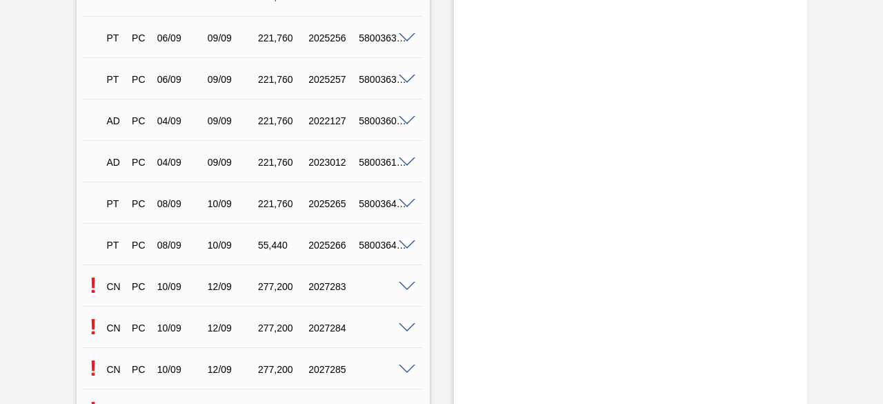
scroll to position [3330, 0]
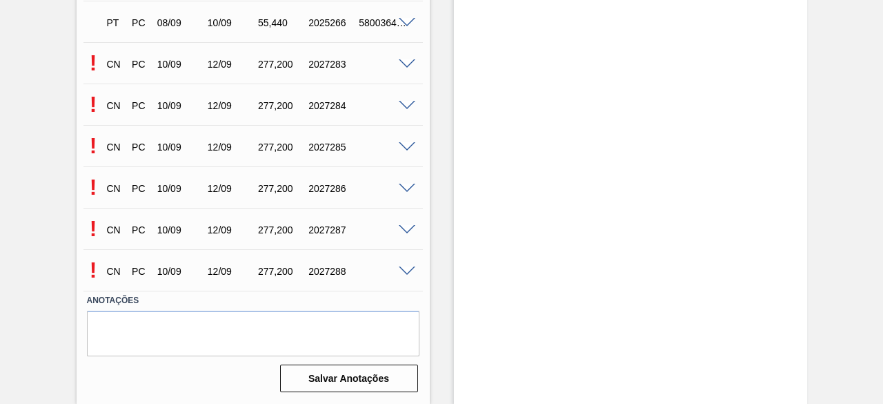
click at [404, 188] on span at bounding box center [407, 189] width 17 height 10
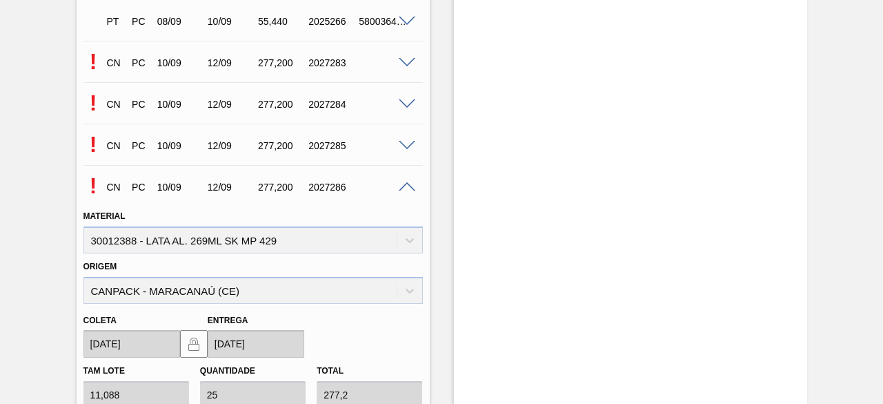
scroll to position [3537, 0]
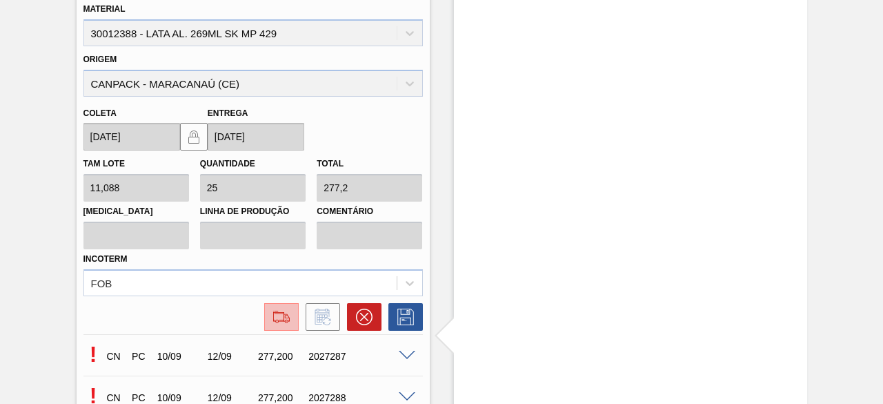
click at [275, 309] on button at bounding box center [281, 317] width 35 height 28
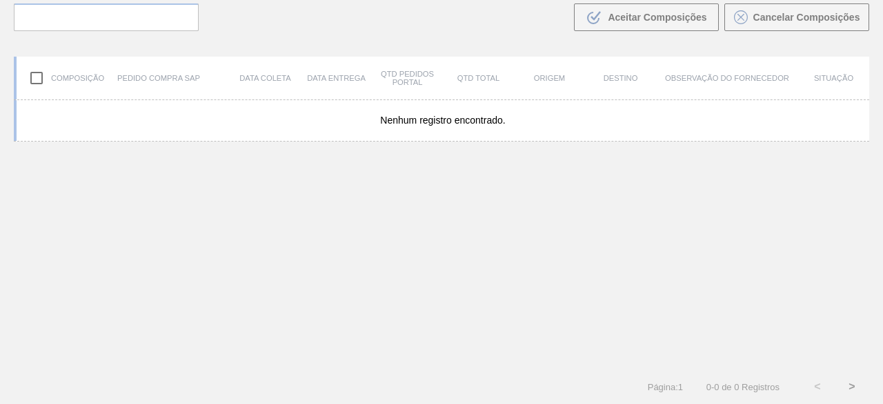
scroll to position [99, 0]
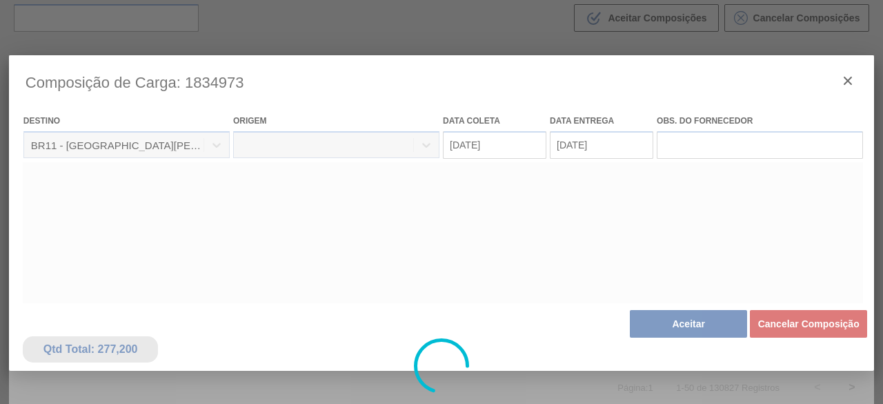
type coleta "[DATE]"
type entrega "[DATE]"
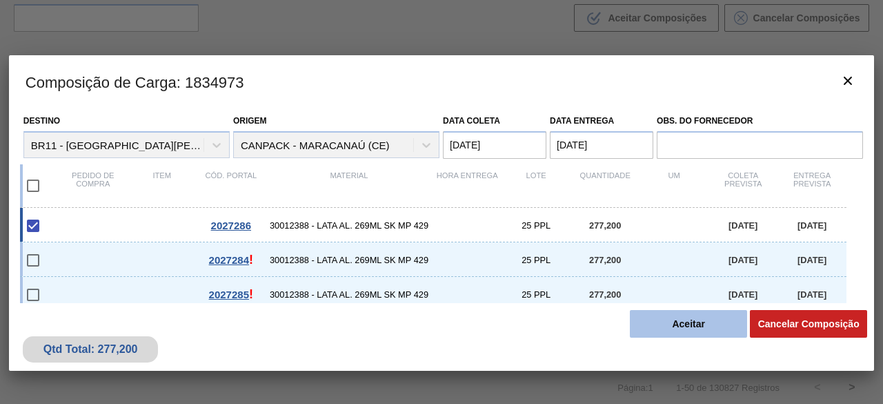
click at [705, 330] on button "Aceitar" at bounding box center [688, 324] width 117 height 28
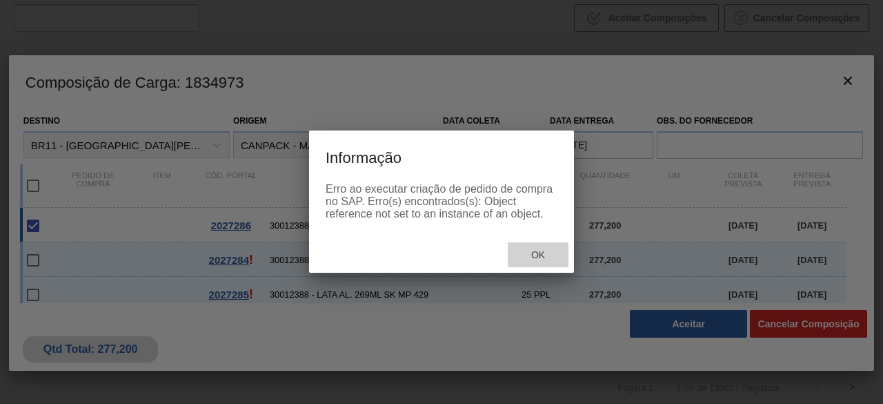
click at [551, 262] on div "Ok" at bounding box center [538, 255] width 61 height 26
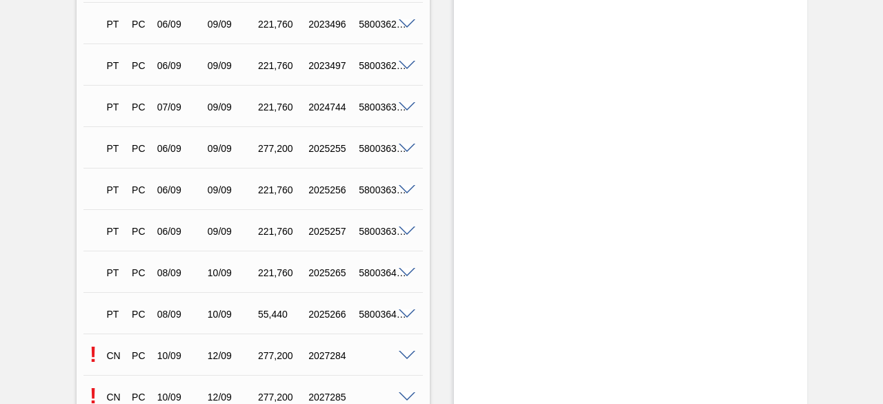
scroll to position [3313, 0]
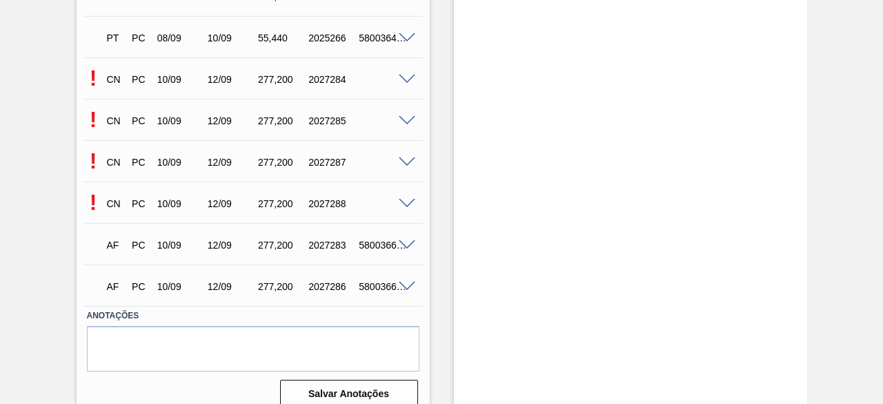
click at [404, 205] on span at bounding box center [407, 204] width 17 height 10
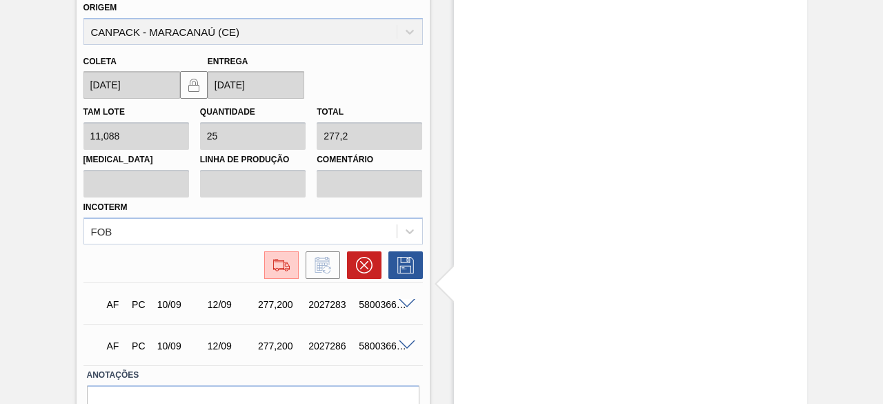
scroll to position [3589, 0]
click at [278, 266] on img at bounding box center [282, 264] width 22 height 17
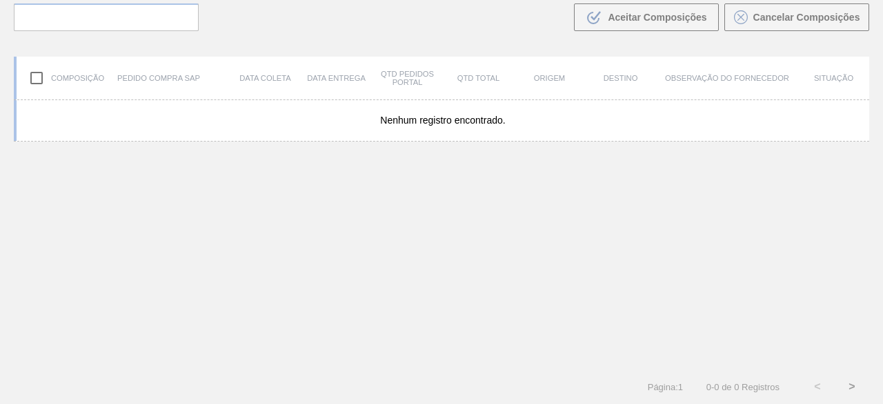
scroll to position [99, 0]
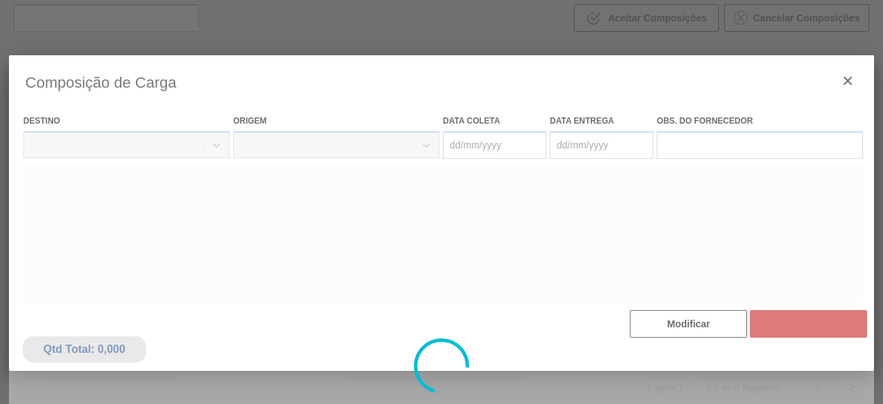
type coleta "[DATE]"
type entrega "[DATE]"
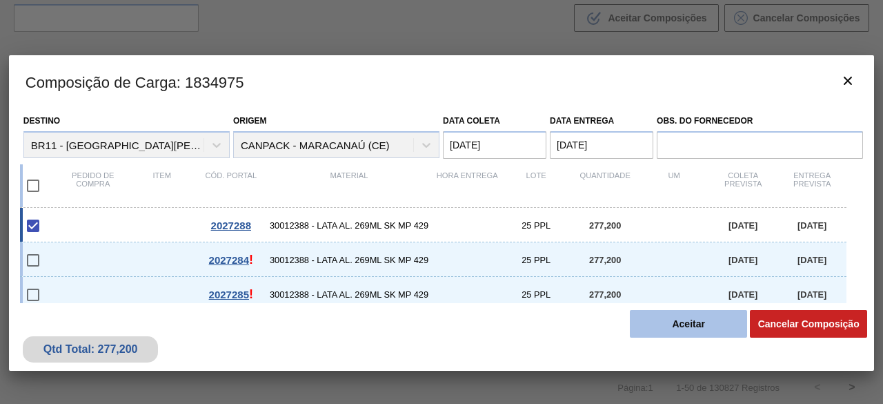
click at [647, 326] on button "Aceitar" at bounding box center [688, 324] width 117 height 28
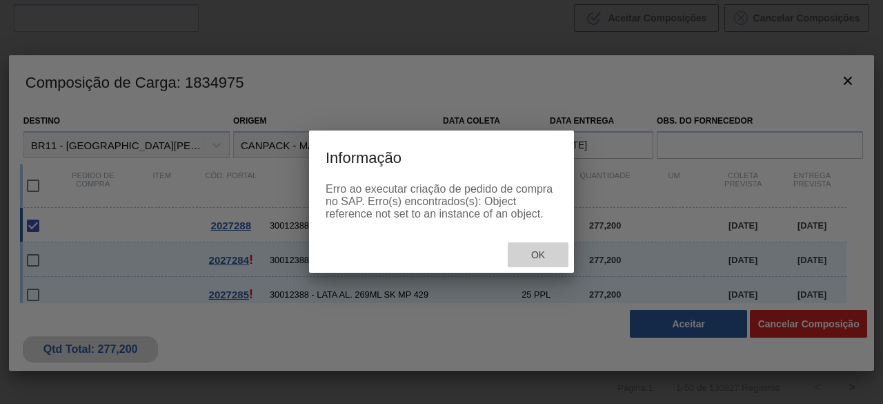
click at [547, 264] on div "Ok" at bounding box center [538, 255] width 61 height 26
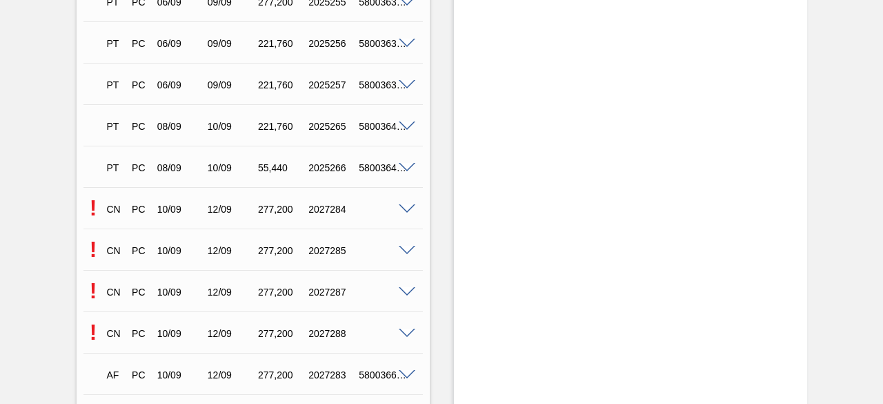
scroll to position [3244, 0]
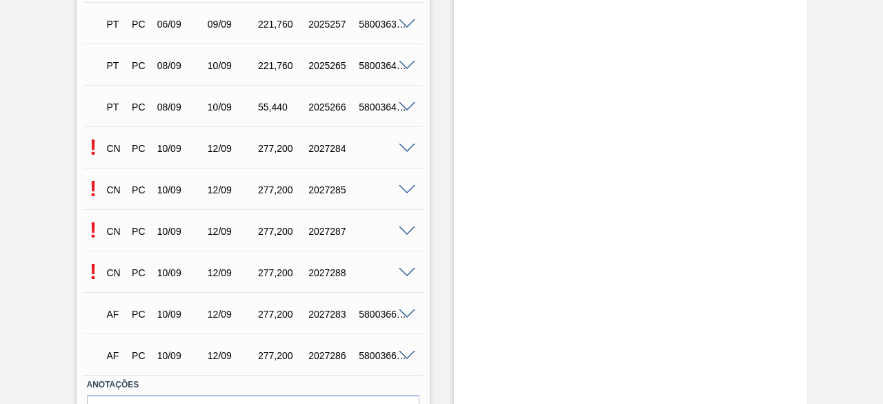
click at [408, 191] on span at bounding box center [407, 190] width 17 height 10
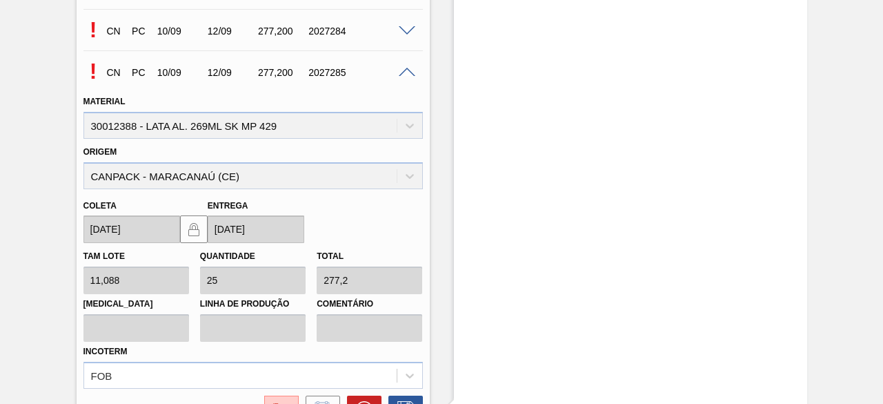
scroll to position [3520, 0]
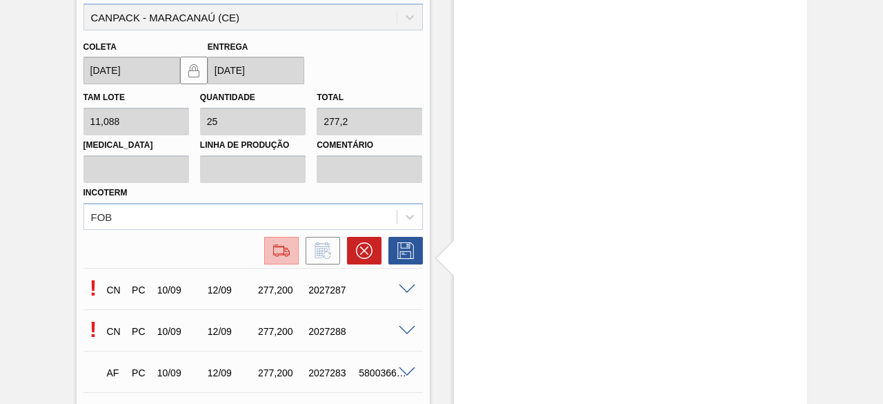
click at [290, 259] on img at bounding box center [282, 250] width 22 height 17
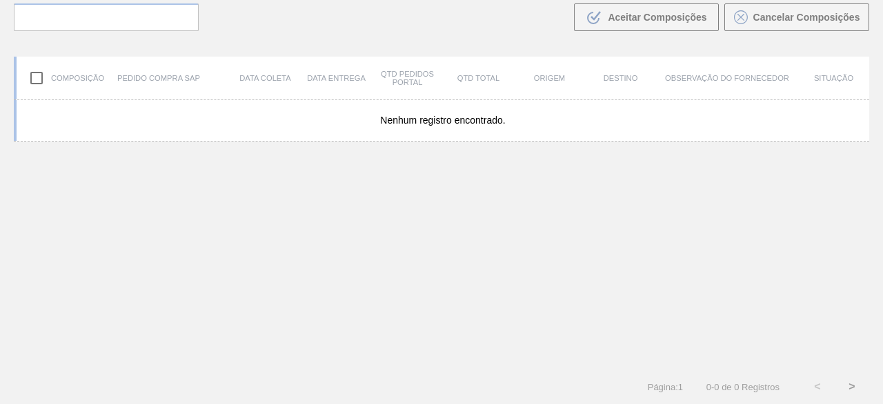
scroll to position [99, 0]
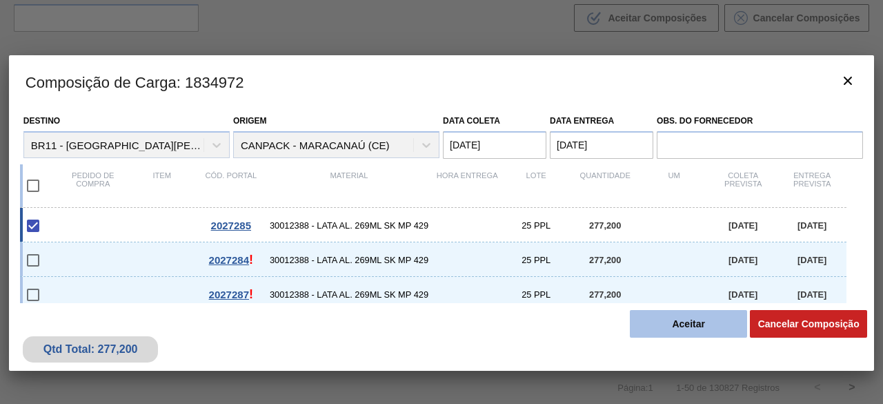
click at [665, 326] on button "Aceitar" at bounding box center [688, 324] width 117 height 28
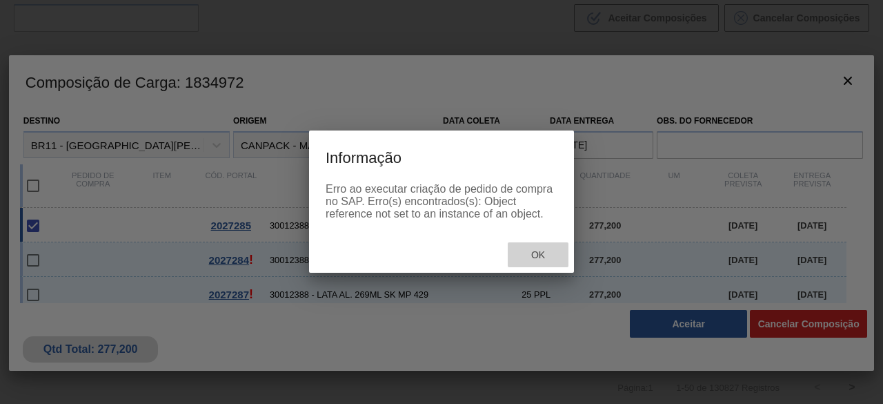
click at [536, 260] on span "Ok" at bounding box center [538, 254] width 36 height 11
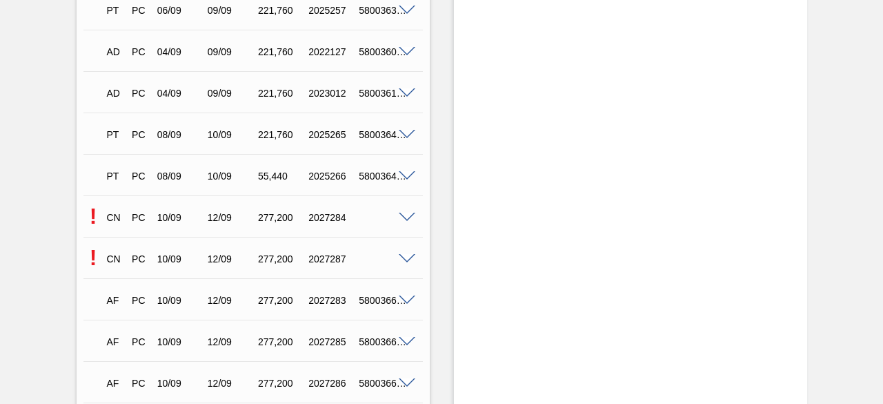
scroll to position [3330, 0]
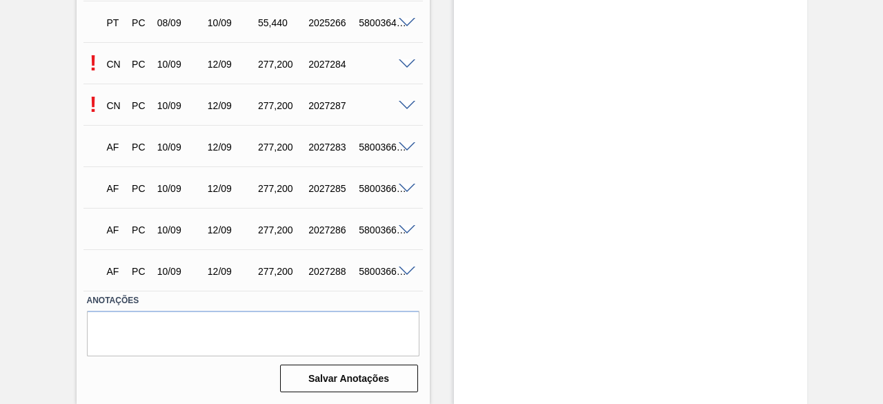
click at [410, 103] on span at bounding box center [407, 106] width 17 height 10
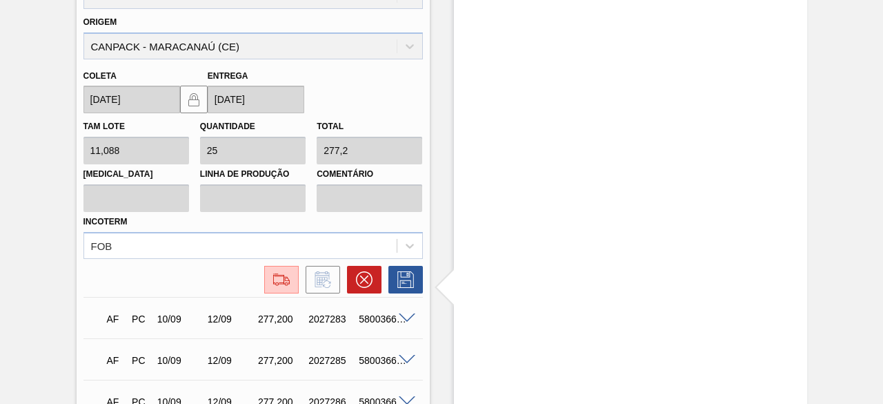
scroll to position [3606, 0]
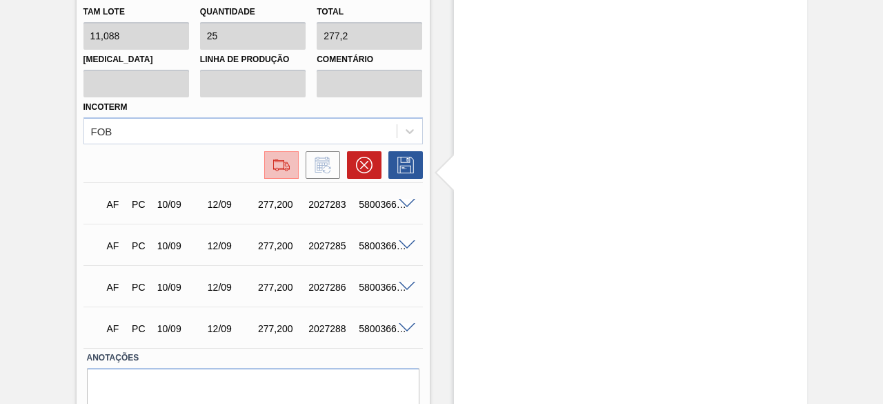
click at [272, 160] on img at bounding box center [282, 165] width 22 height 17
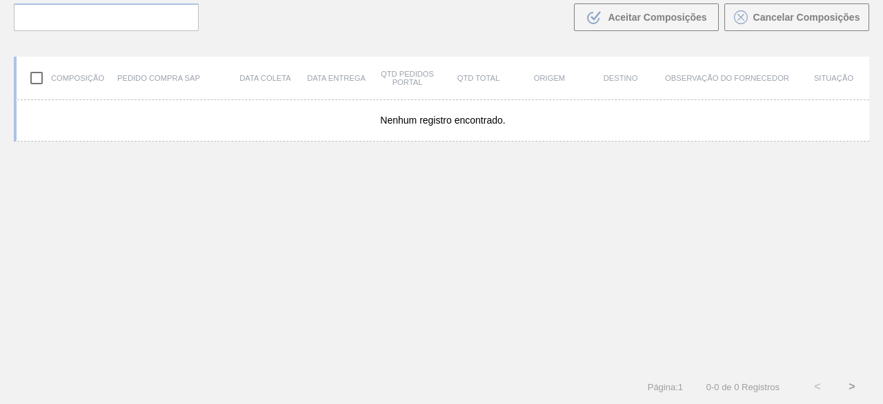
scroll to position [99, 0]
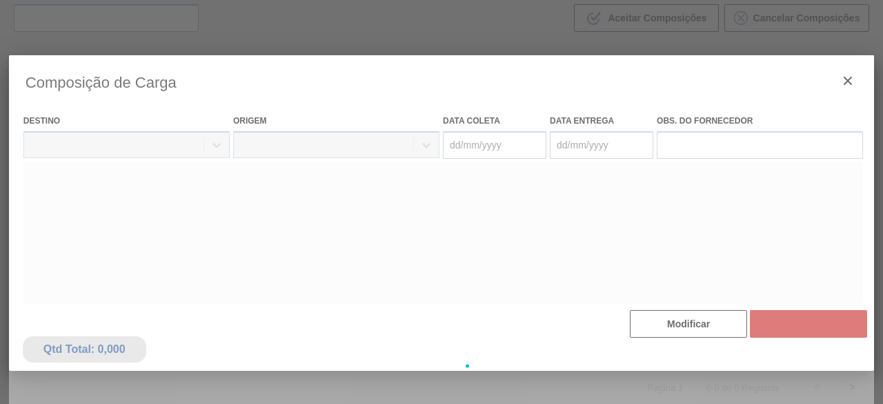
type coleta "[DATE]"
type entrega "[DATE]"
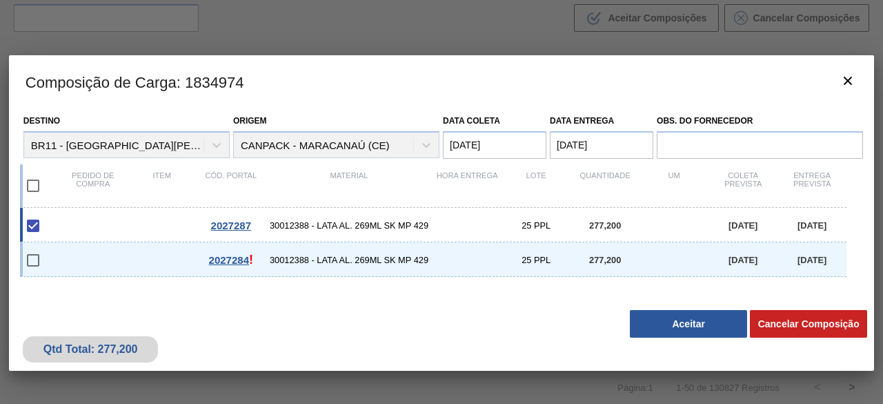
click at [670, 320] on button "Aceitar" at bounding box center [688, 324] width 117 height 28
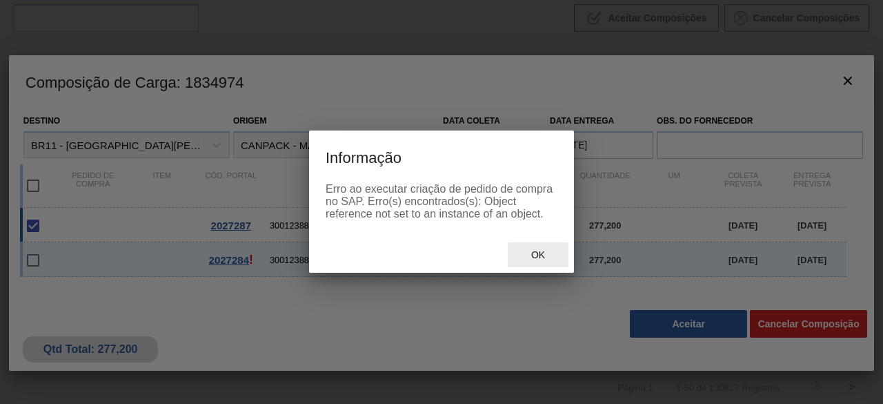
click at [533, 257] on span "Ok" at bounding box center [538, 254] width 36 height 11
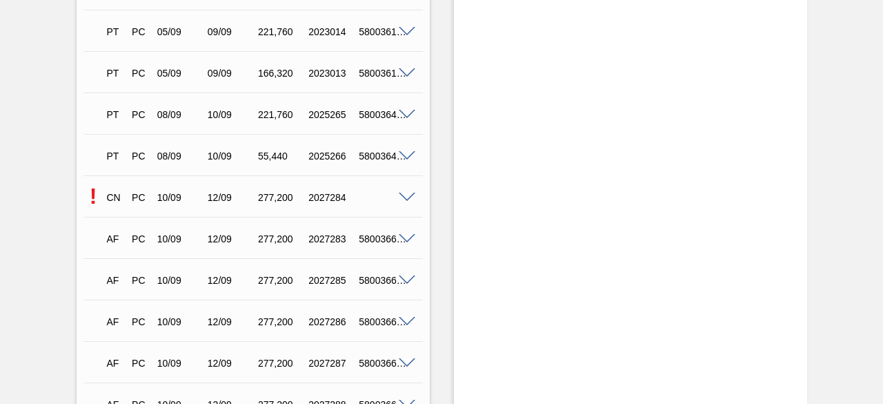
scroll to position [3244, 0]
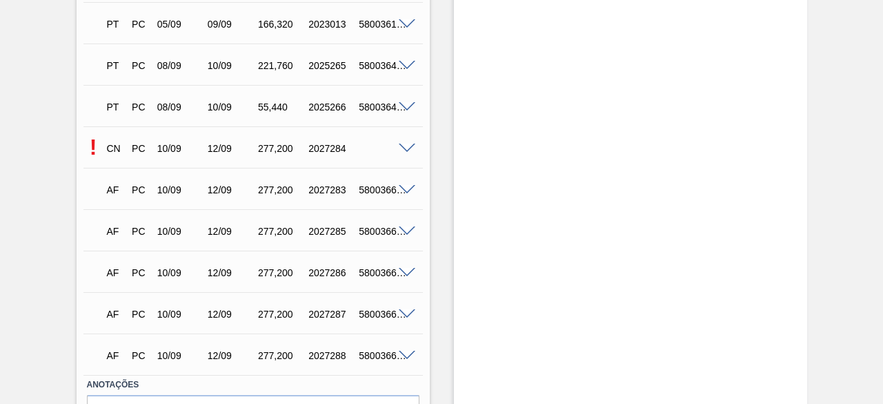
click at [405, 151] on span at bounding box center [407, 149] width 17 height 10
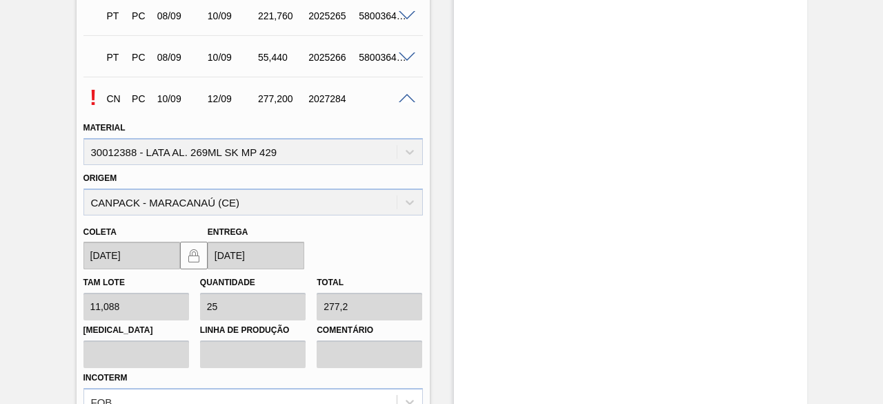
scroll to position [3451, 0]
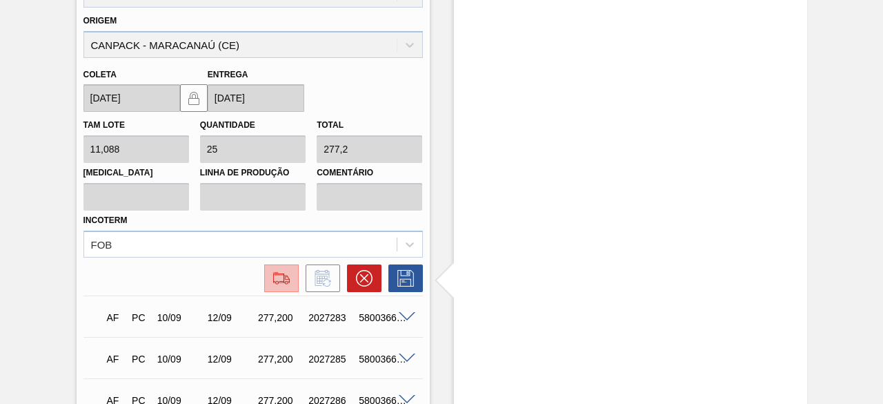
click at [282, 277] on img at bounding box center [282, 278] width 22 height 17
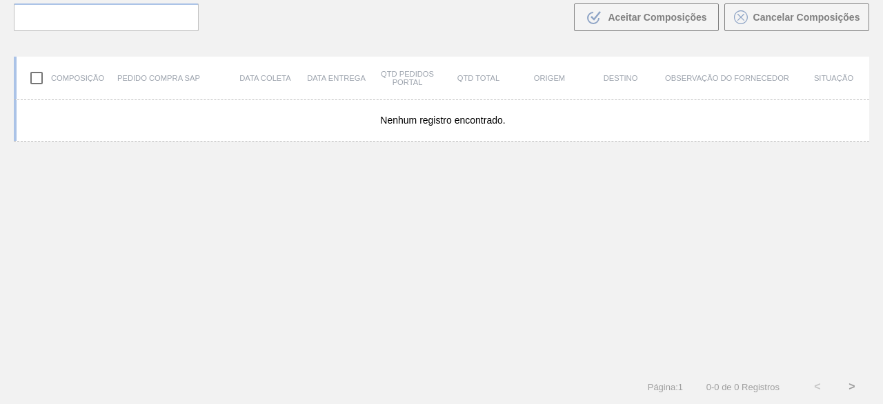
scroll to position [99, 0]
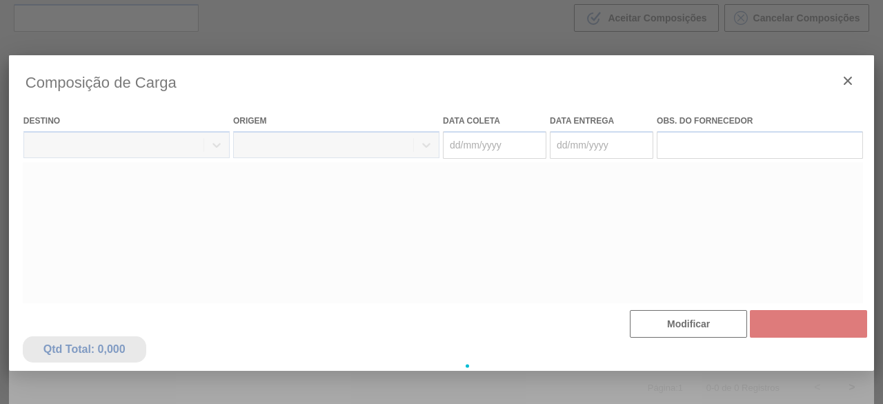
type coleta "[DATE]"
type entrega "[DATE]"
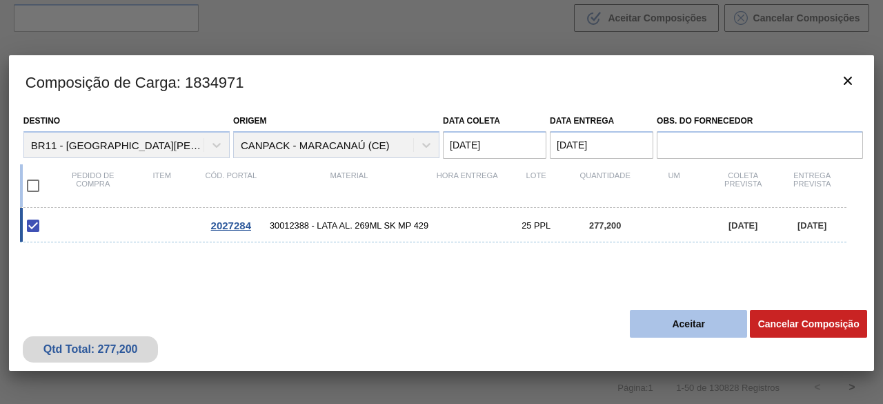
click at [719, 325] on button "Aceitar" at bounding box center [688, 324] width 117 height 28
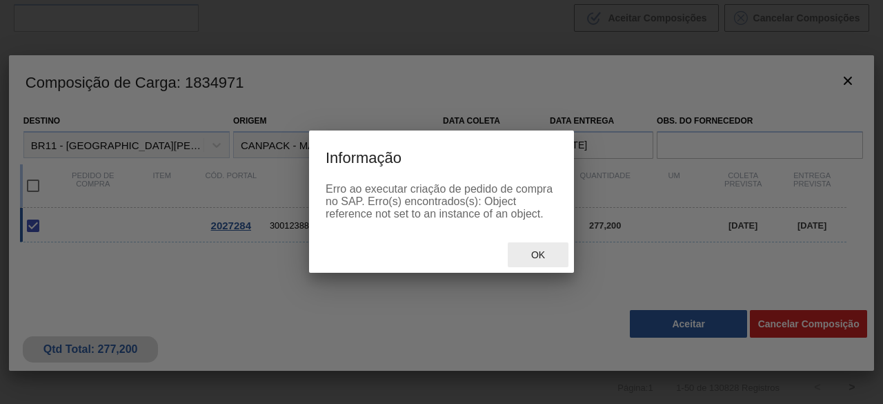
click at [551, 263] on div "Ok" at bounding box center [538, 255] width 61 height 26
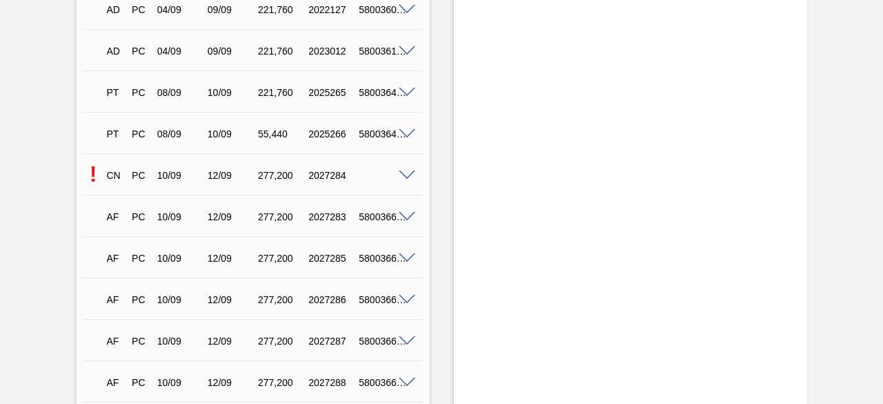
scroll to position [3330, 0]
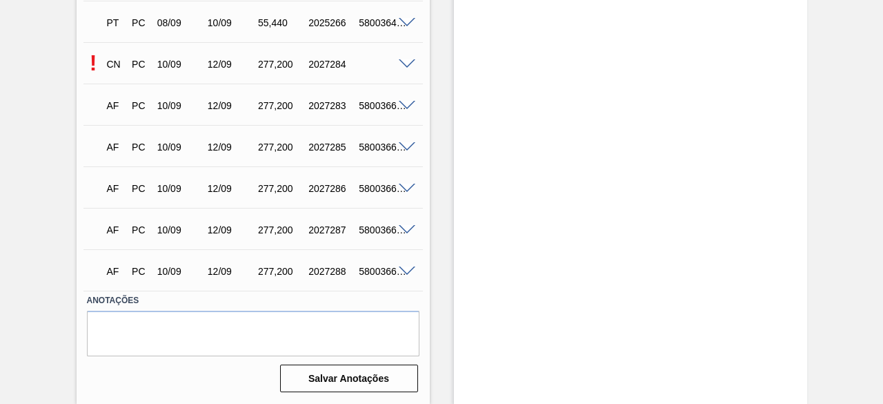
click at [407, 65] on span at bounding box center [407, 64] width 17 height 10
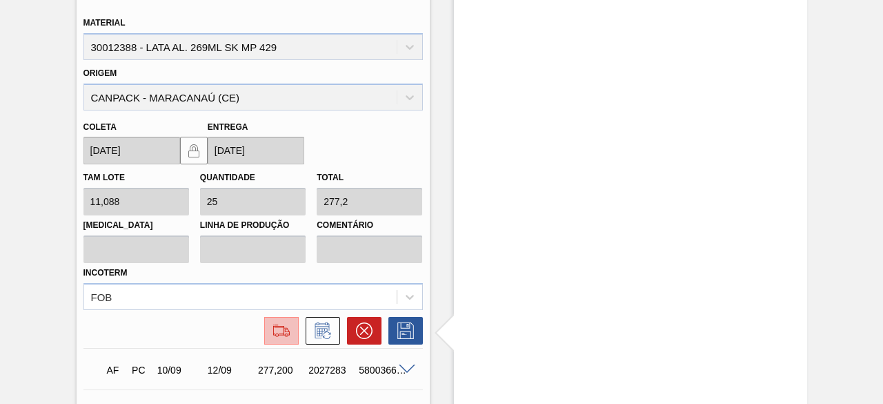
click at [285, 338] on img at bounding box center [282, 330] width 22 height 17
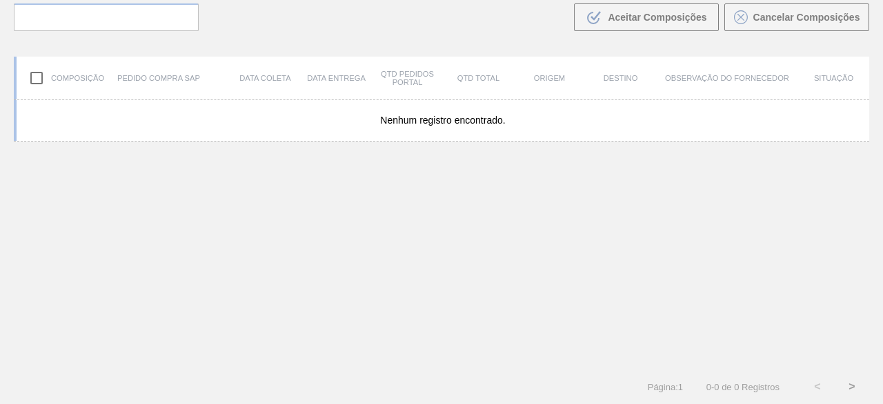
scroll to position [99, 0]
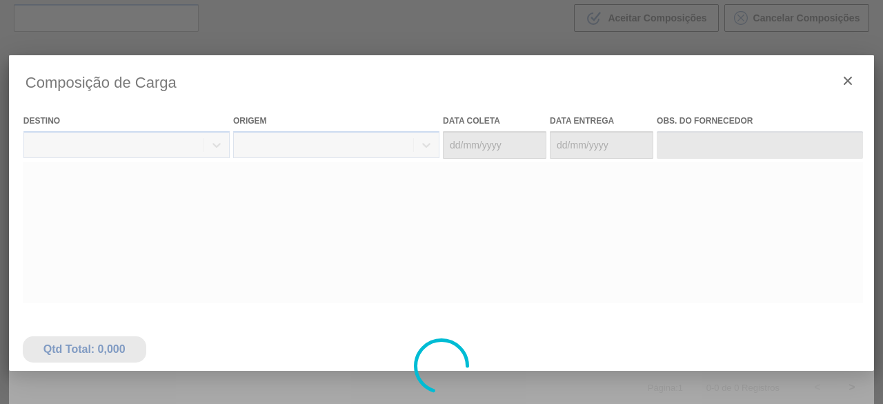
type coleta "[DATE]"
type entrega "[DATE]"
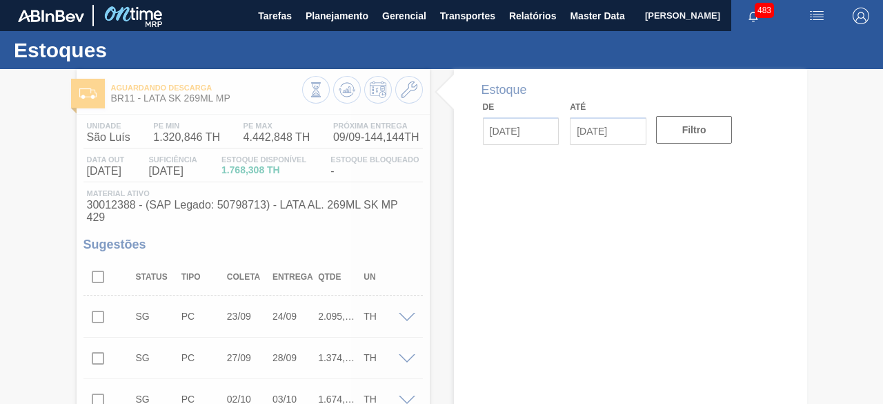
type input "[DATE]"
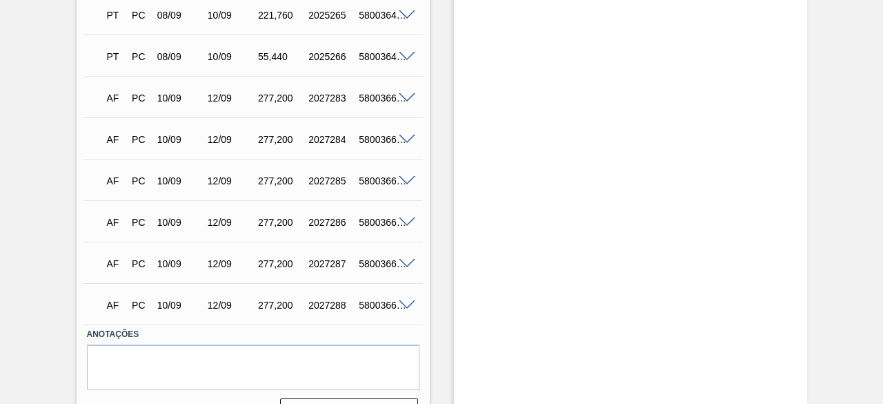
scroll to position [3330, 0]
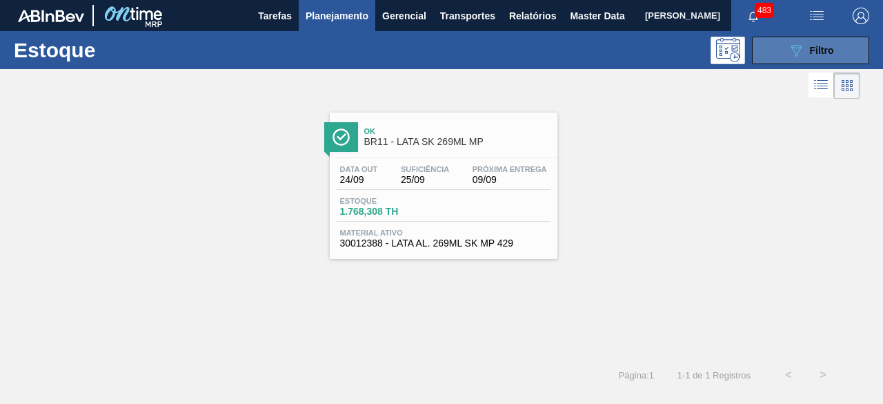
drag, startPoint x: 781, startPoint y: 49, endPoint x: 781, endPoint y: 56, distance: 6.9
click at [781, 49] on button "089F7B8B-B2A5-4AFE-B5C0-19BA573D28AC Filtro" at bounding box center [810, 51] width 117 height 28
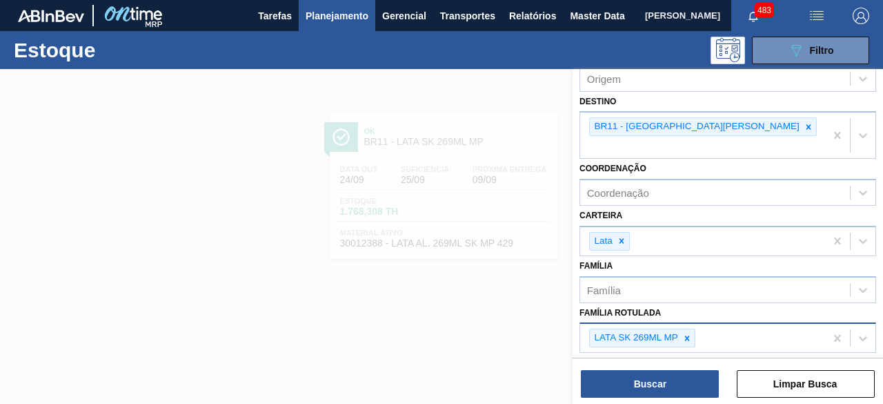
scroll to position [138, 0]
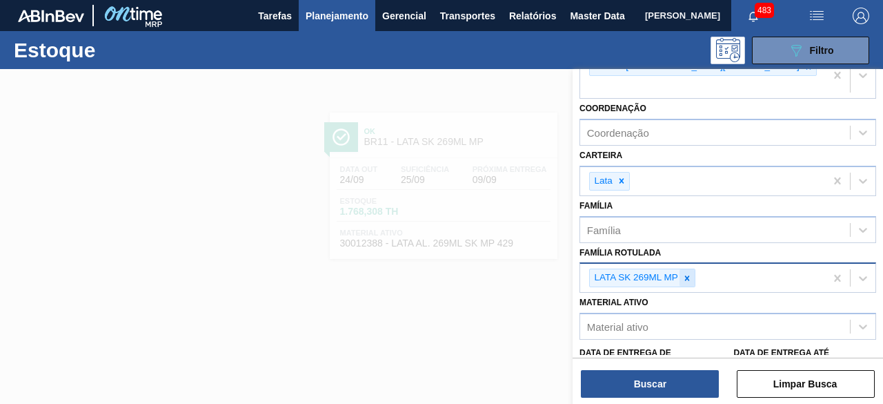
click at [692, 269] on div at bounding box center [687, 277] width 15 height 17
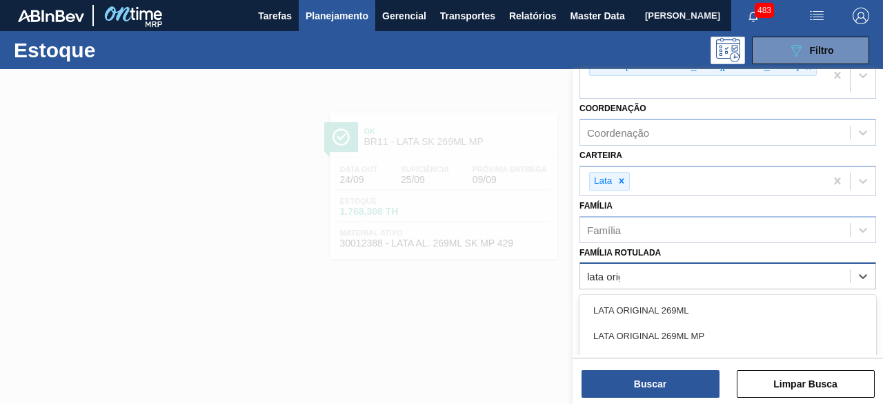
type Rotulada "lata origi"
drag, startPoint x: 696, startPoint y: 295, endPoint x: 694, endPoint y: 303, distance: 8.5
click at [696, 297] on div "LATA ORIGINAL 269ML" at bounding box center [728, 310] width 297 height 26
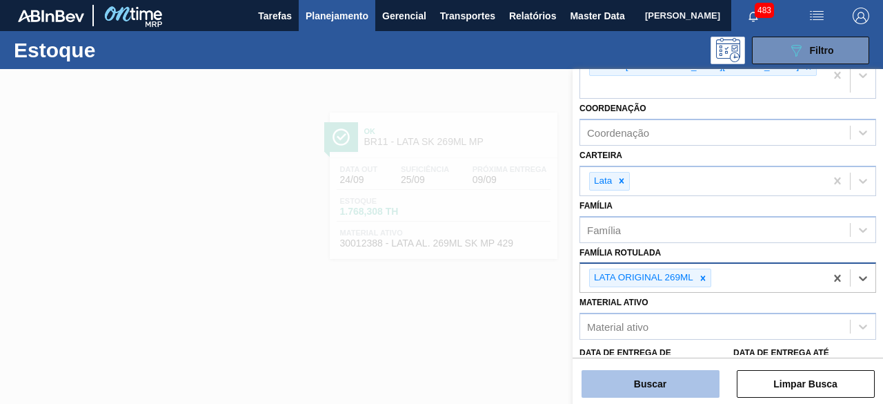
click at [675, 380] on button "Buscar" at bounding box center [651, 384] width 138 height 28
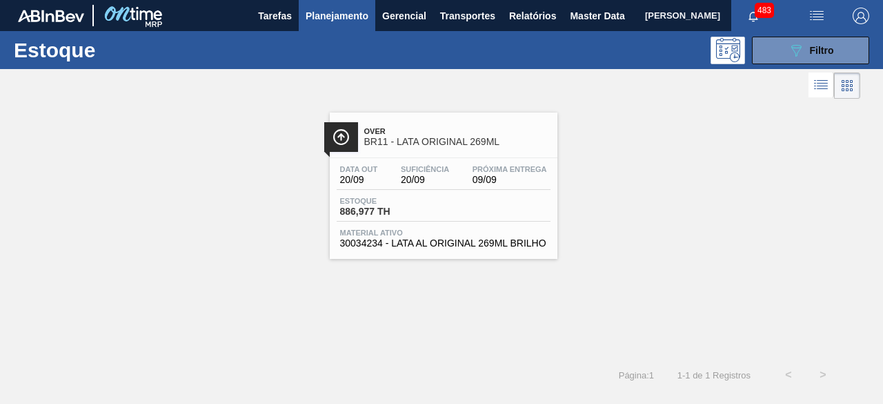
click at [462, 148] on div "Over BR11 - LATA ORIGINAL 269ML" at bounding box center [457, 136] width 186 height 31
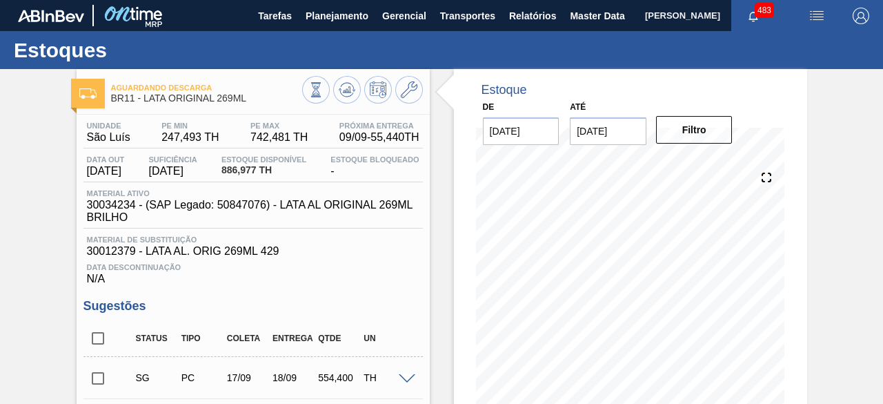
click at [812, 15] on img "button" at bounding box center [817, 16] width 17 height 17
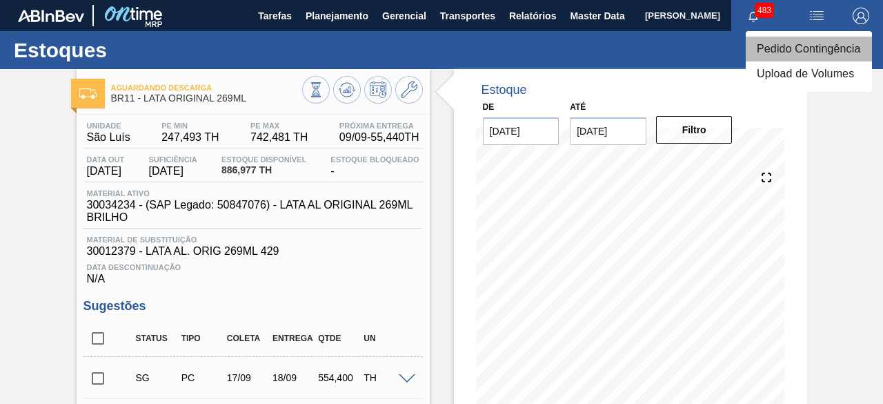
click at [797, 49] on li "Pedido Contingência" at bounding box center [809, 49] width 126 height 25
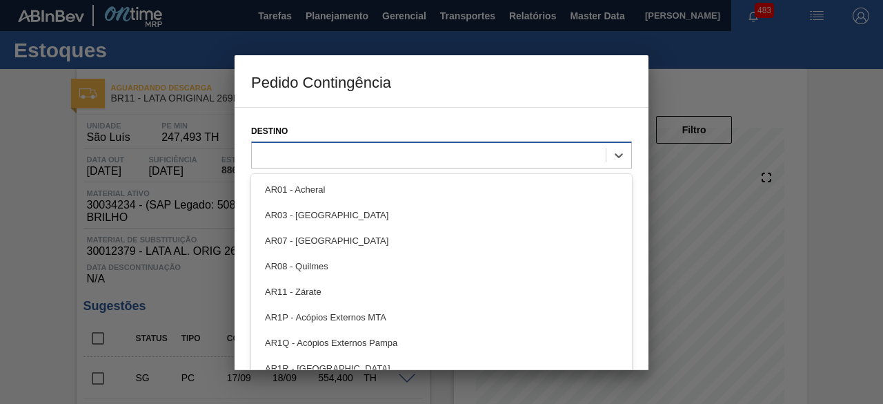
click at [454, 155] on div at bounding box center [429, 155] width 354 height 20
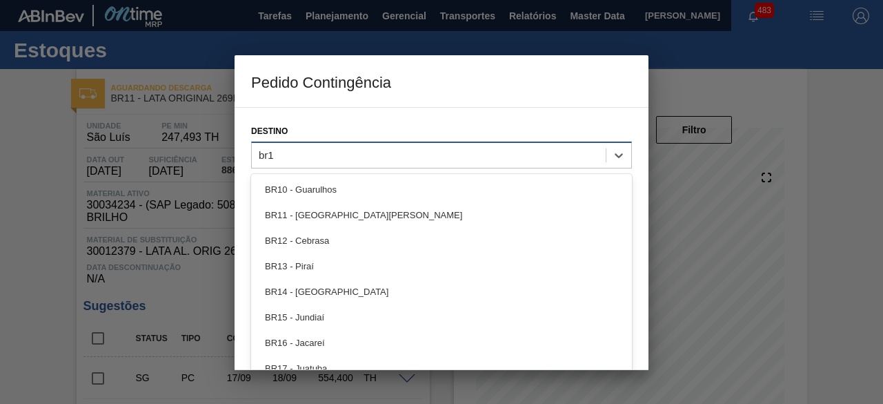
type input "br11"
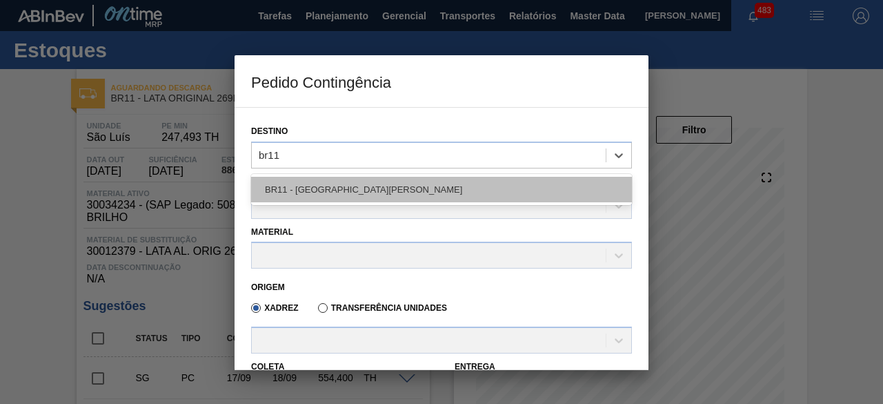
click at [434, 186] on div "BR11 - São Luís" at bounding box center [441, 190] width 381 height 26
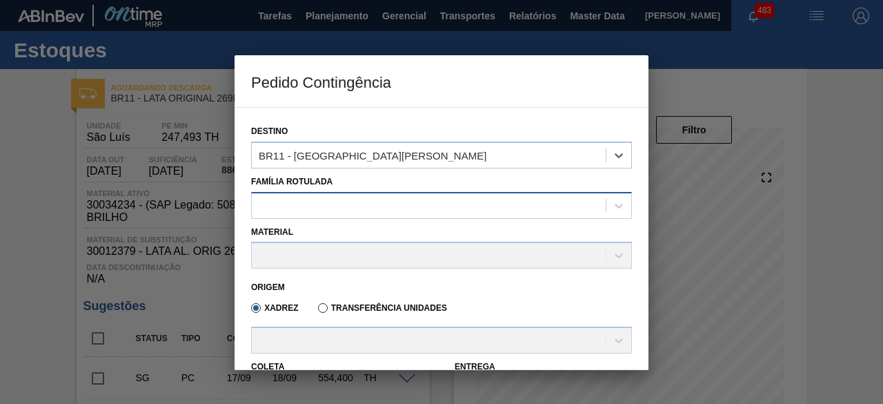
click at [421, 211] on div at bounding box center [429, 205] width 354 height 20
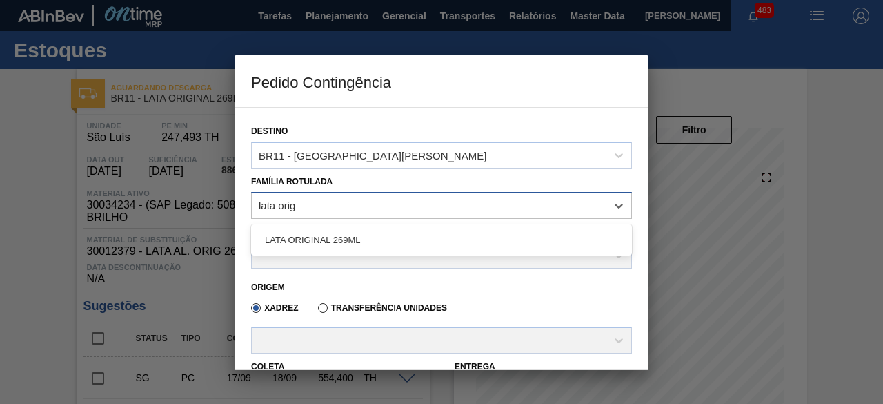
type Rotulada "lata origi"
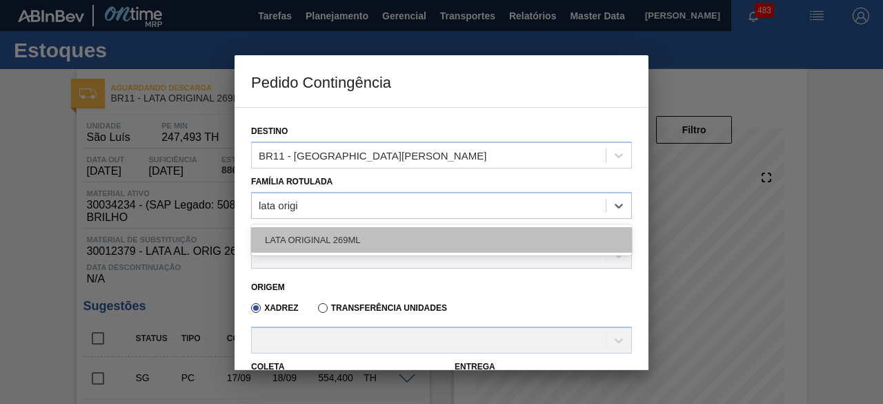
click at [416, 241] on div "LATA ORIGINAL 269ML" at bounding box center [441, 240] width 381 height 26
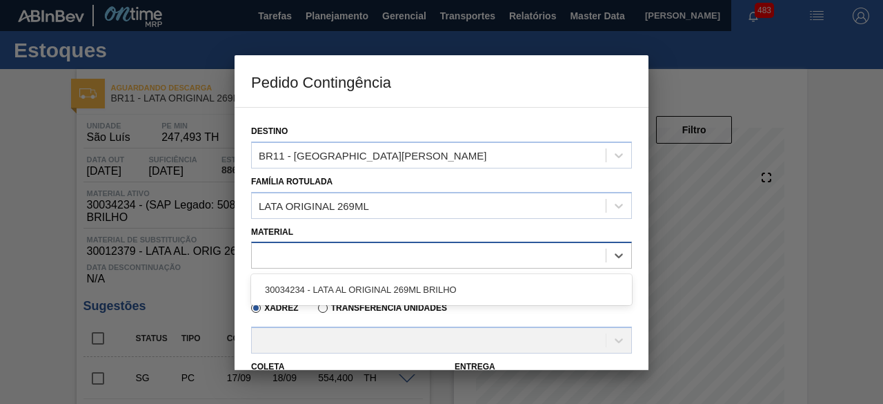
click at [411, 252] on div at bounding box center [429, 256] width 354 height 20
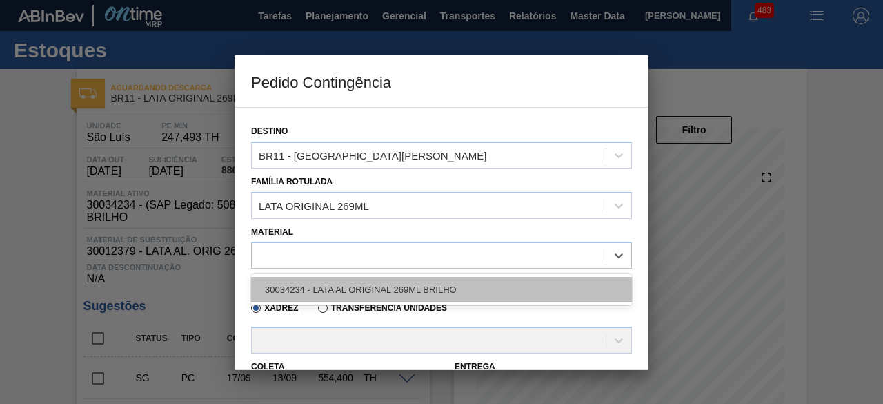
click at [411, 284] on div "30034234 - LATA AL ORIGINAL 269ML BRILHO" at bounding box center [441, 290] width 381 height 26
type input "11,088"
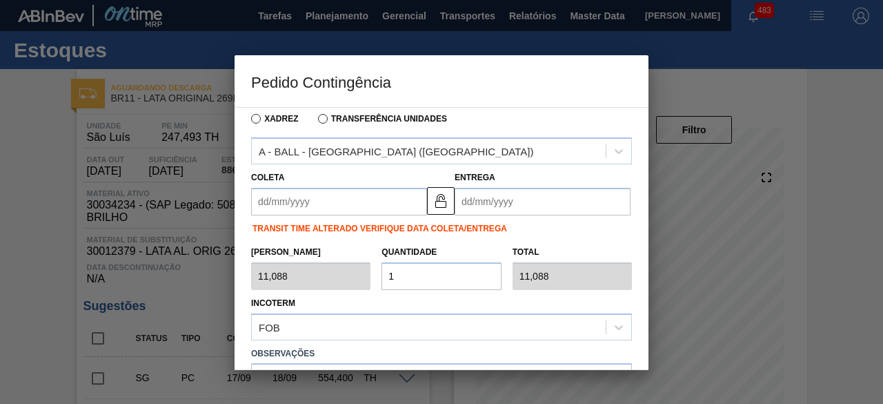
scroll to position [207, 0]
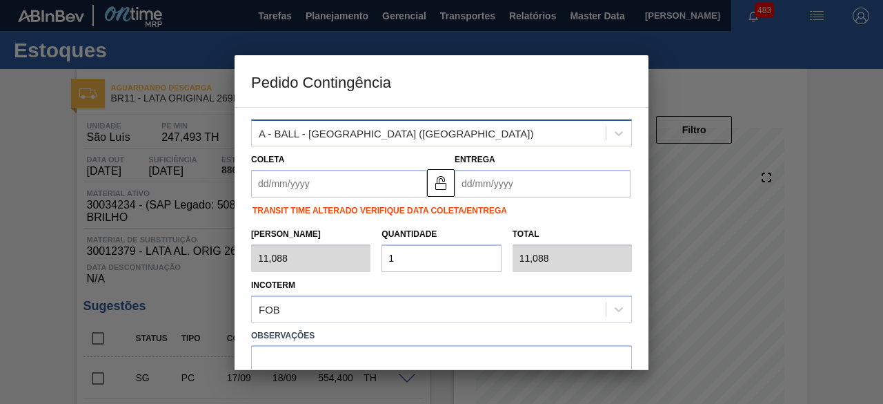
click at [429, 141] on div "A - BALL - RECIFE (PE)" at bounding box center [429, 134] width 354 height 20
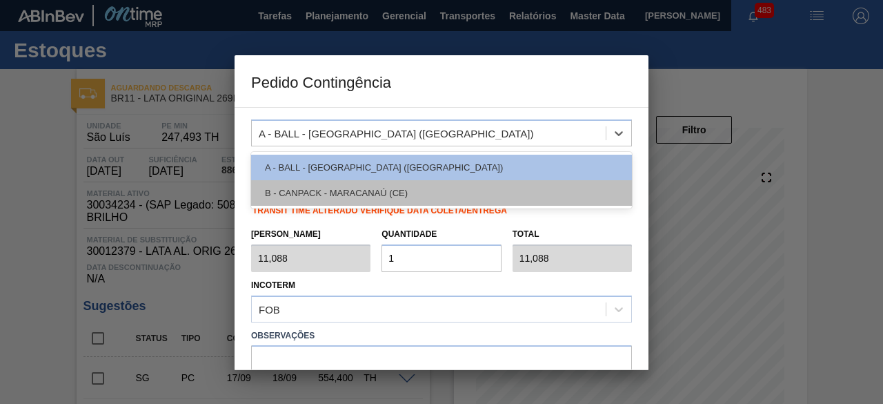
click at [373, 191] on div "B - CANPACK - MARACANAÚ (CE)" at bounding box center [441, 193] width 381 height 26
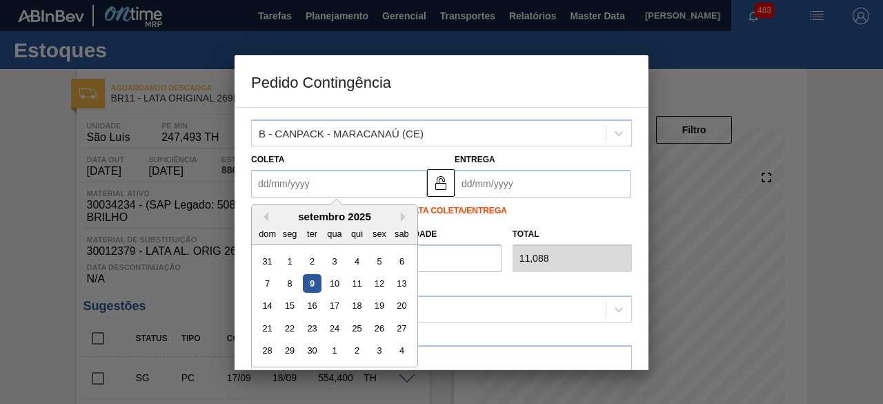
click at [373, 184] on input "Coleta" at bounding box center [339, 184] width 176 height 28
click at [334, 282] on div "10" at bounding box center [334, 283] width 19 height 19
type input "[DATE]"
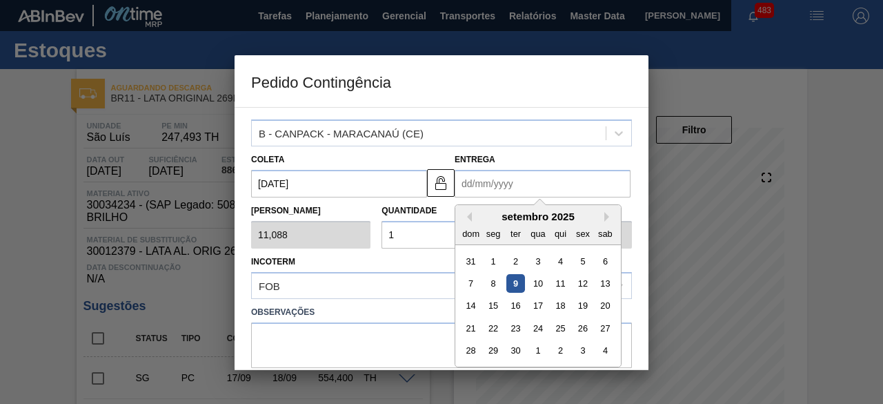
click at [529, 176] on input "Entrega" at bounding box center [543, 184] width 176 height 28
click at [583, 284] on div "12" at bounding box center [583, 283] width 19 height 19
type input "[DATE]"
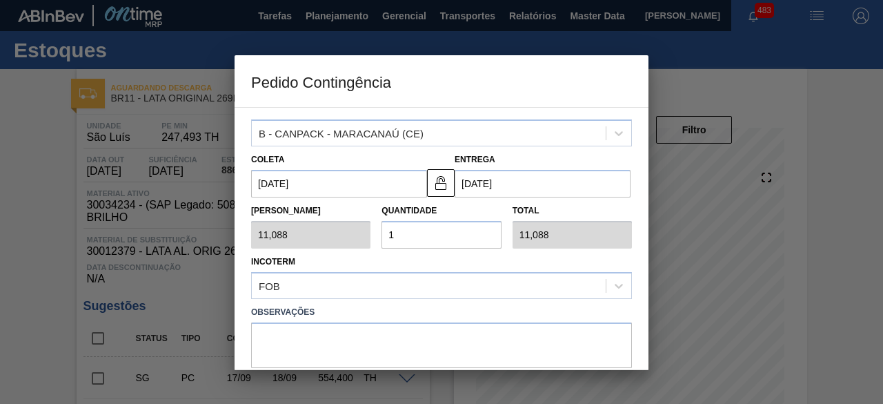
click at [428, 233] on input "1" at bounding box center [441, 235] width 119 height 28
type input "0,000"
type input "2"
type input "22,176"
type input "25"
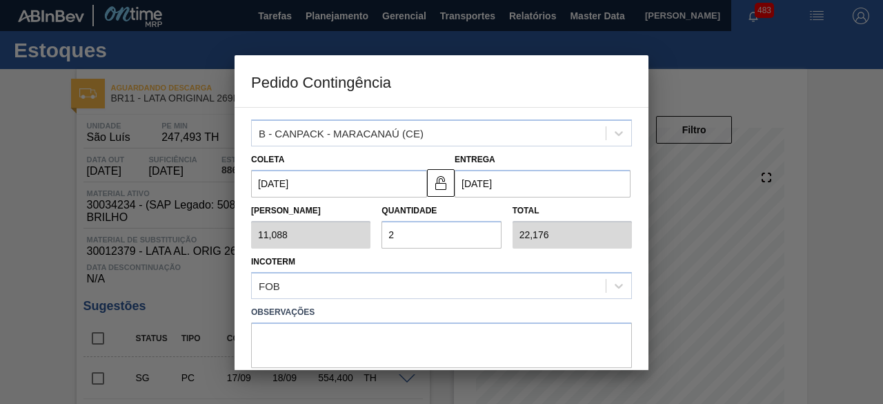
type input "277,200"
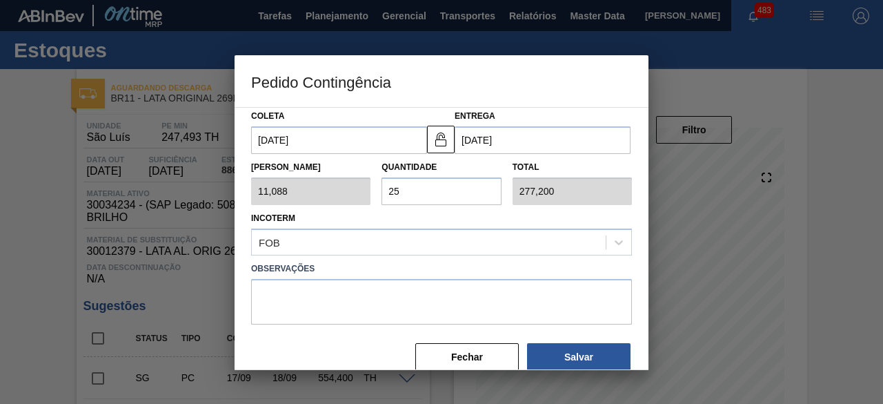
scroll to position [271, 0]
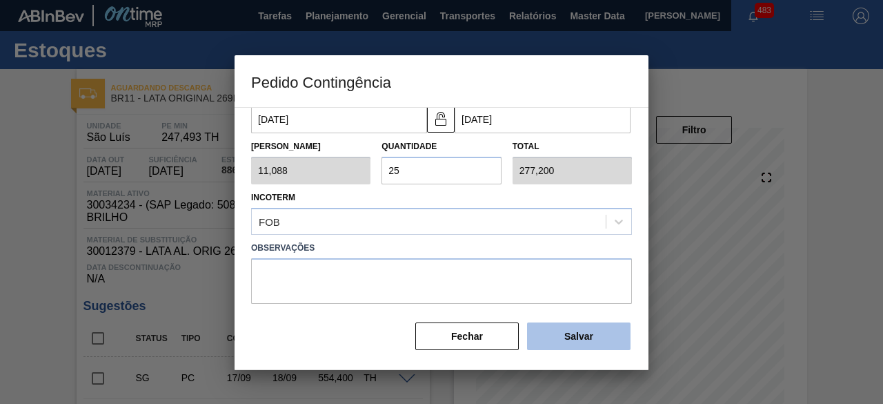
type input "25"
click at [568, 338] on button "Salvar" at bounding box center [579, 336] width 104 height 28
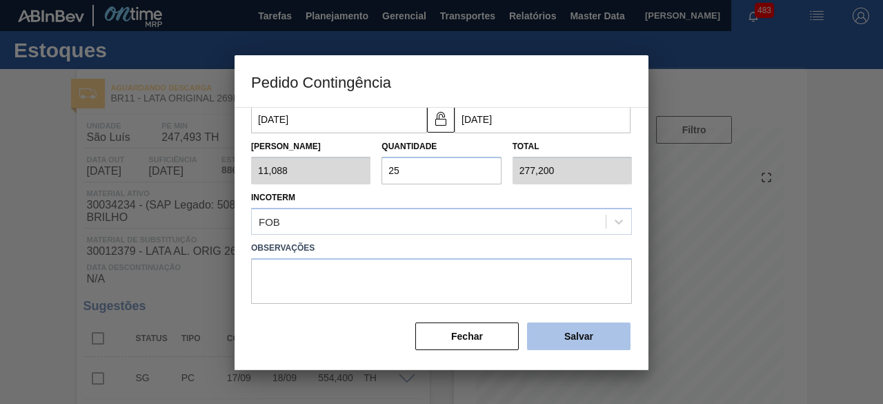
click at [572, 326] on button "Salvar" at bounding box center [579, 336] width 104 height 28
click at [26, 183] on div at bounding box center [441, 202] width 883 height 404
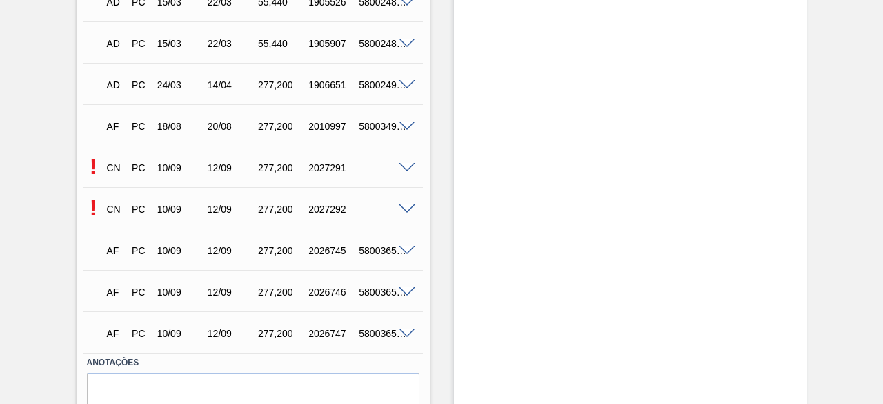
scroll to position [743, 0]
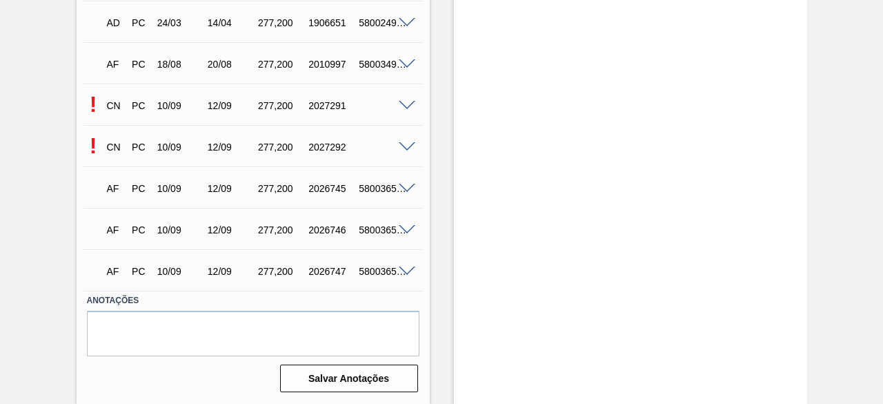
click at [409, 147] on span at bounding box center [407, 147] width 17 height 10
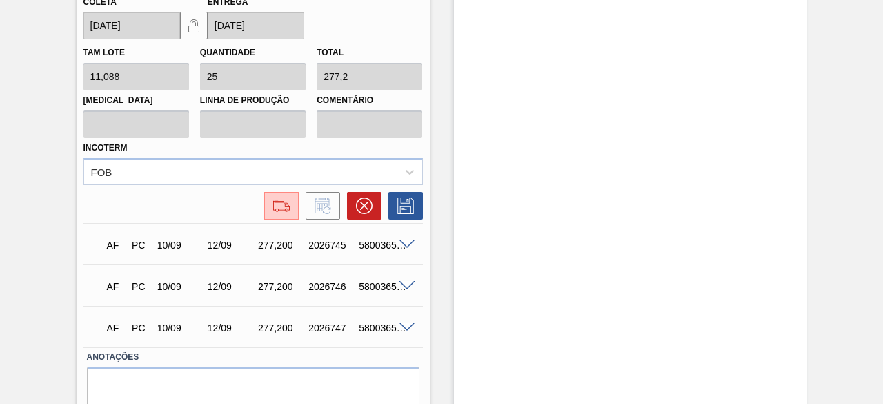
scroll to position [1019, 0]
click at [278, 209] on img at bounding box center [282, 204] width 22 height 17
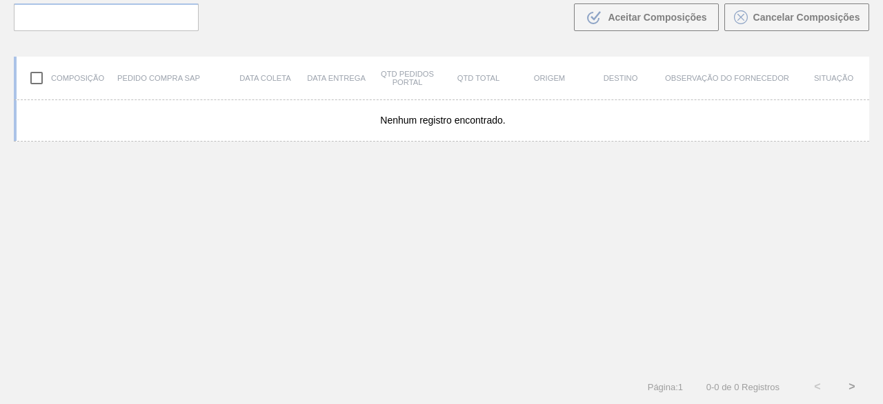
scroll to position [99, 0]
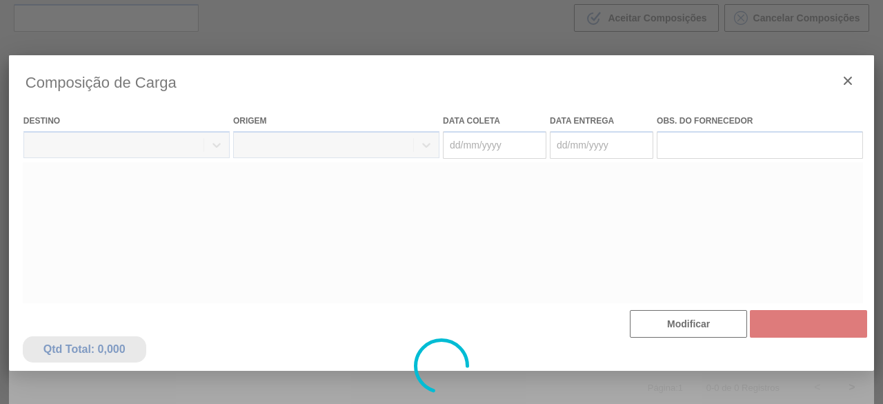
type coleta "[DATE]"
type entrega "[DATE]"
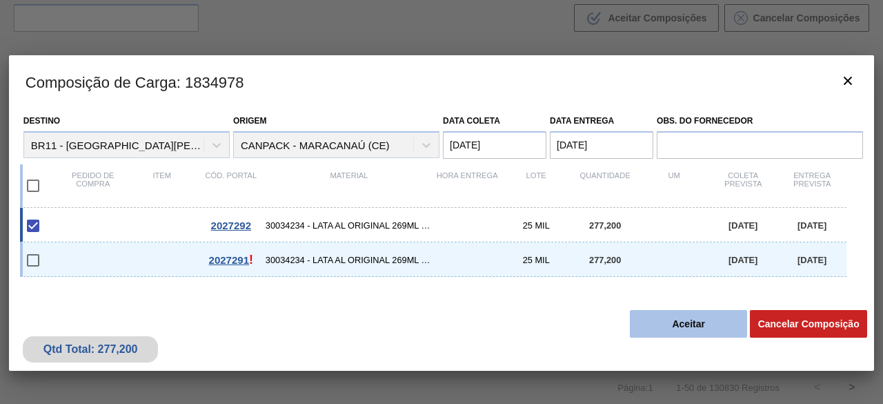
click at [694, 324] on button "Aceitar" at bounding box center [688, 324] width 117 height 28
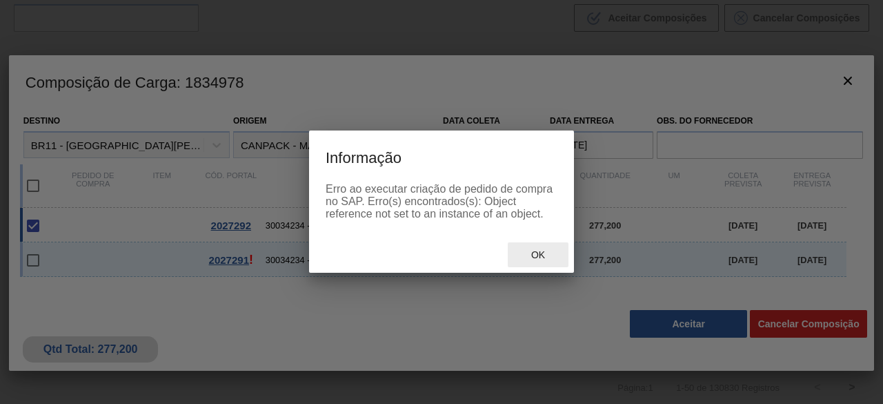
click at [531, 255] on span "Ok" at bounding box center [538, 254] width 36 height 11
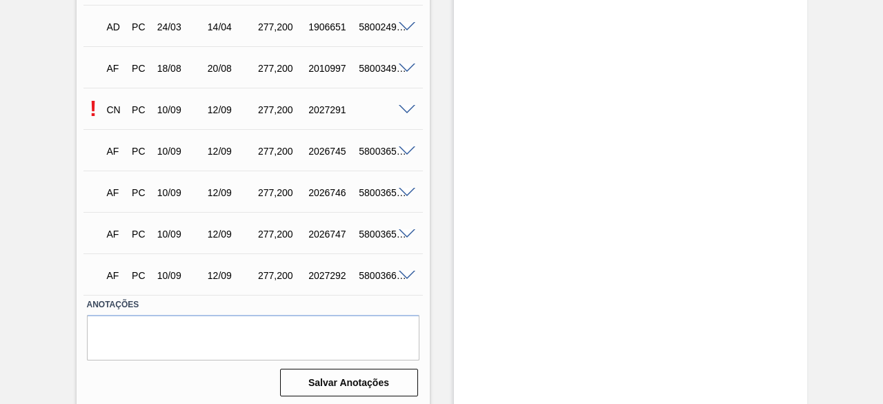
scroll to position [701, 0]
